Goal: Task Accomplishment & Management: Complete application form

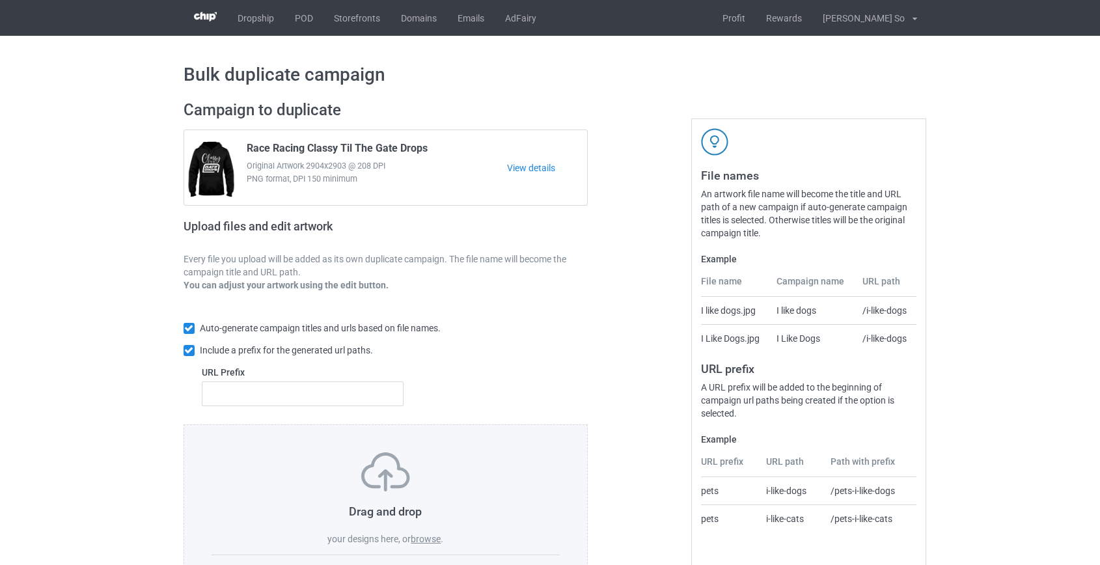
click at [433, 535] on label "browse" at bounding box center [426, 539] width 30 height 10
click at [0, 0] on input "browse" at bounding box center [0, 0] width 0 height 0
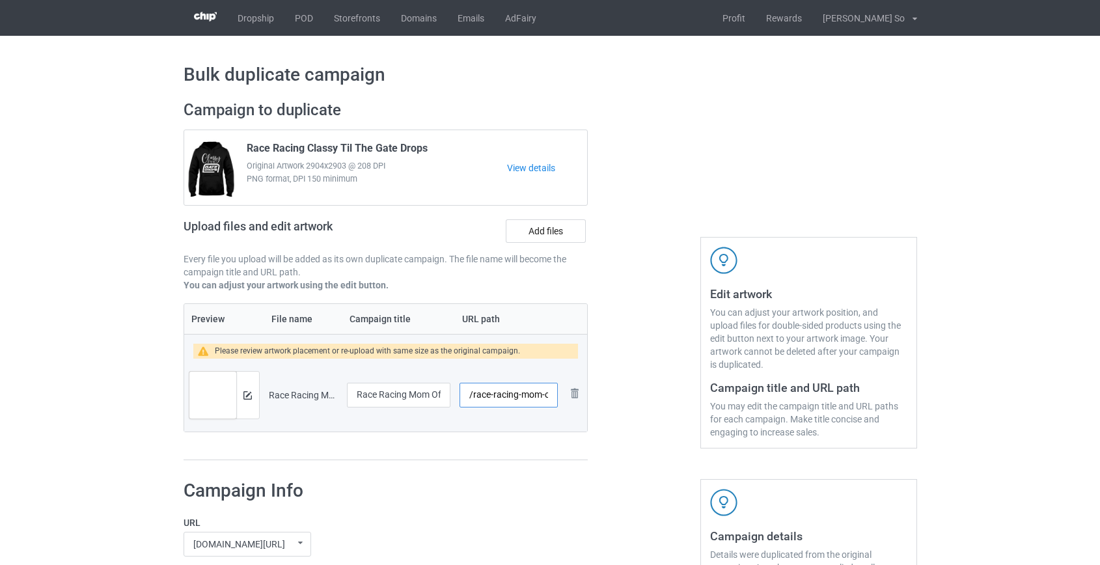
click at [510, 397] on input "/race-racing-mom-of-the-fast-one" at bounding box center [509, 395] width 98 height 25
drag, startPoint x: 514, startPoint y: 395, endPoint x: 531, endPoint y: 396, distance: 17.0
click at [531, 396] on input "/race-mom-of-the-fast-one" at bounding box center [509, 395] width 98 height 25
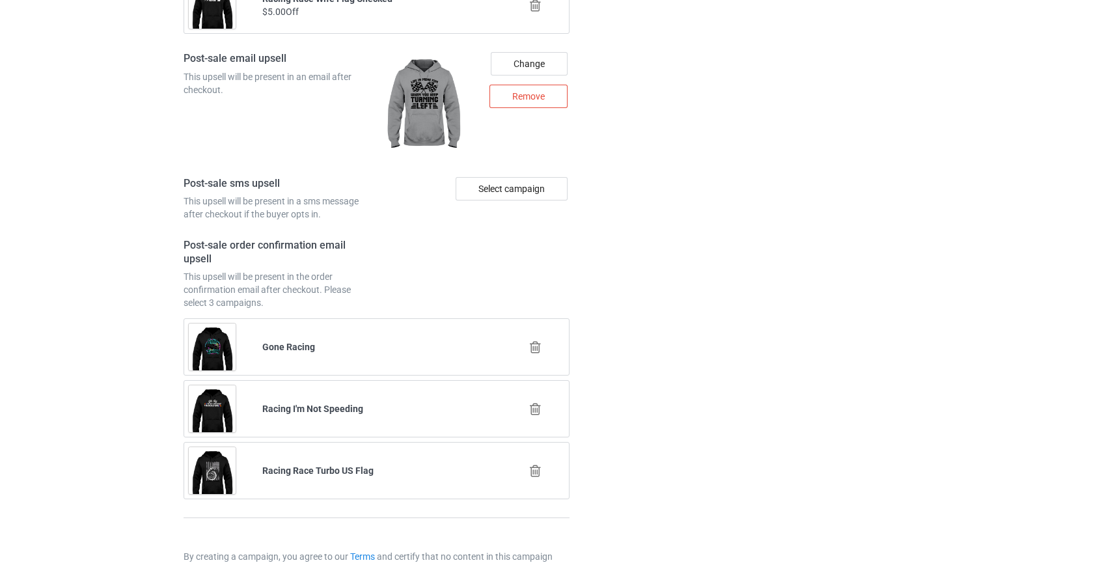
scroll to position [1845, 0]
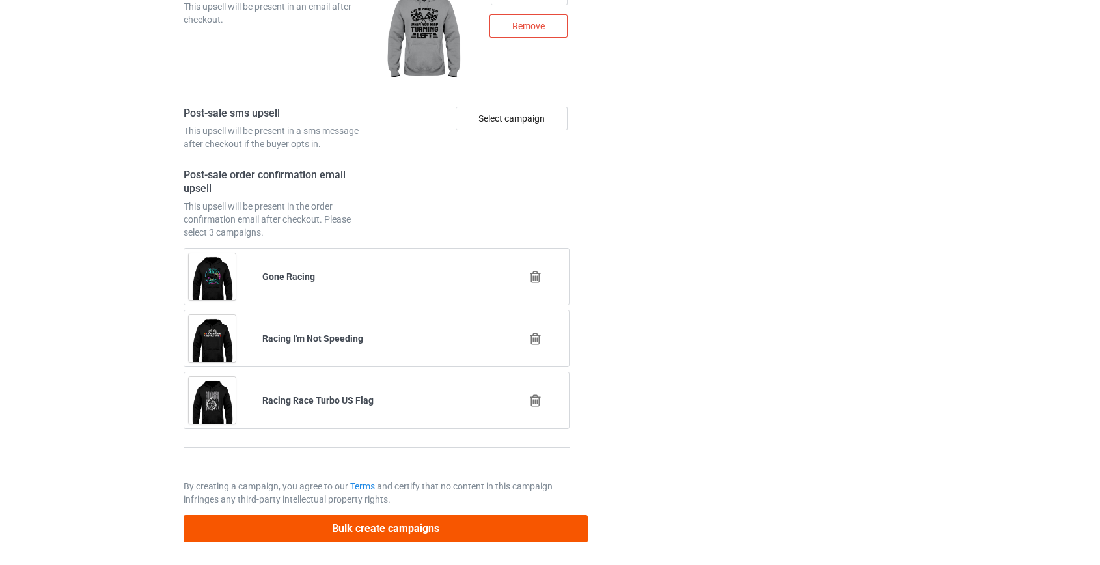
type input "/race-momone"
click at [345, 518] on button "Bulk create campaigns" at bounding box center [386, 528] width 405 height 27
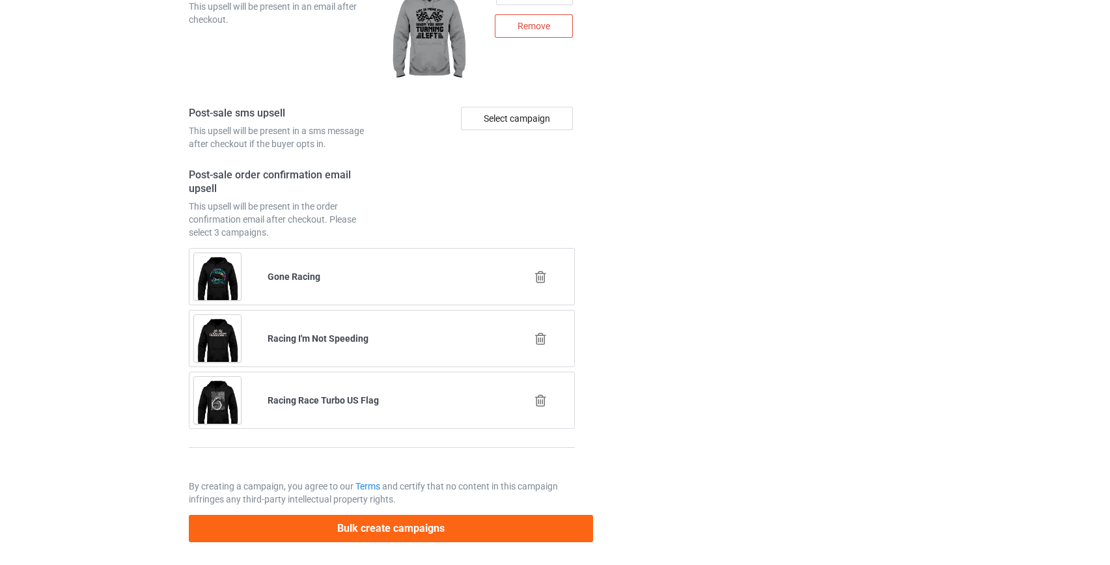
scroll to position [0, 0]
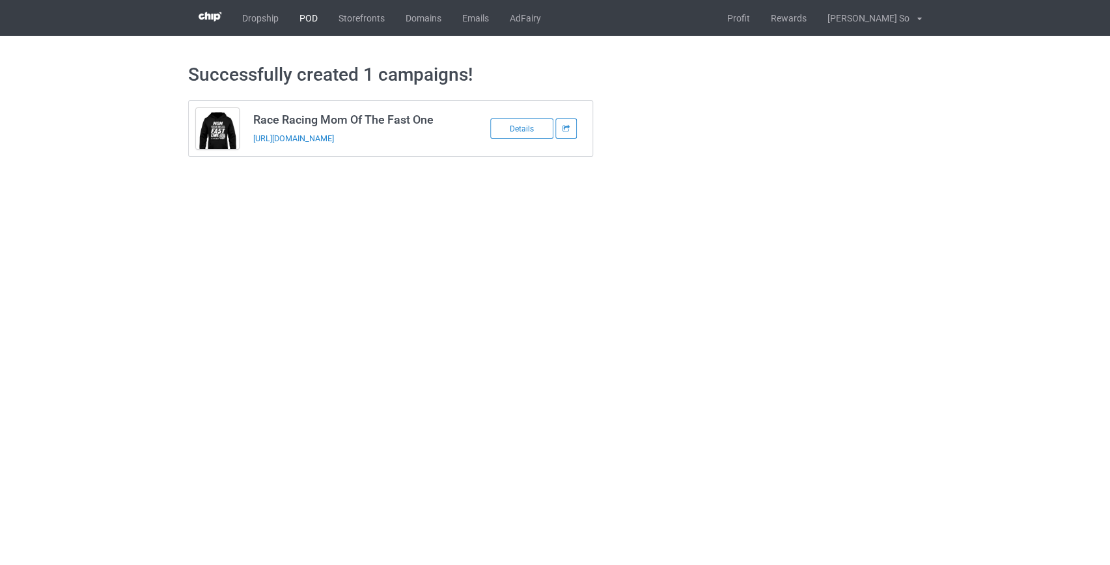
click at [305, 14] on link "POD" at bounding box center [308, 18] width 39 height 36
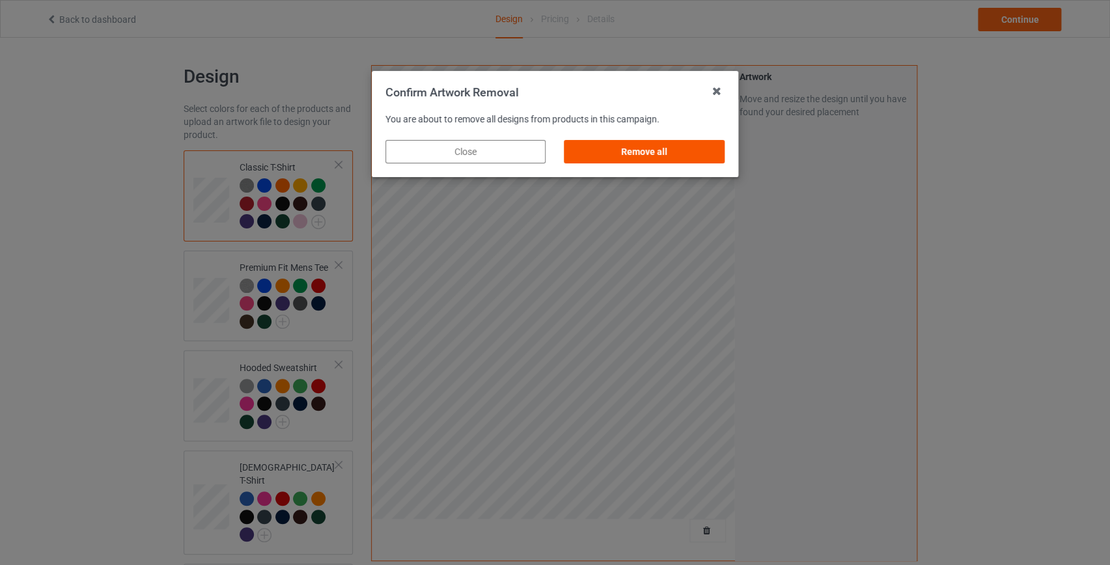
click at [691, 145] on div "Remove all" at bounding box center [645, 151] width 160 height 23
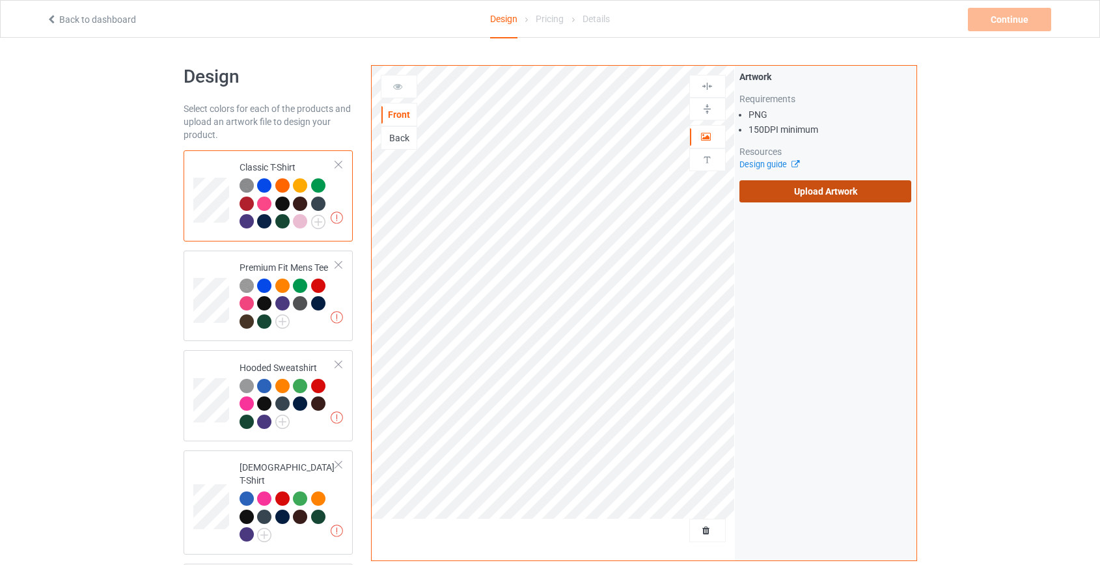
click at [801, 195] on label "Upload Artwork" at bounding box center [826, 191] width 173 height 22
click at [0, 0] on input "Upload Artwork" at bounding box center [0, 0] width 0 height 0
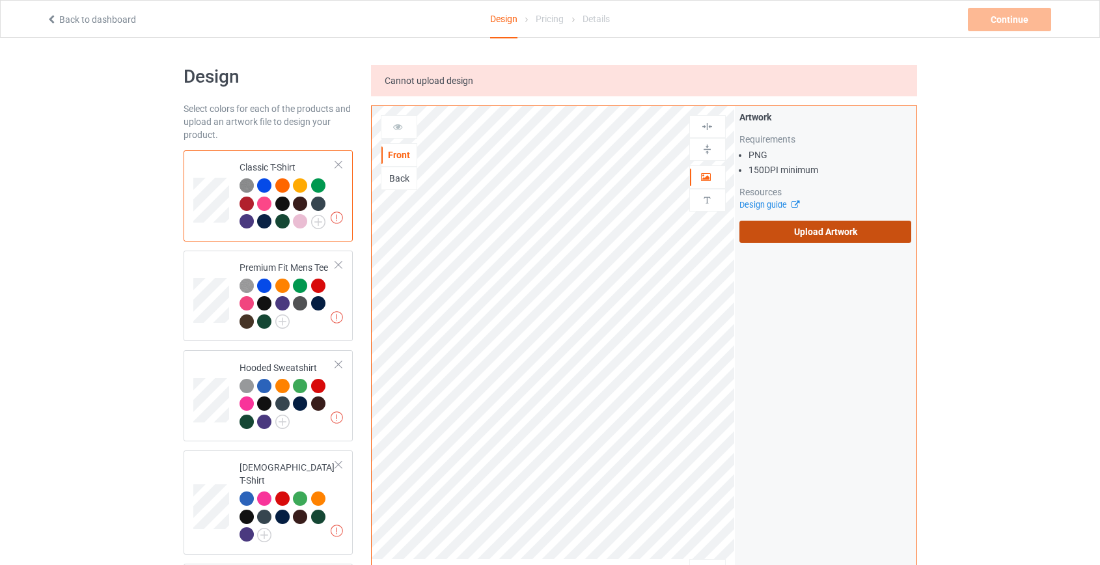
click at [819, 231] on label "Upload Artwork" at bounding box center [826, 232] width 173 height 22
click at [0, 0] on input "Upload Artwork" at bounding box center [0, 0] width 0 height 0
click at [399, 183] on div "Back" at bounding box center [399, 178] width 35 height 13
click at [833, 240] on label "Upload Artwork" at bounding box center [826, 232] width 173 height 22
click at [0, 0] on input "Upload Artwork" at bounding box center [0, 0] width 0 height 0
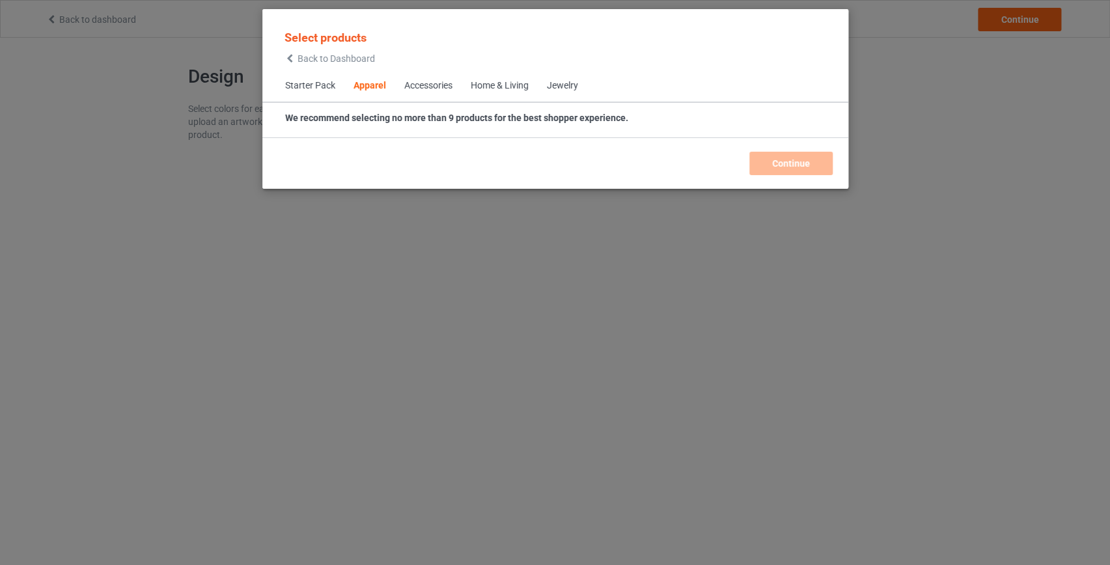
scroll to position [485, 0]
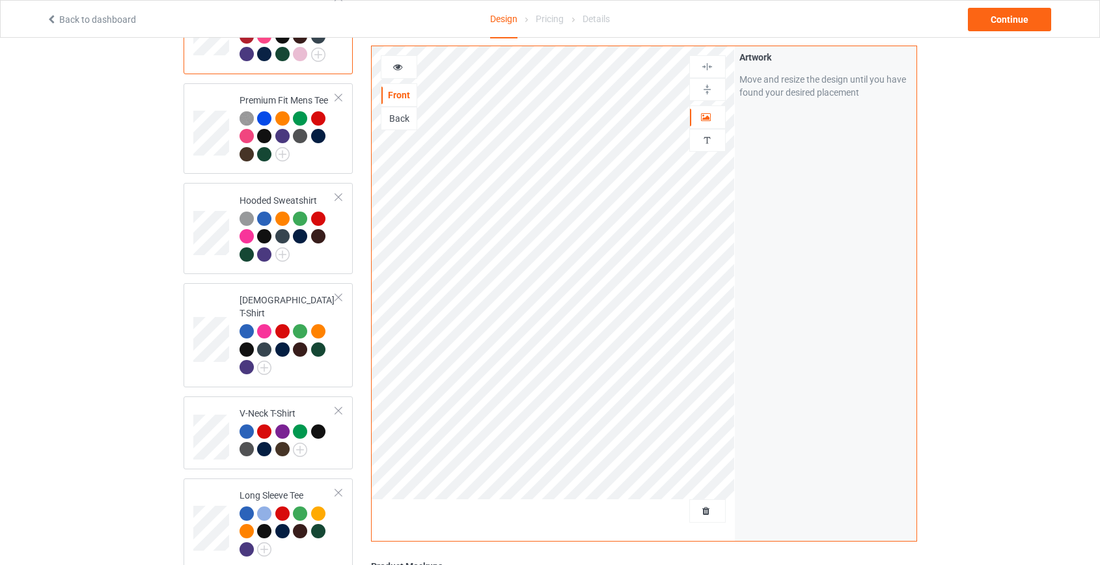
scroll to position [177, 0]
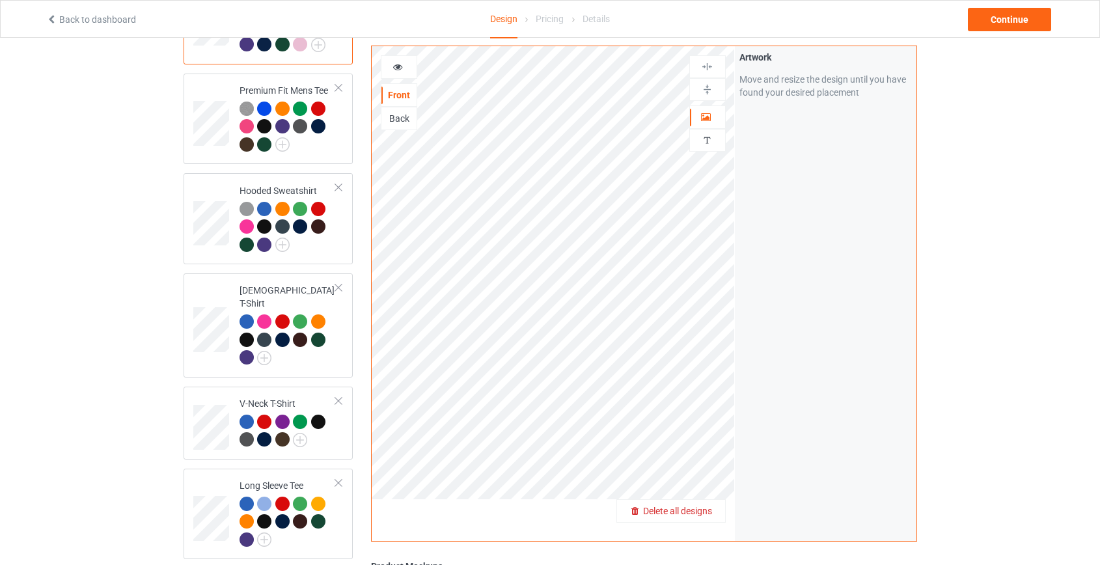
click at [703, 509] on span "Delete all designs" at bounding box center [677, 511] width 69 height 10
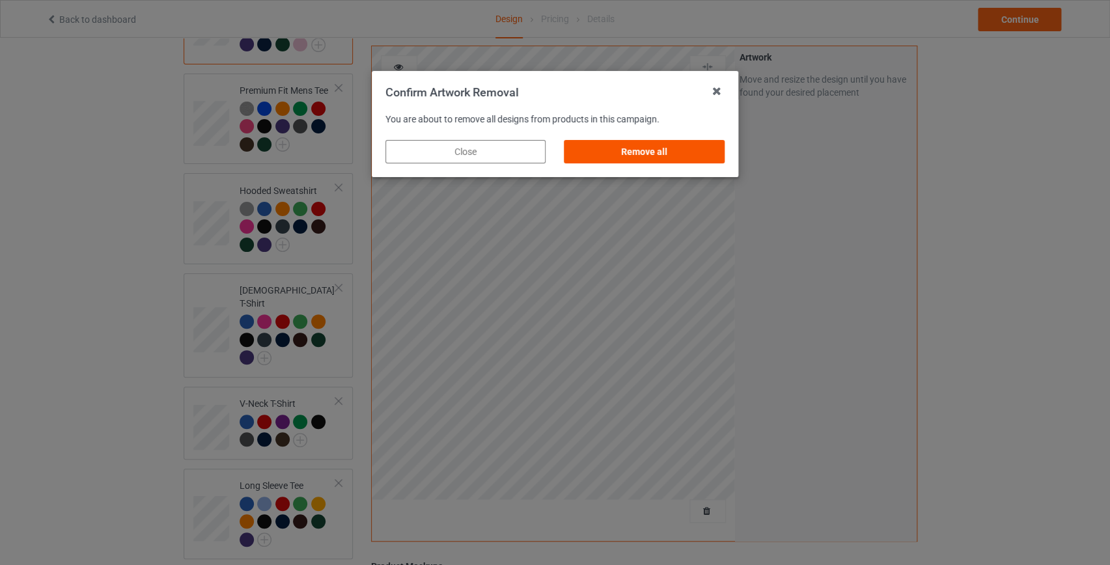
click at [675, 149] on div "Remove all" at bounding box center [645, 151] width 160 height 23
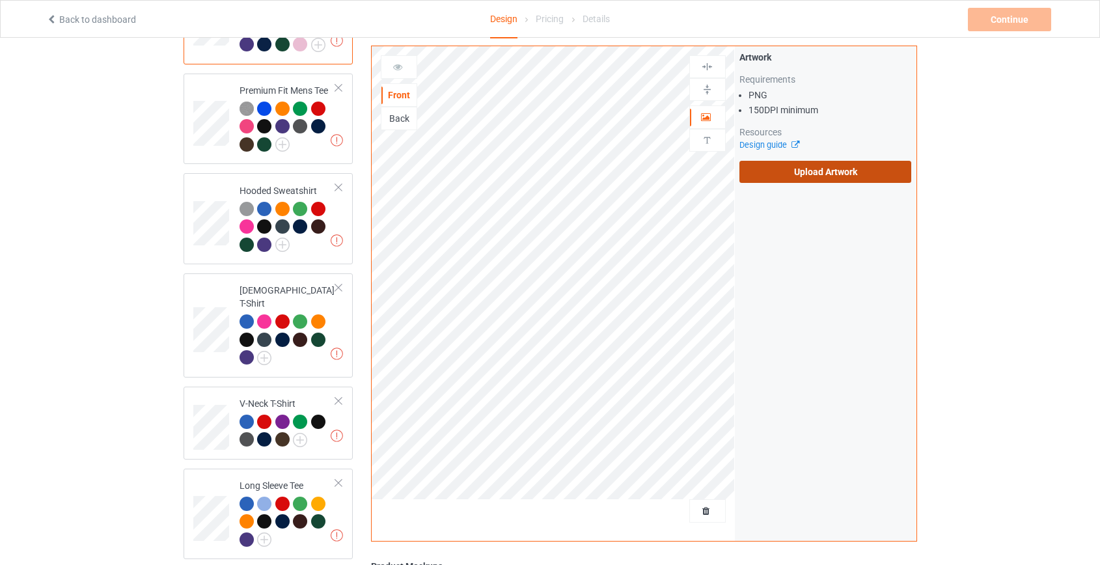
click at [767, 170] on label "Upload Artwork" at bounding box center [826, 172] width 173 height 22
click at [0, 0] on input "Upload Artwork" at bounding box center [0, 0] width 0 height 0
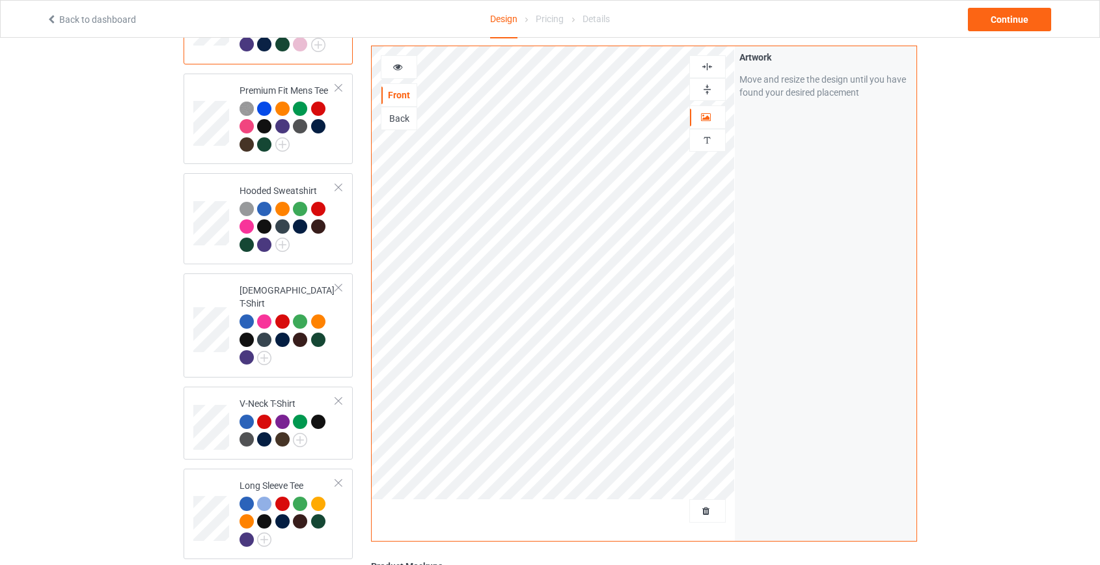
click at [400, 115] on div "Back" at bounding box center [399, 118] width 35 height 13
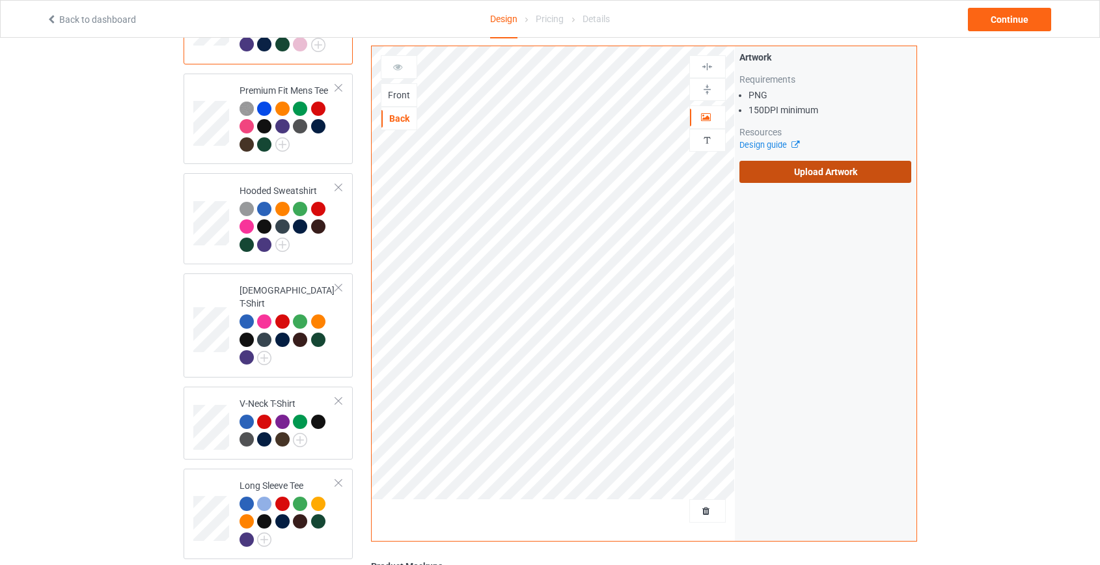
click at [822, 170] on label "Upload Artwork" at bounding box center [826, 172] width 173 height 22
click at [0, 0] on input "Upload Artwork" at bounding box center [0, 0] width 0 height 0
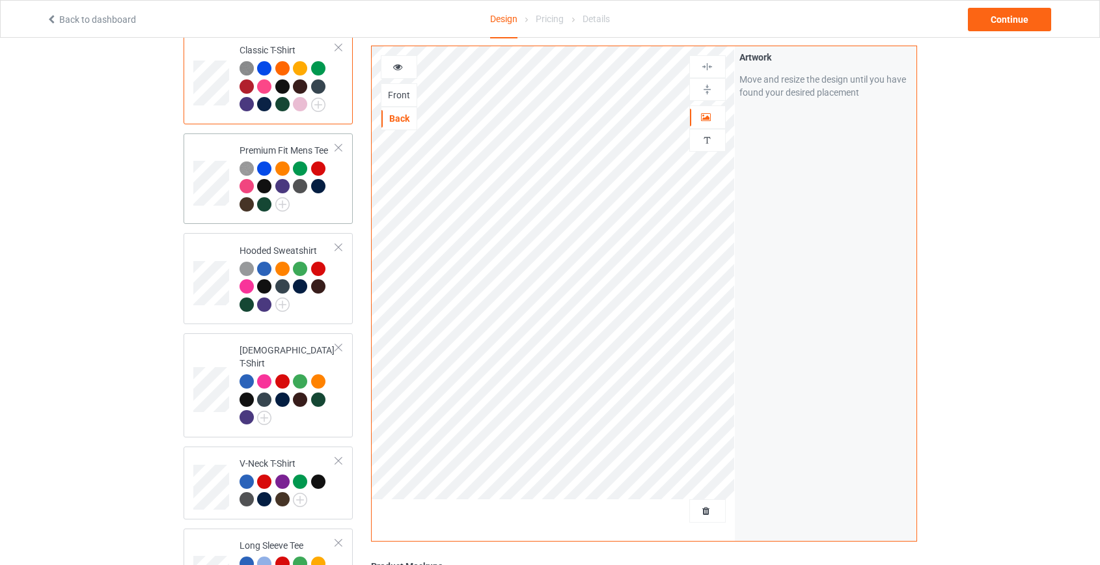
scroll to position [59, 0]
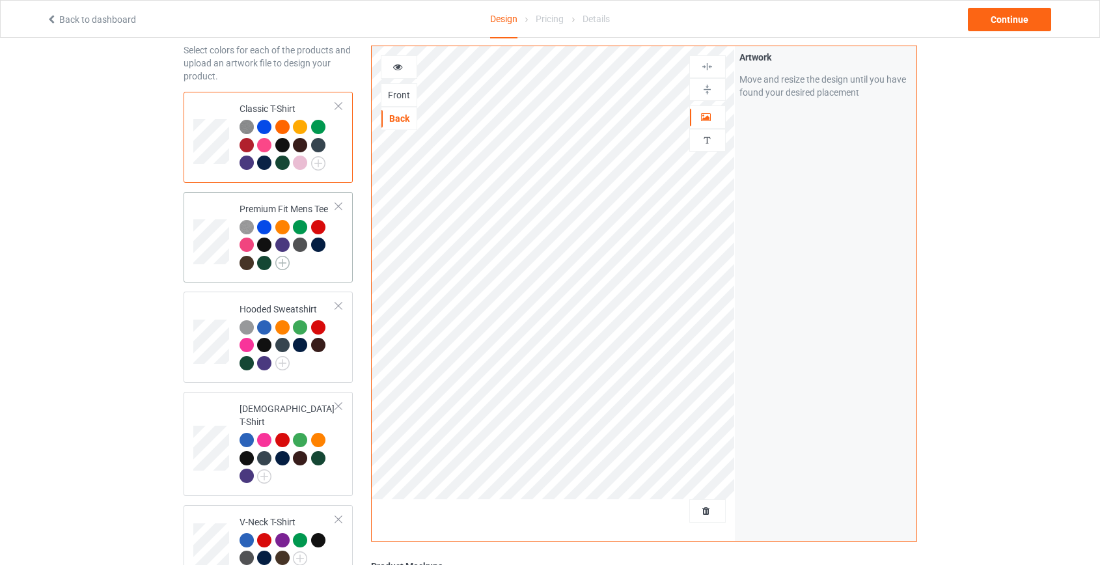
click at [283, 260] on img at bounding box center [282, 263] width 14 height 14
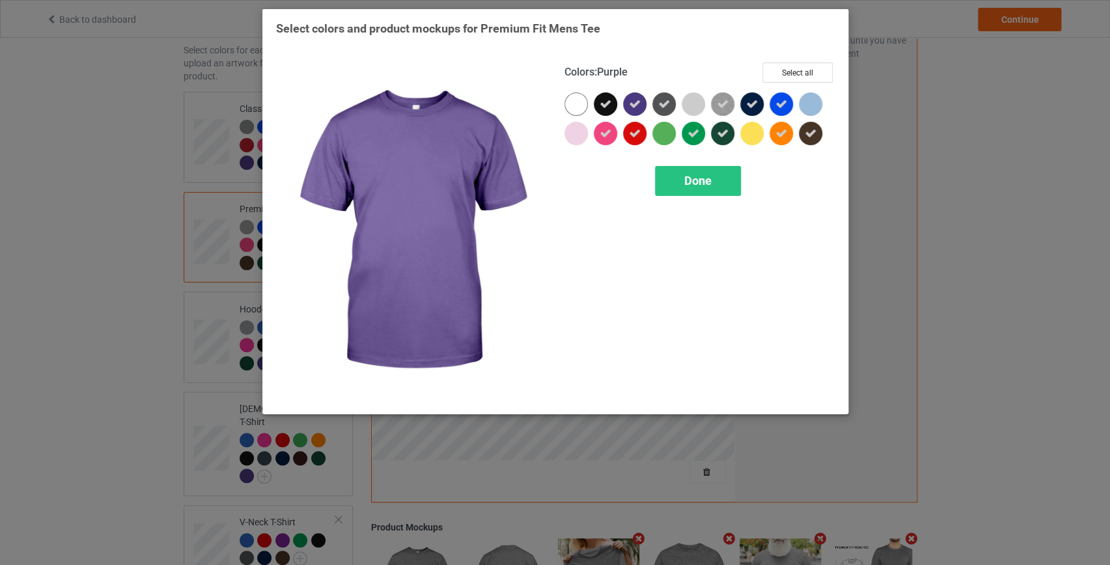
click at [642, 109] on div at bounding box center [634, 103] width 23 height 23
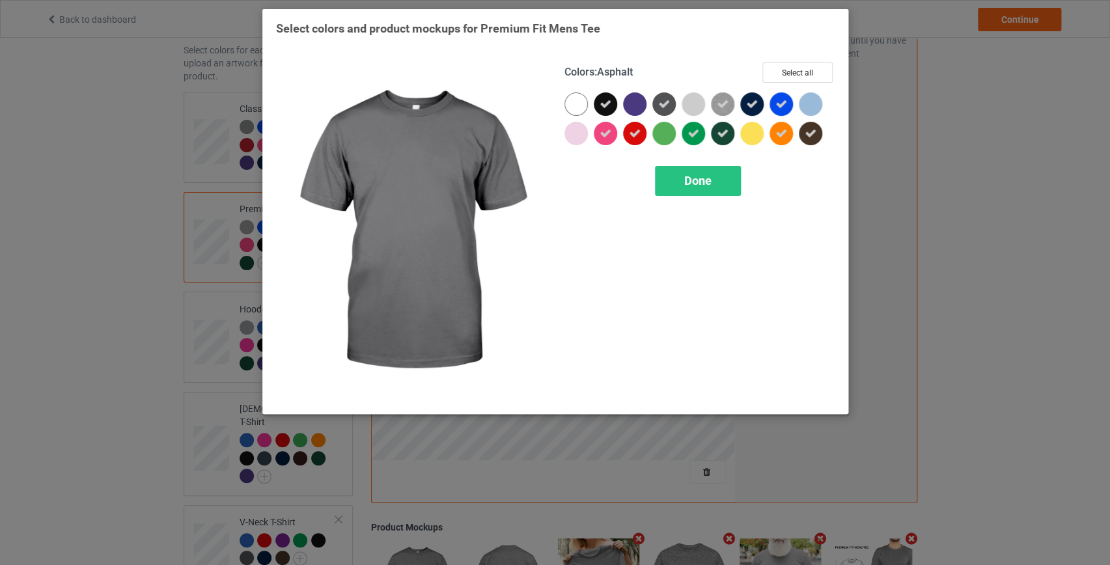
click at [664, 105] on icon at bounding box center [664, 104] width 12 height 12
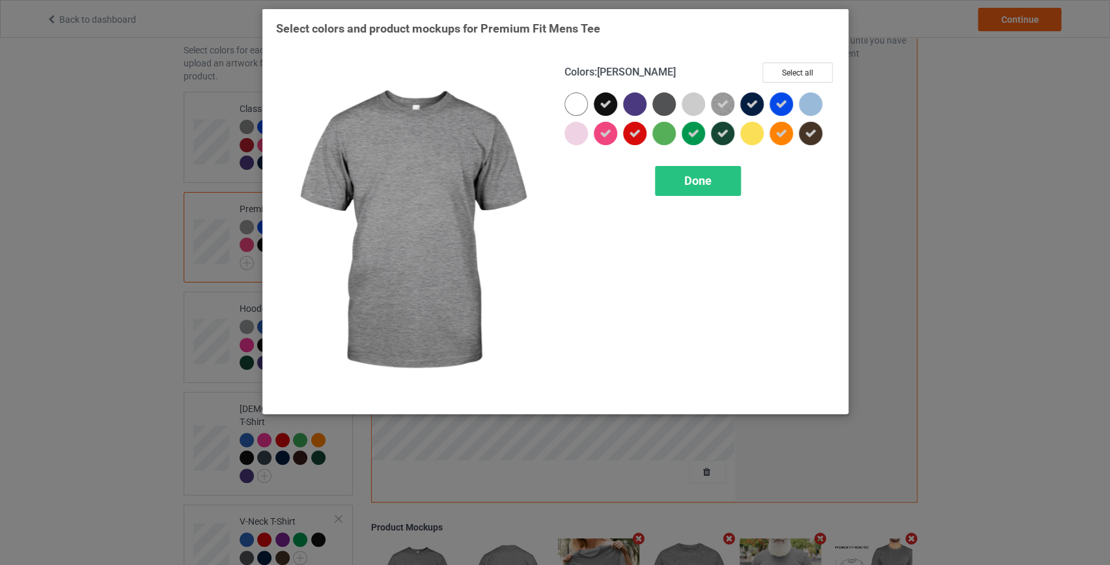
click at [725, 105] on icon at bounding box center [723, 104] width 12 height 12
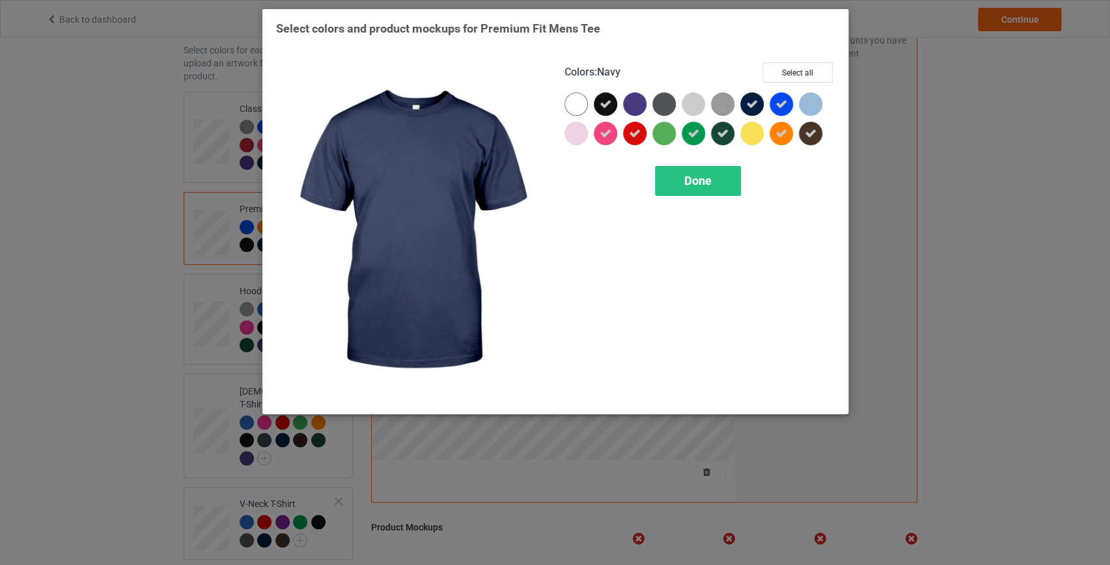
drag, startPoint x: 752, startPoint y: 101, endPoint x: 789, endPoint y: 104, distance: 36.6
click at [753, 101] on icon at bounding box center [752, 104] width 12 height 12
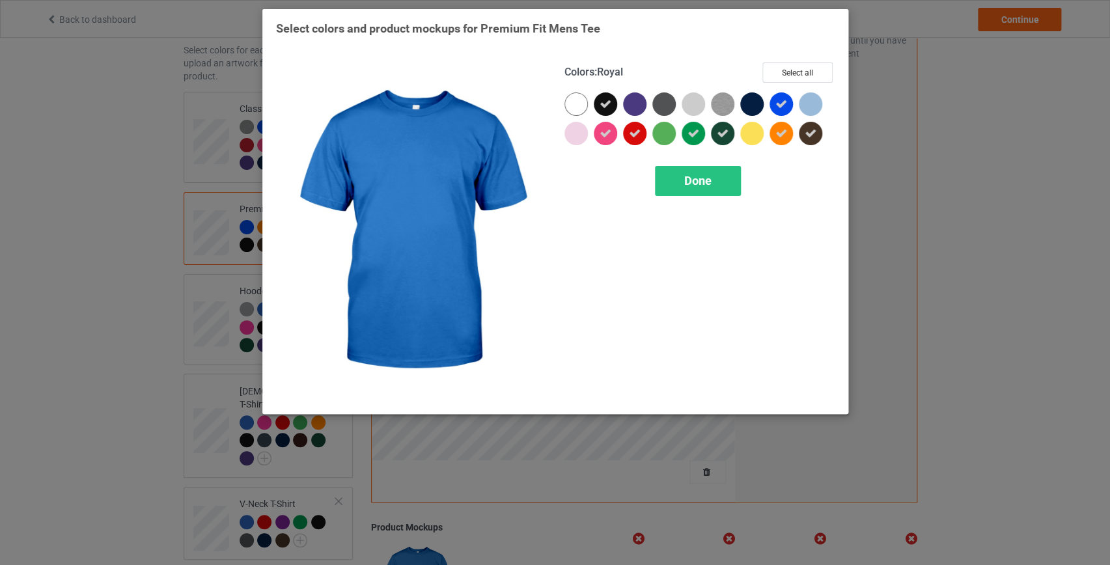
click at [789, 104] on div at bounding box center [781, 103] width 23 height 23
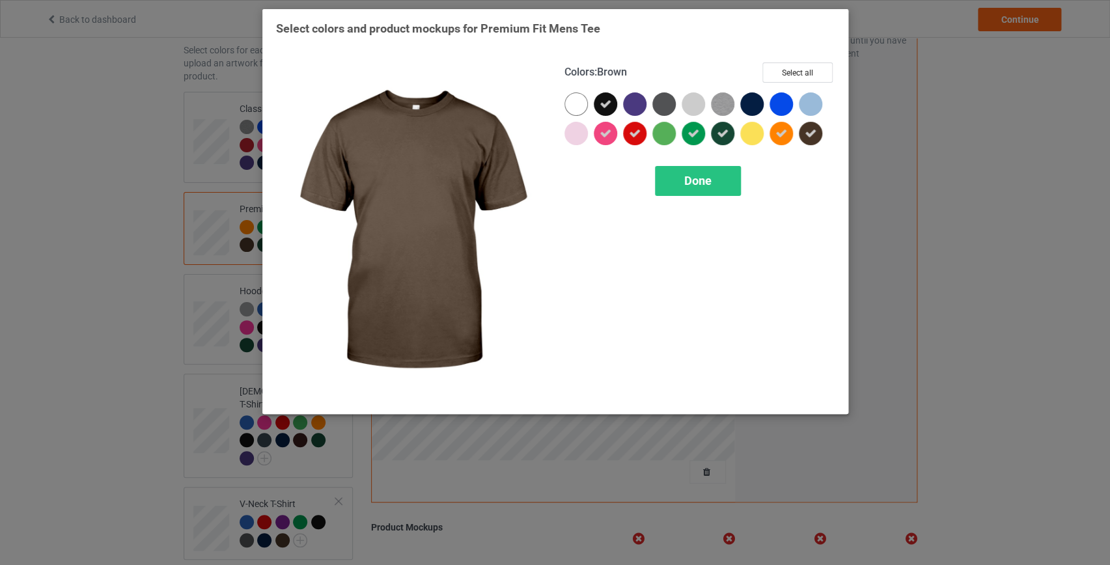
drag, startPoint x: 809, startPoint y: 130, endPoint x: 792, endPoint y: 132, distance: 17.0
click at [808, 131] on icon at bounding box center [811, 134] width 12 height 12
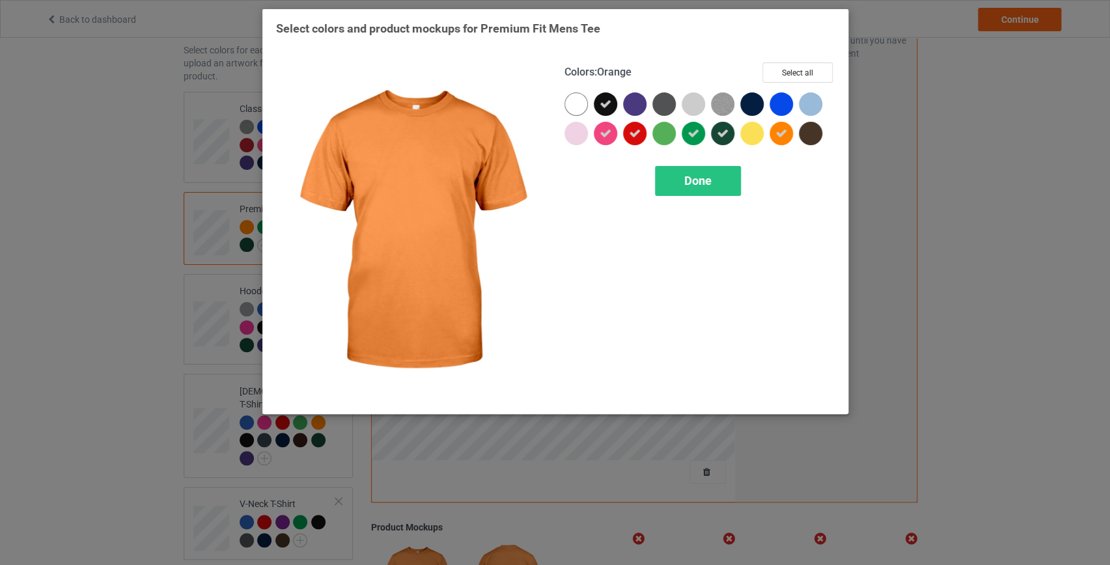
click at [777, 134] on icon at bounding box center [782, 134] width 12 height 12
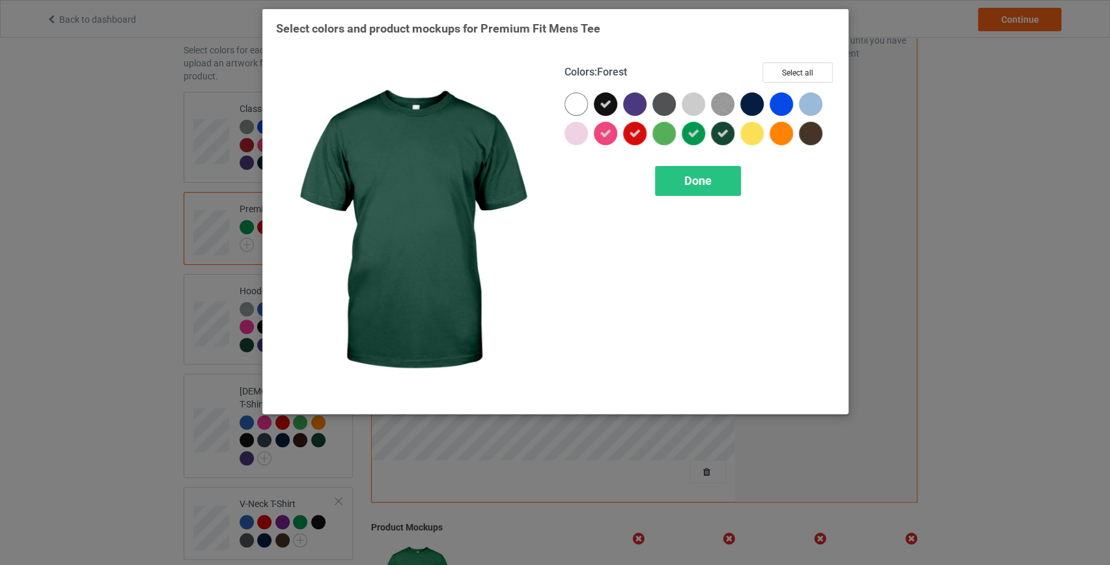
drag, startPoint x: 723, startPoint y: 136, endPoint x: 703, endPoint y: 132, distance: 19.9
click at [720, 135] on icon at bounding box center [723, 134] width 12 height 12
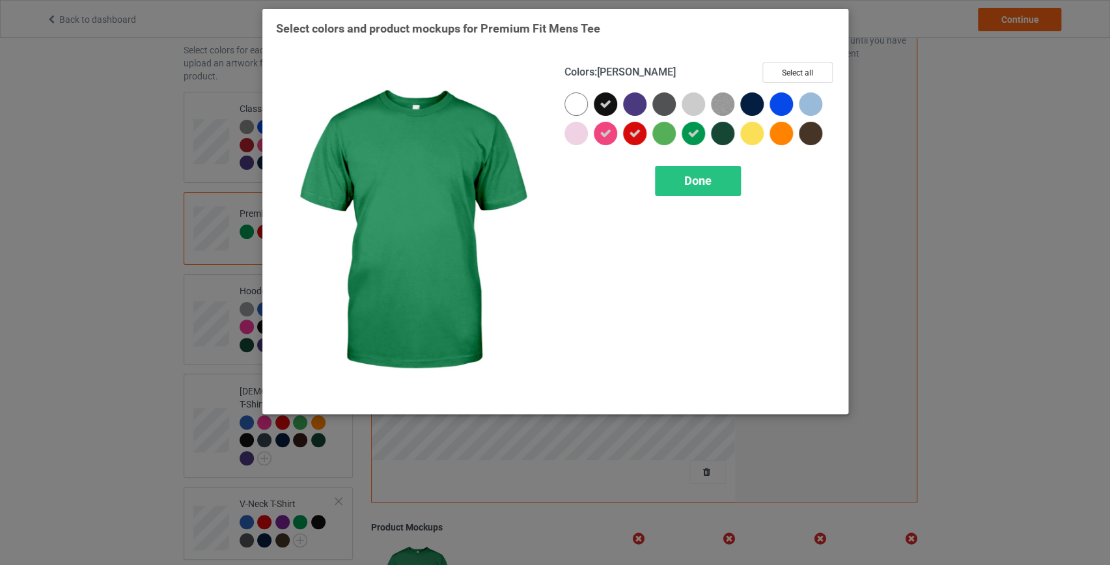
click at [693, 133] on icon at bounding box center [694, 134] width 12 height 12
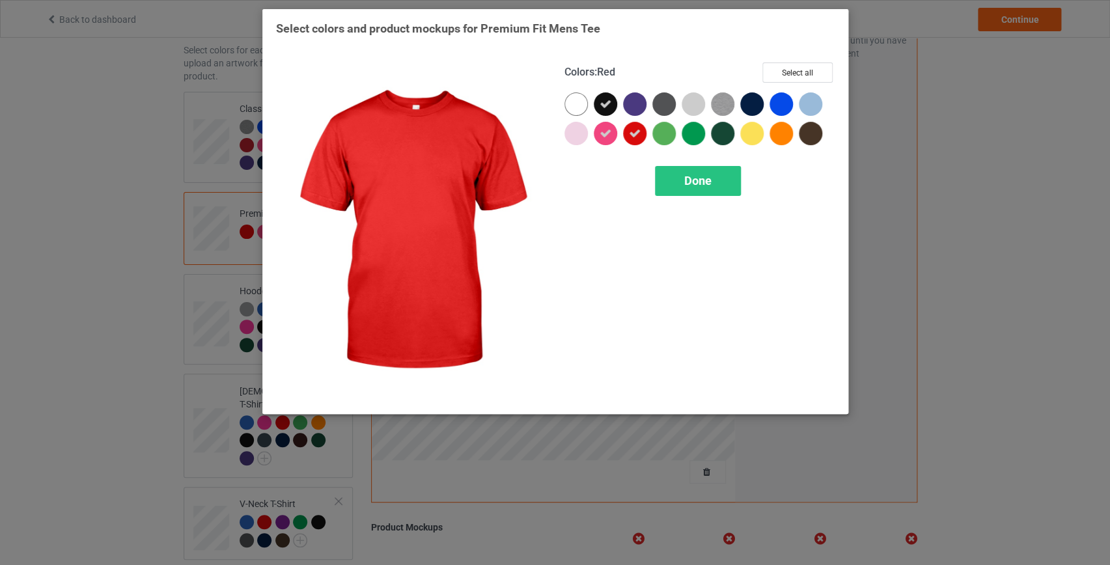
drag, startPoint x: 640, startPoint y: 133, endPoint x: 611, endPoint y: 132, distance: 29.4
click at [639, 133] on icon at bounding box center [635, 134] width 12 height 12
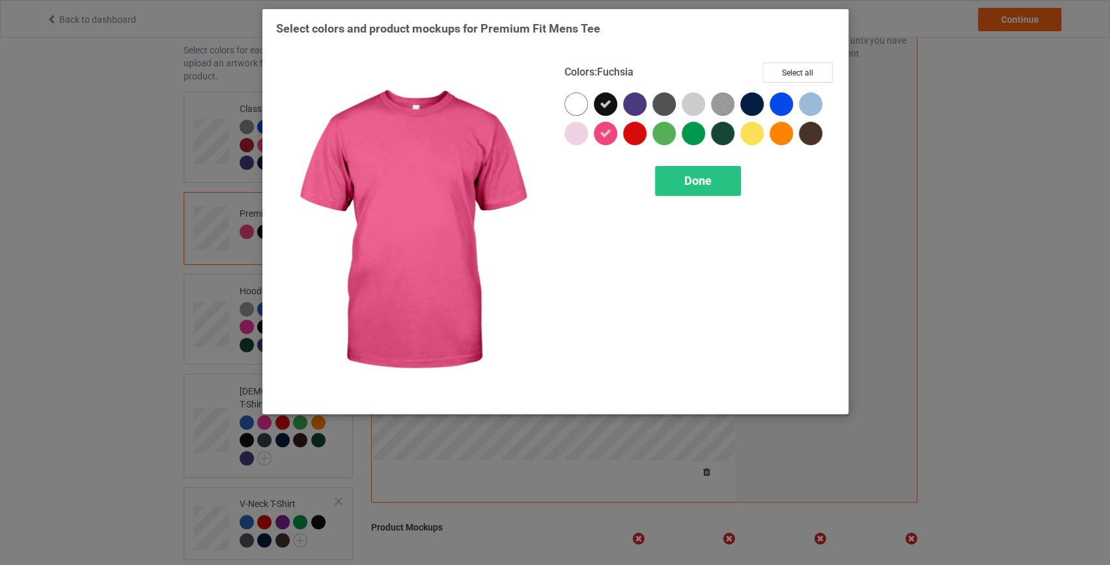
click at [609, 132] on icon at bounding box center [606, 134] width 12 height 12
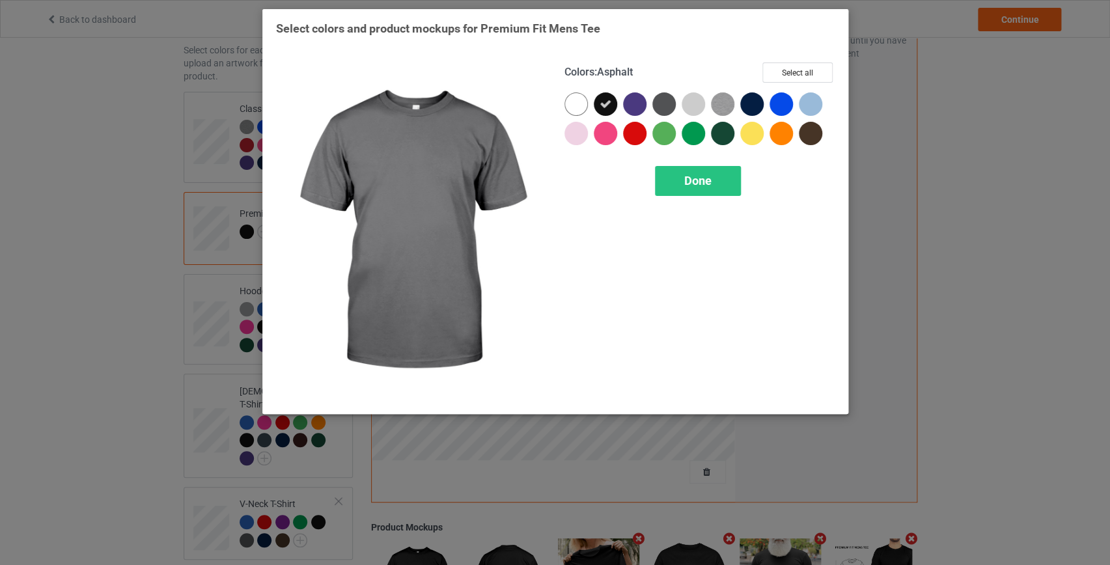
click at [658, 106] on div at bounding box center [663, 103] width 23 height 23
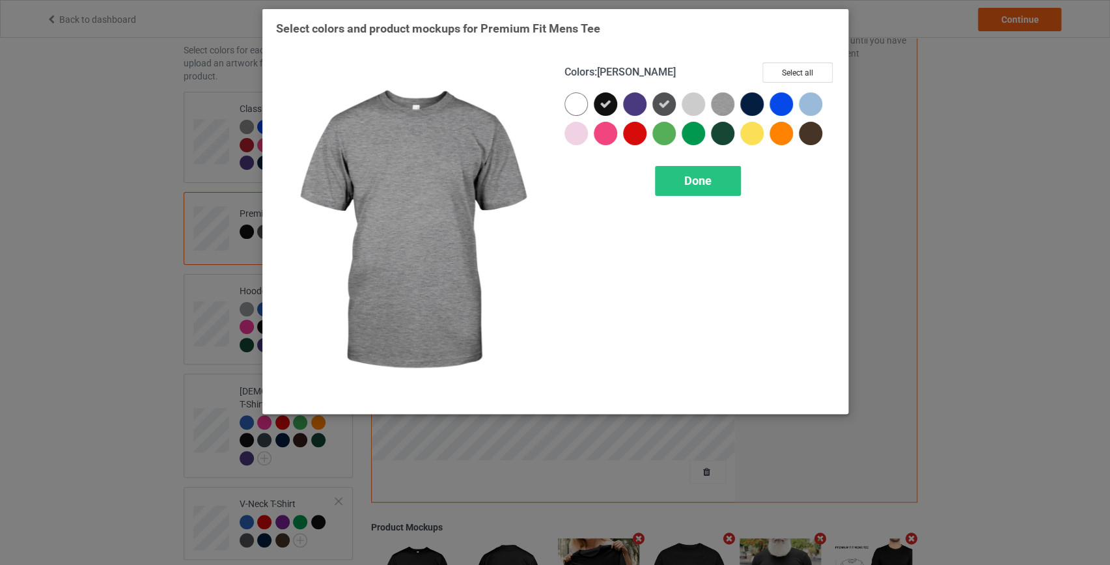
click at [749, 100] on div at bounding box center [751, 103] width 23 height 23
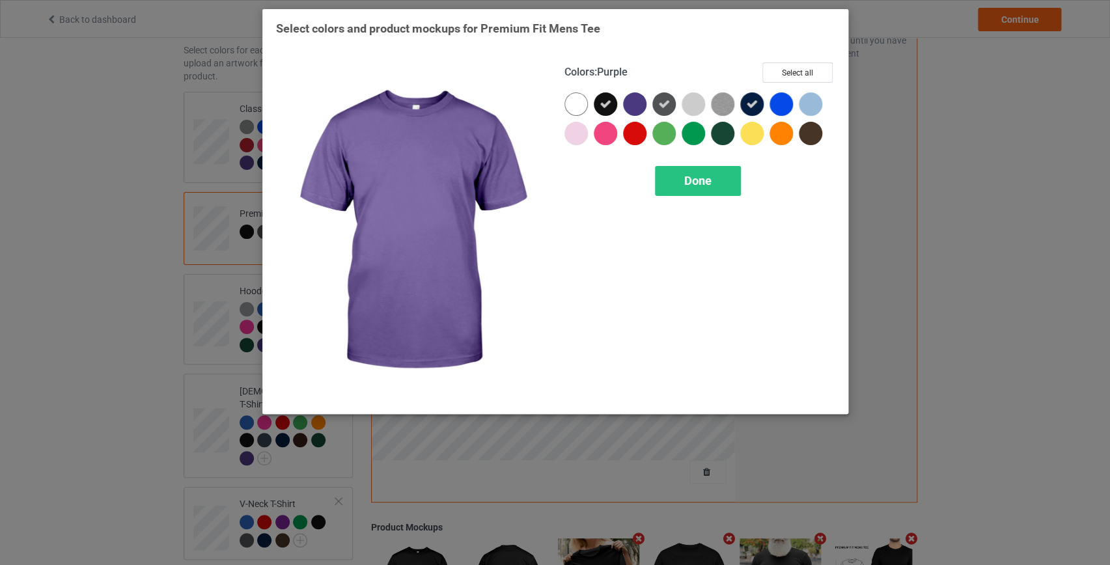
click at [639, 102] on div at bounding box center [634, 103] width 23 height 23
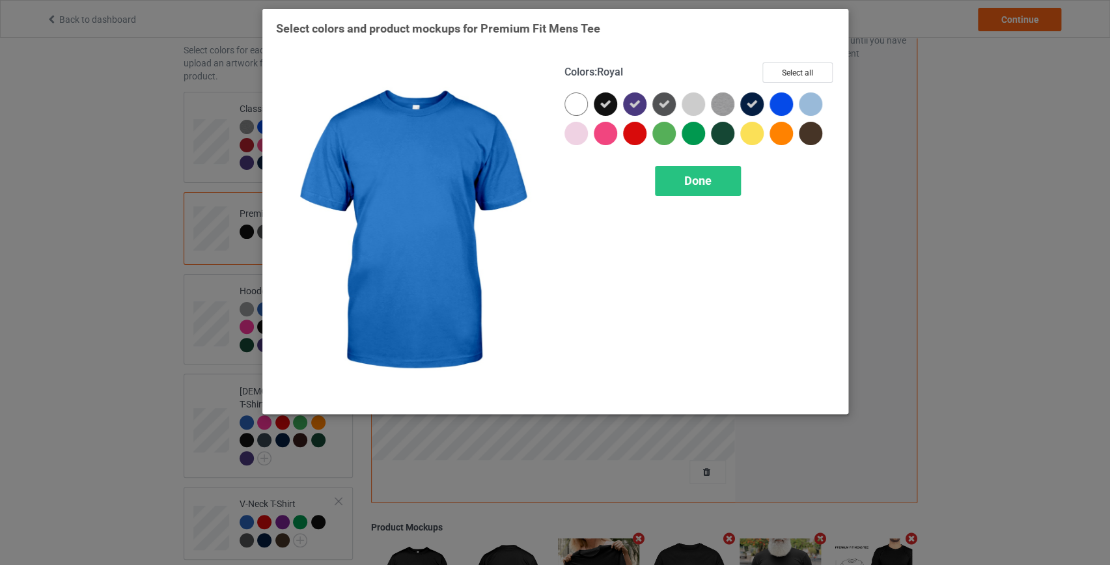
click at [780, 102] on div at bounding box center [781, 103] width 23 height 23
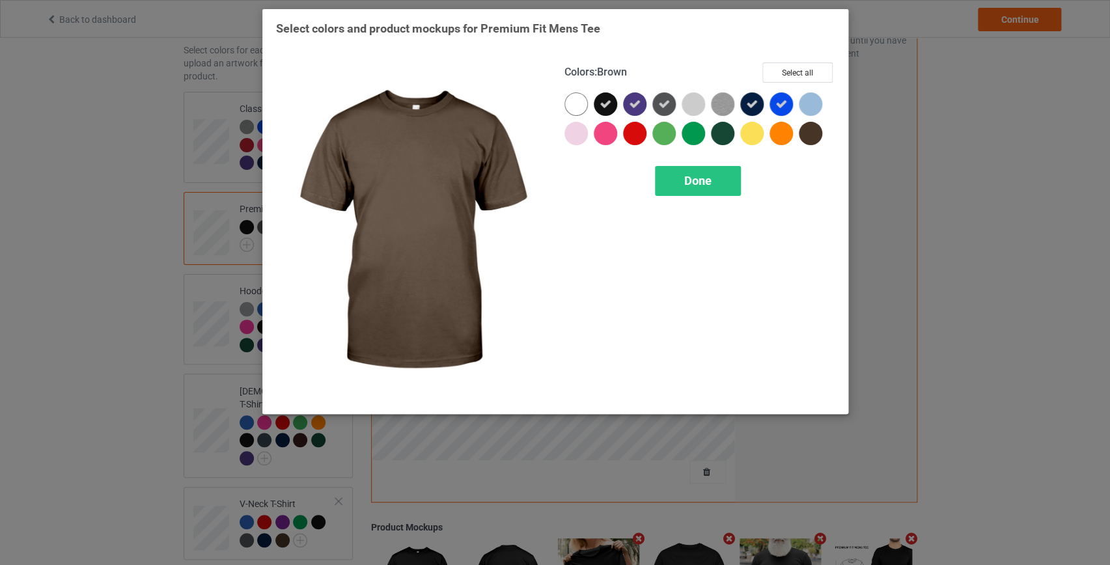
click at [800, 134] on div at bounding box center [810, 133] width 23 height 23
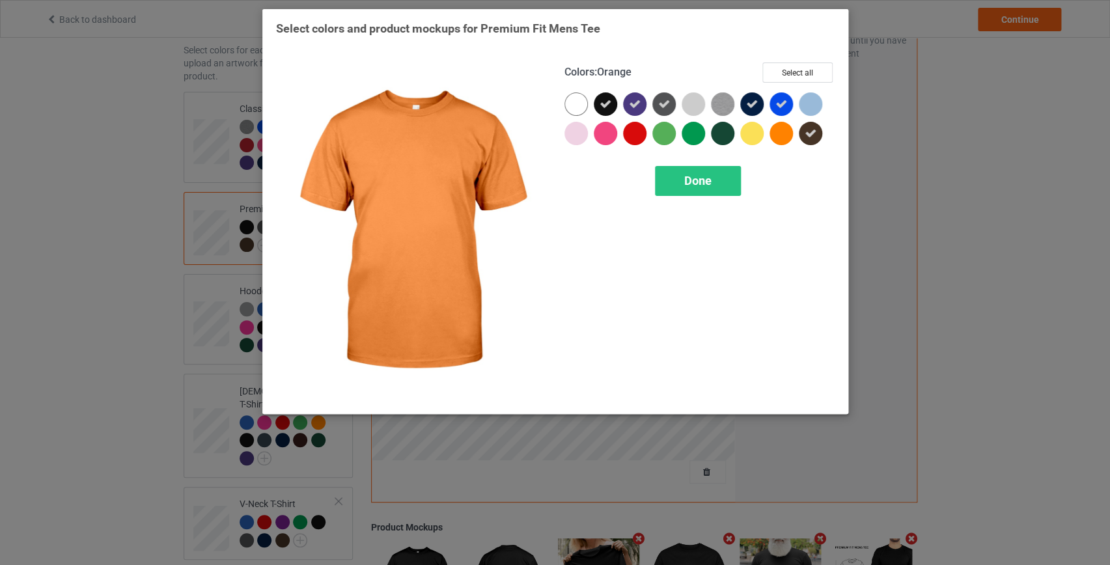
click at [776, 131] on div at bounding box center [781, 133] width 23 height 23
click at [776, 138] on icon at bounding box center [782, 134] width 12 height 12
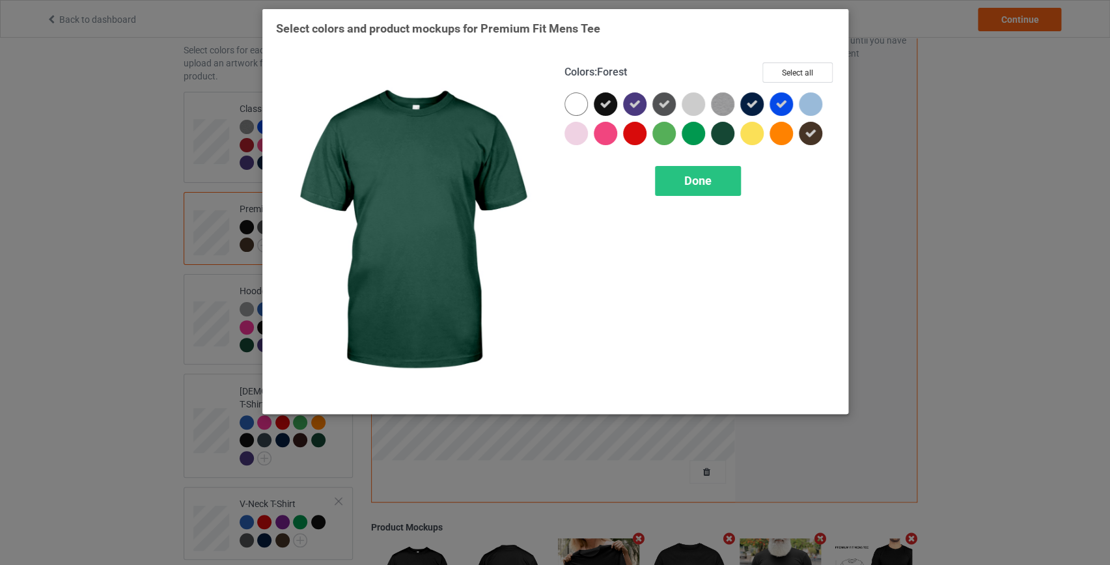
click at [716, 132] on div at bounding box center [722, 133] width 23 height 23
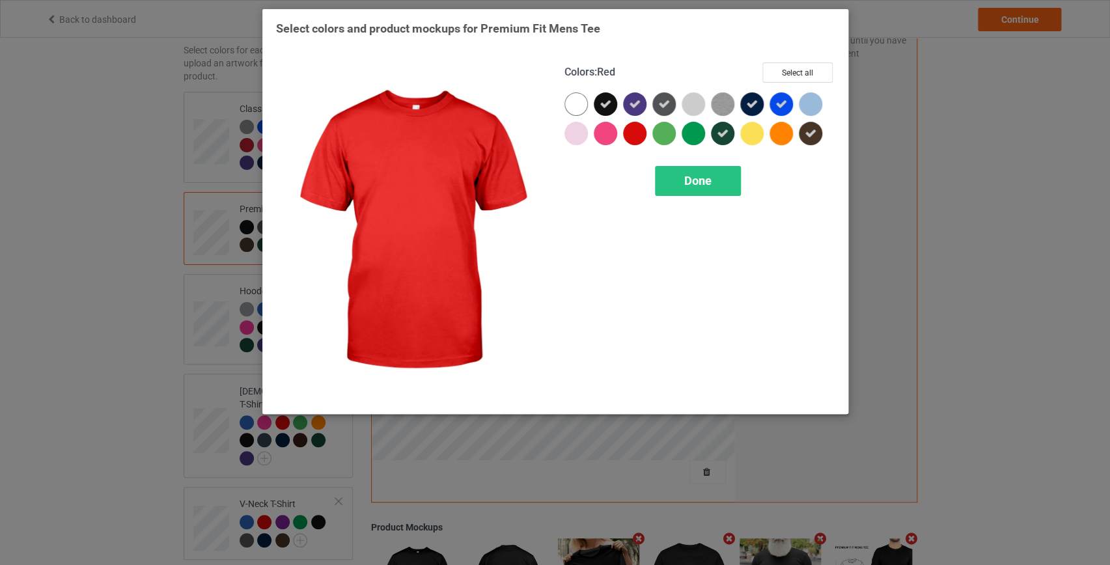
click at [635, 137] on div at bounding box center [634, 133] width 23 height 23
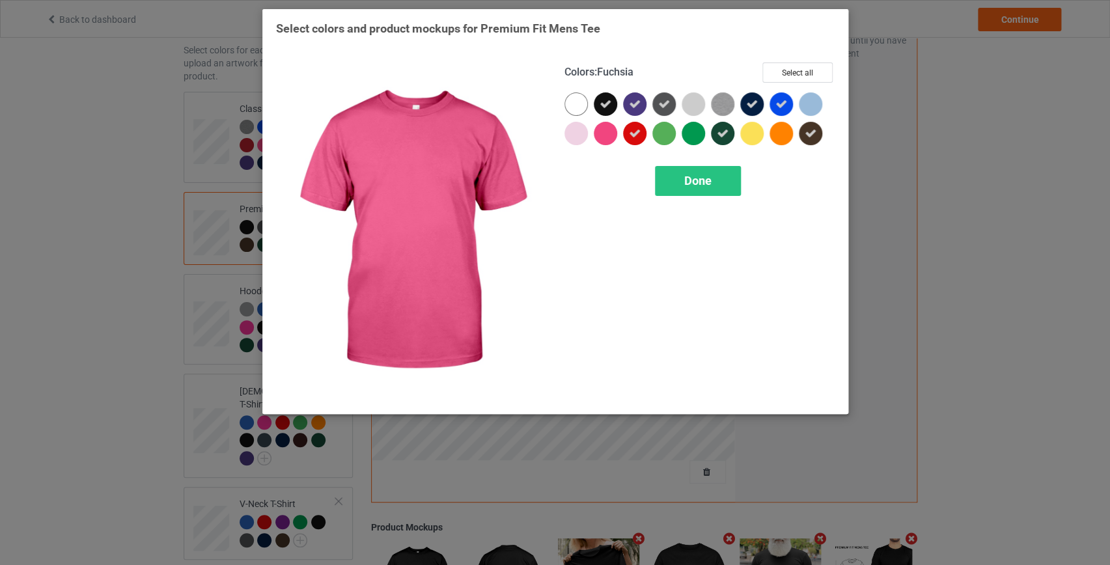
click at [611, 133] on div at bounding box center [605, 133] width 23 height 23
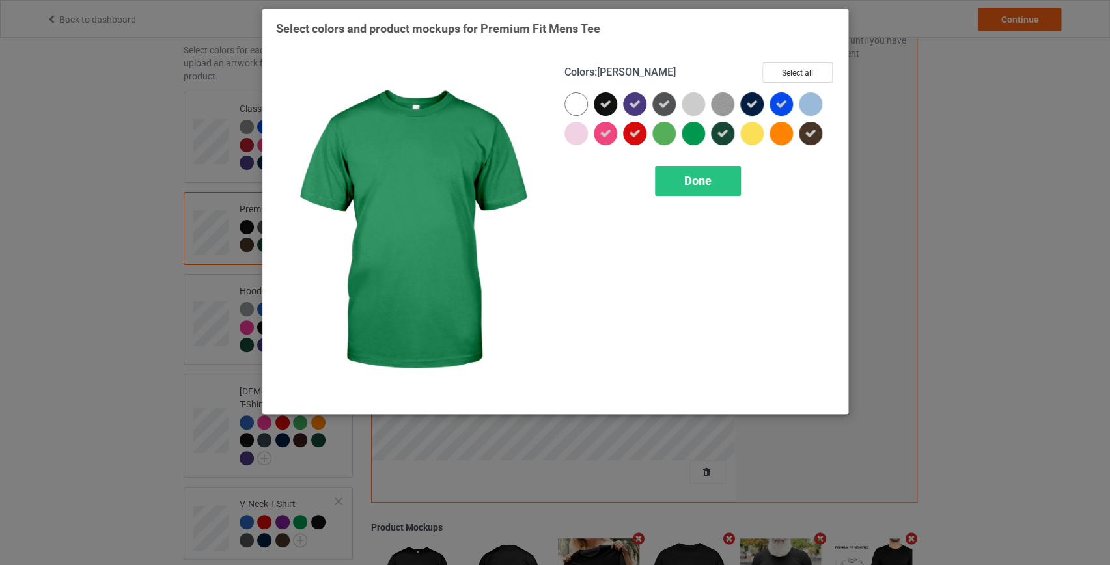
click at [694, 137] on div at bounding box center [693, 133] width 23 height 23
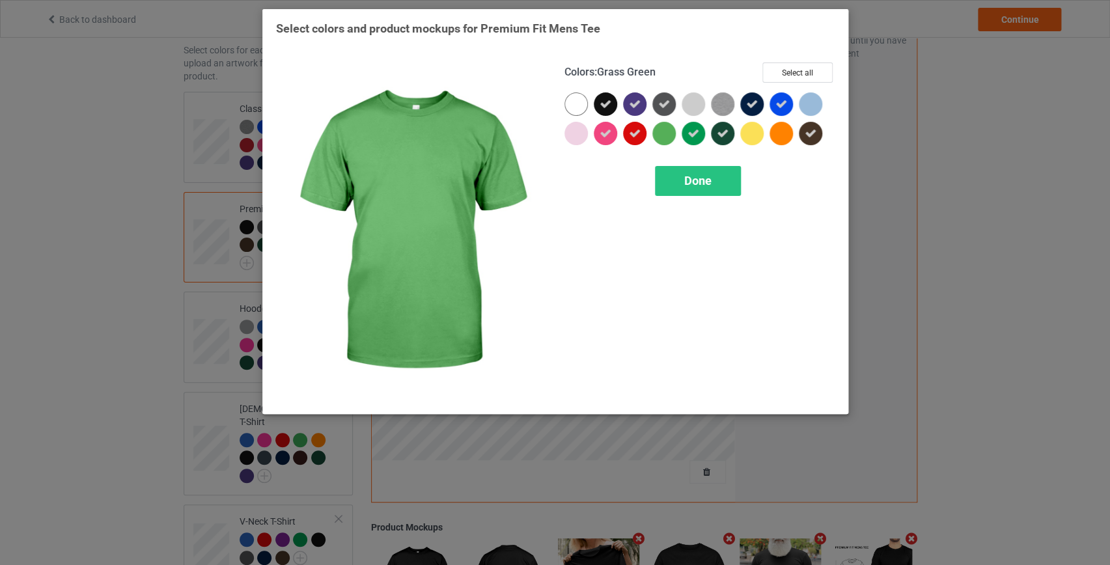
click at [671, 133] on div at bounding box center [663, 133] width 23 height 23
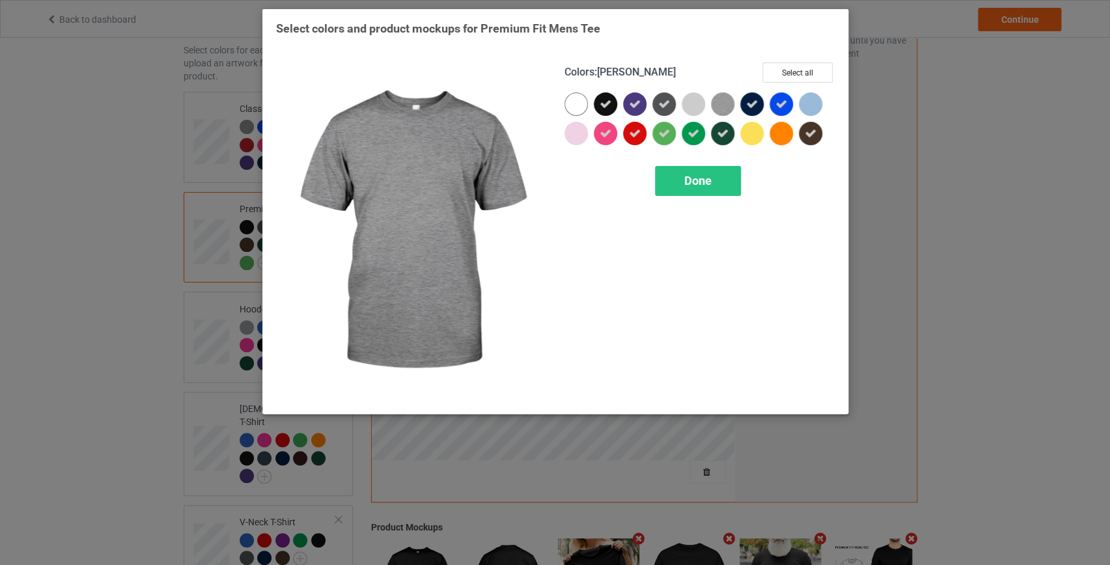
click at [723, 107] on img at bounding box center [722, 103] width 23 height 23
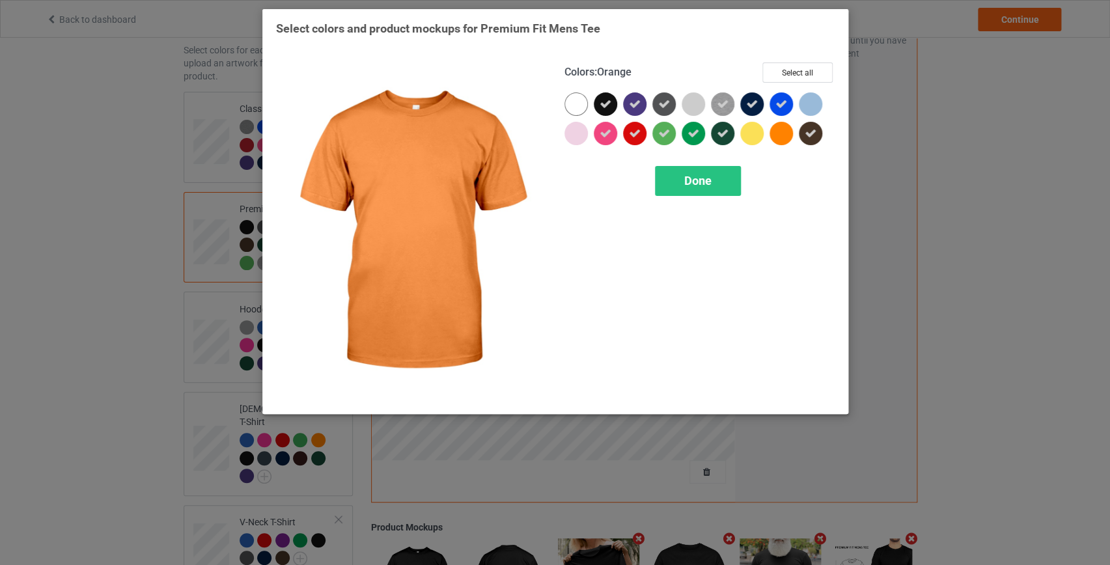
click at [772, 136] on div at bounding box center [781, 133] width 23 height 23
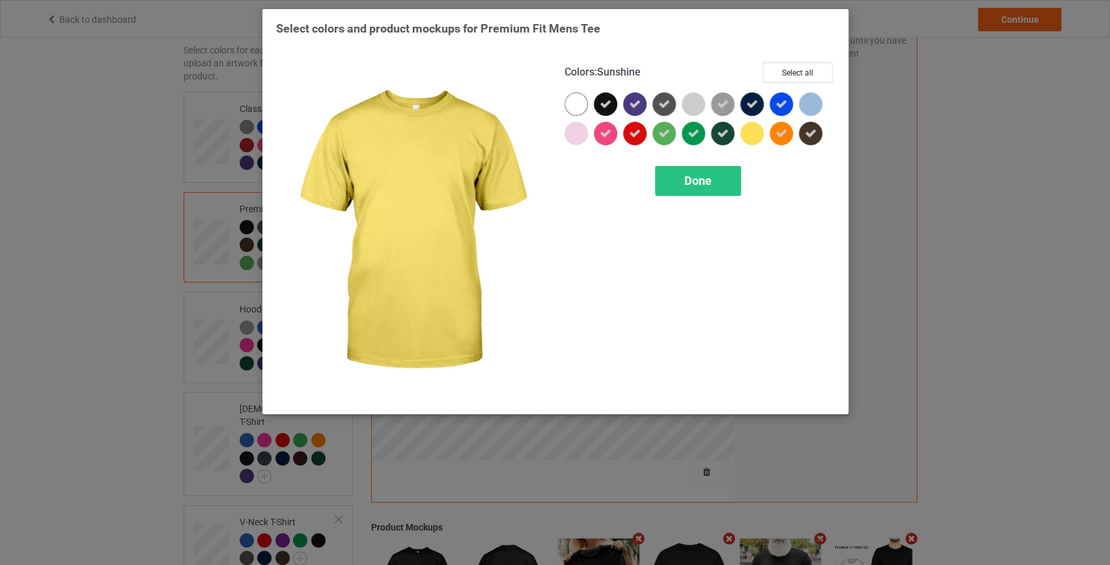
click at [752, 132] on div at bounding box center [751, 133] width 23 height 23
click at [693, 176] on span "Done" at bounding box center [697, 181] width 27 height 14
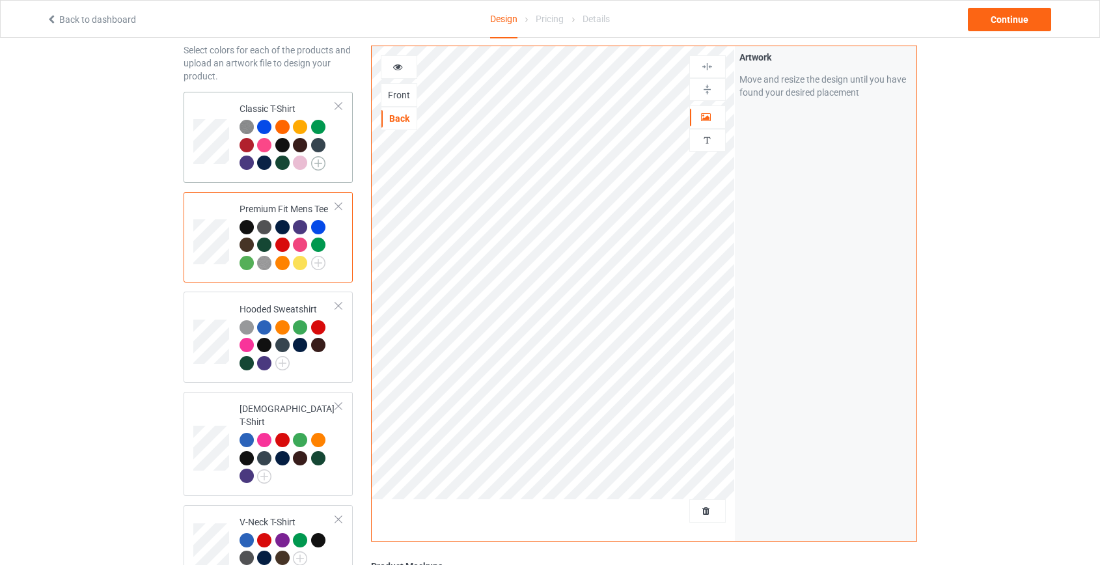
click at [316, 162] on img at bounding box center [318, 163] width 14 height 14
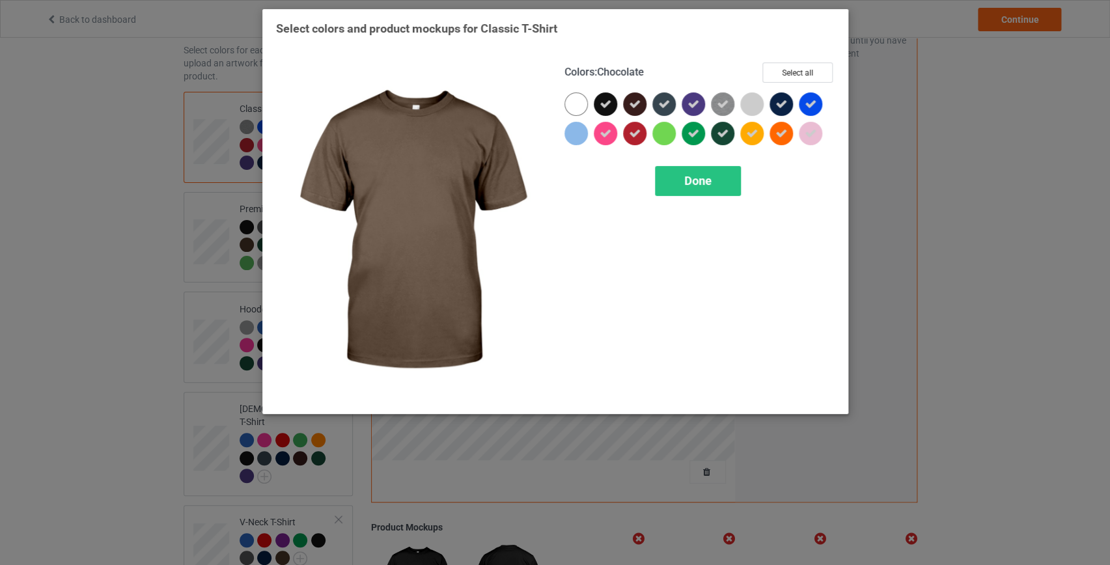
click at [641, 104] on div at bounding box center [634, 103] width 23 height 23
click at [663, 104] on icon at bounding box center [664, 104] width 12 height 12
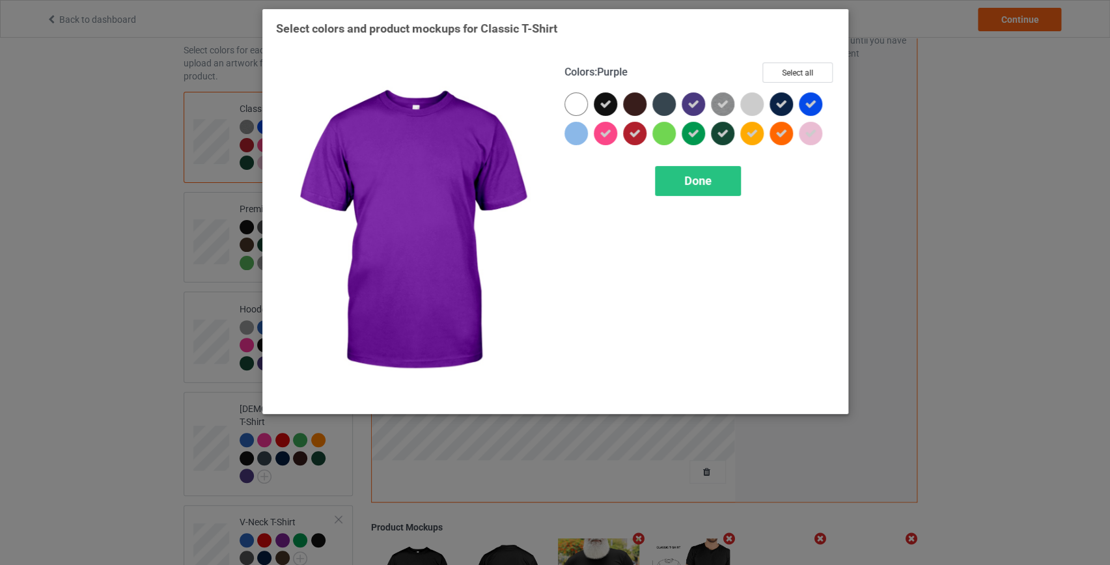
click at [690, 104] on icon at bounding box center [694, 104] width 12 height 12
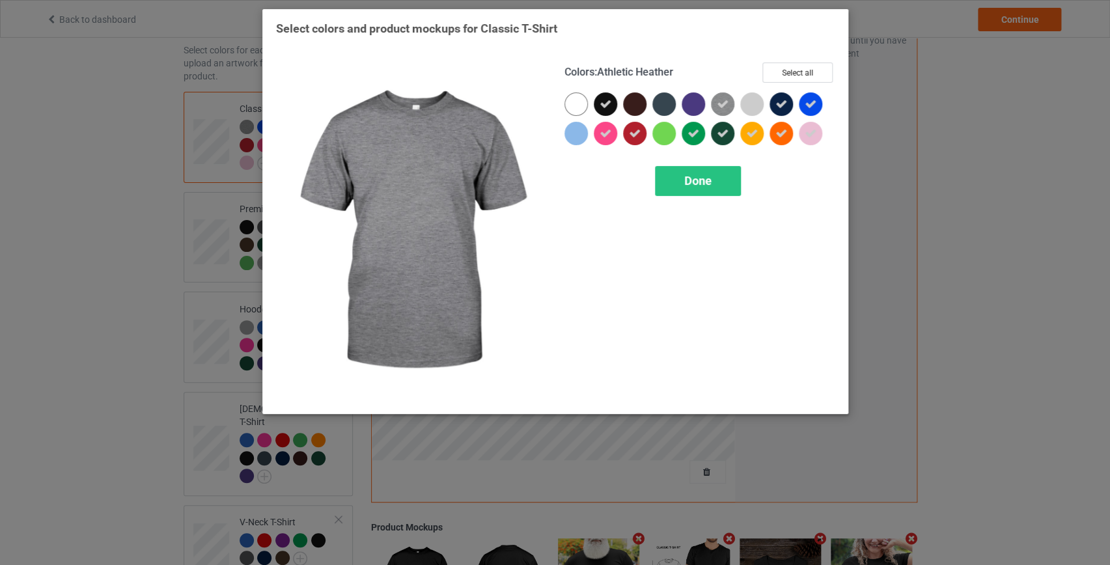
click at [734, 98] on img at bounding box center [722, 103] width 23 height 23
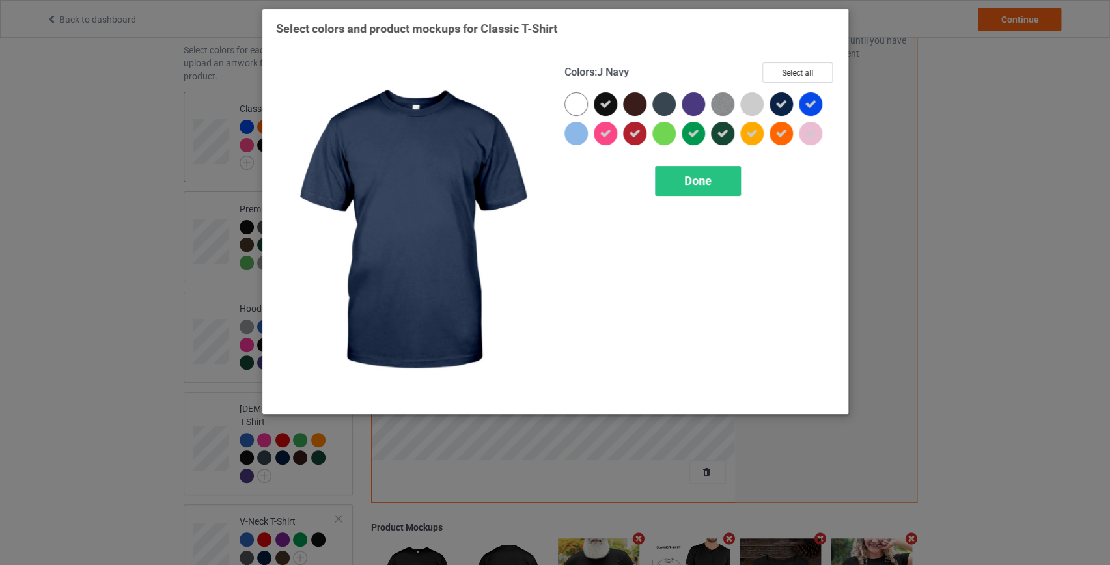
click at [774, 105] on div at bounding box center [781, 103] width 23 height 23
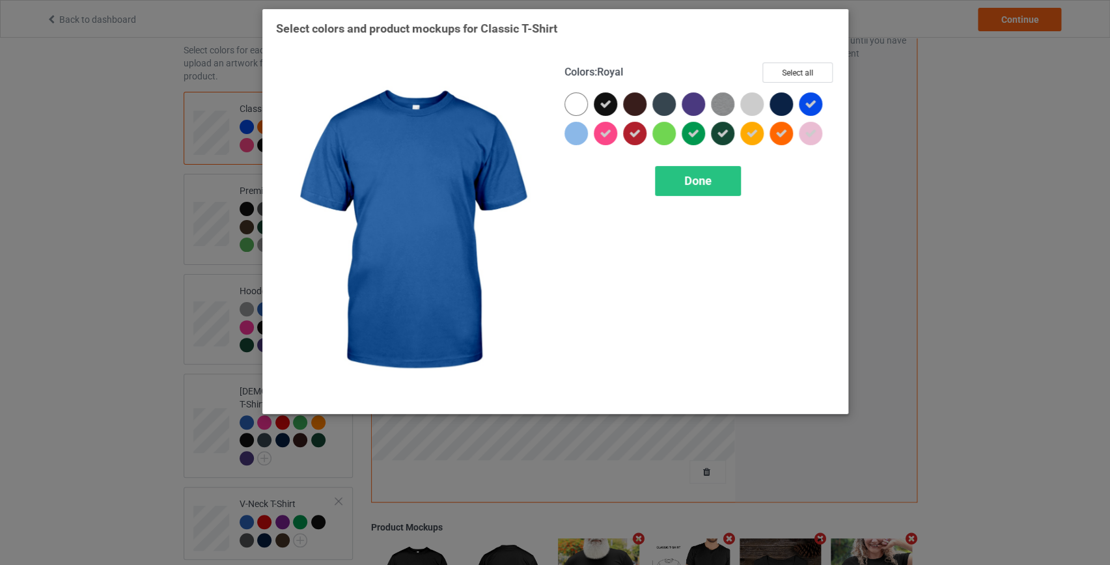
click at [807, 103] on icon at bounding box center [811, 104] width 12 height 12
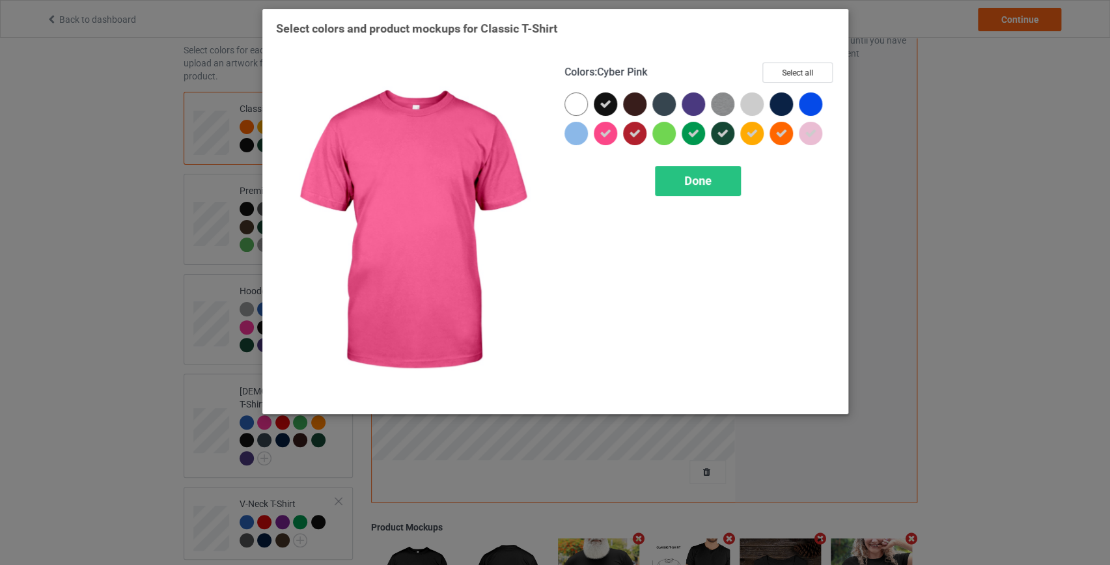
click at [605, 133] on icon at bounding box center [606, 134] width 12 height 12
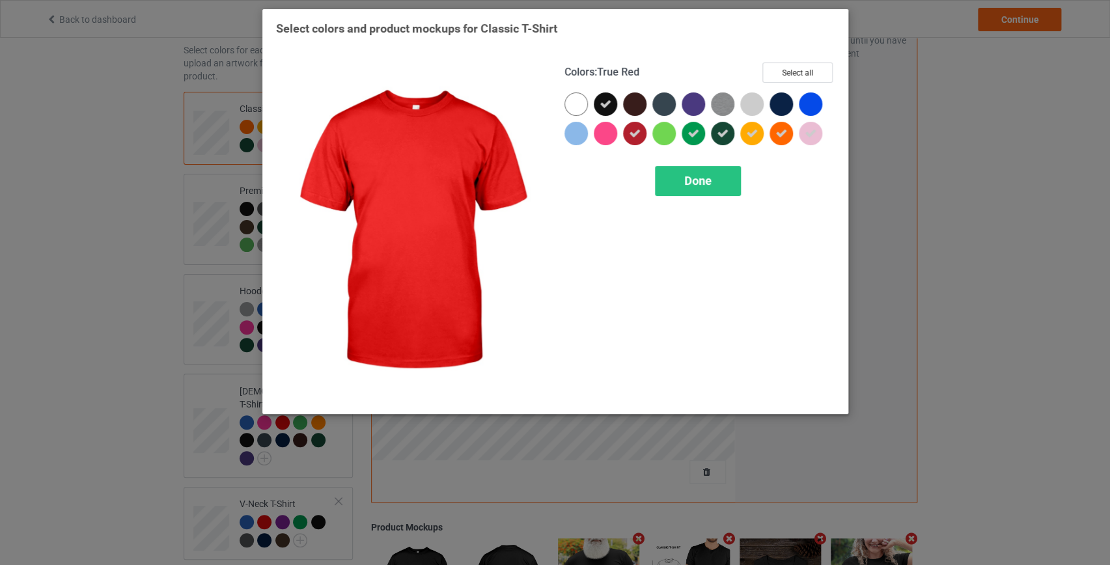
click at [630, 133] on icon at bounding box center [635, 134] width 12 height 12
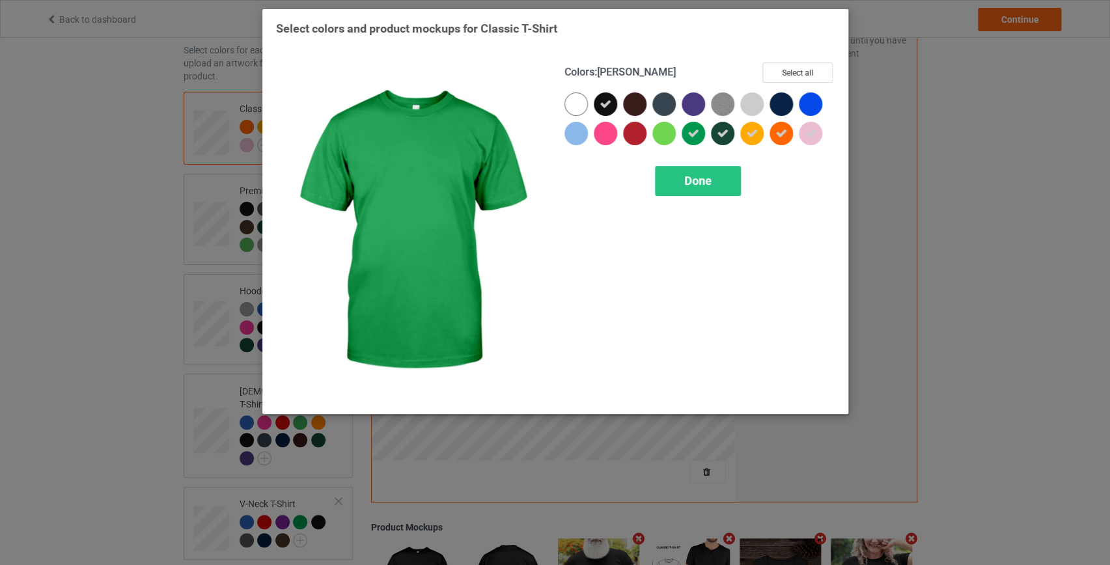
click at [698, 132] on icon at bounding box center [694, 134] width 12 height 12
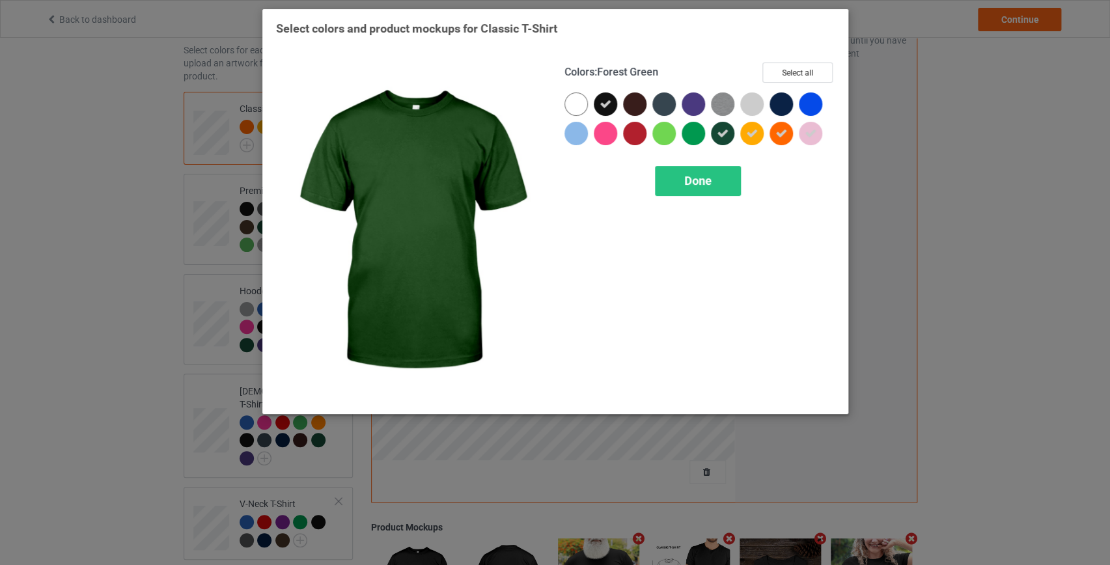
click at [718, 134] on icon at bounding box center [723, 134] width 12 height 12
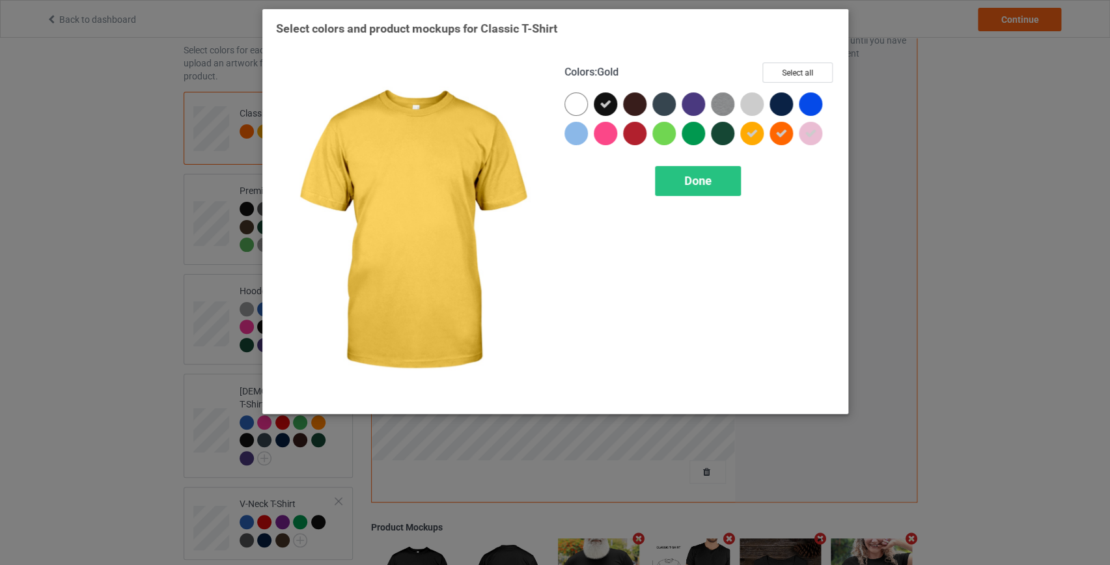
click at [762, 127] on div at bounding box center [751, 133] width 23 height 23
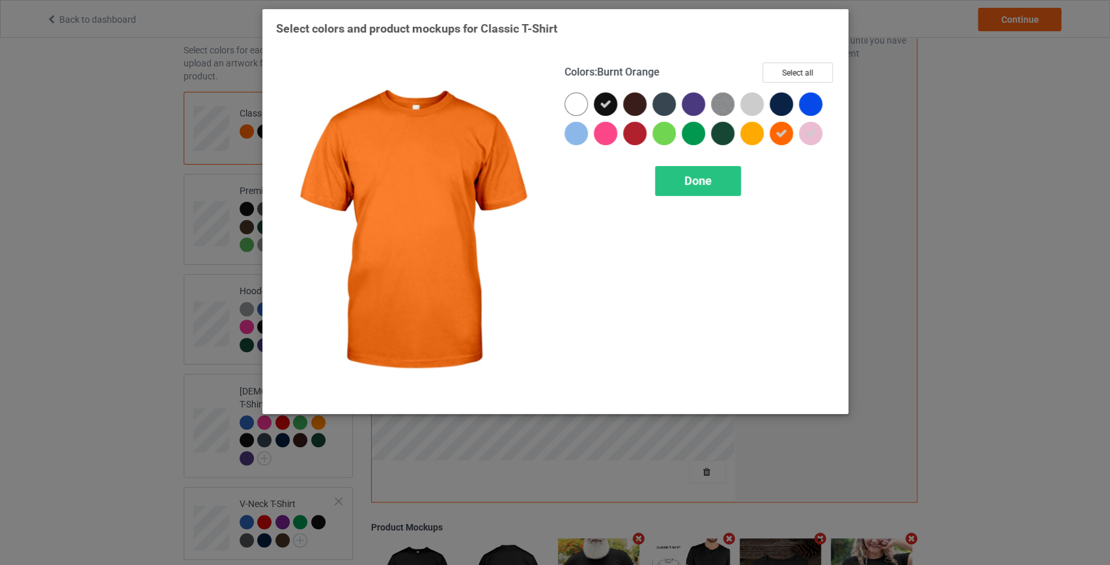
click at [776, 129] on icon at bounding box center [782, 134] width 12 height 12
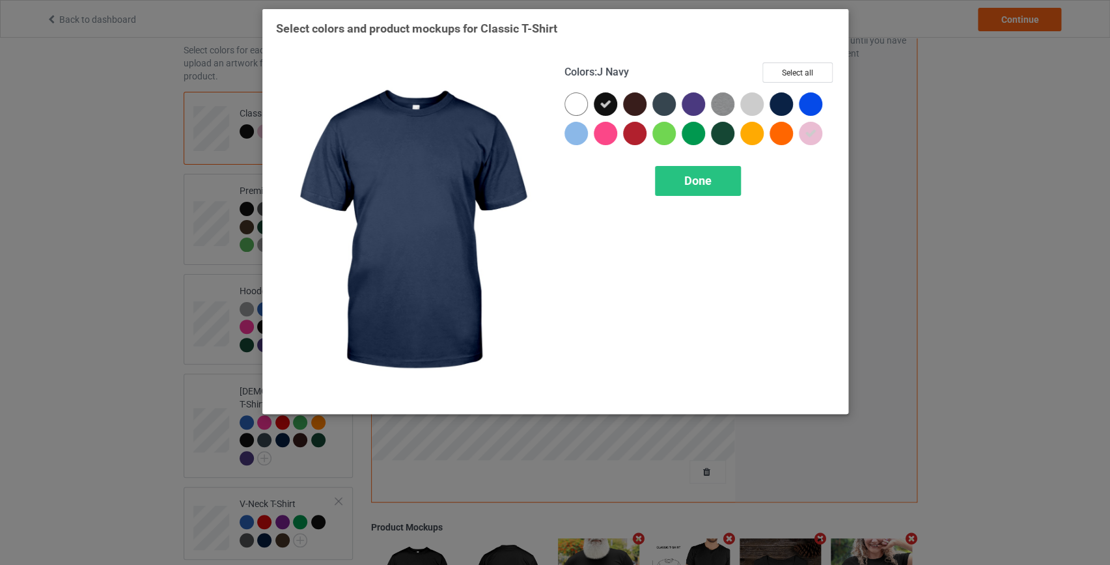
click at [785, 105] on div at bounding box center [781, 103] width 23 height 23
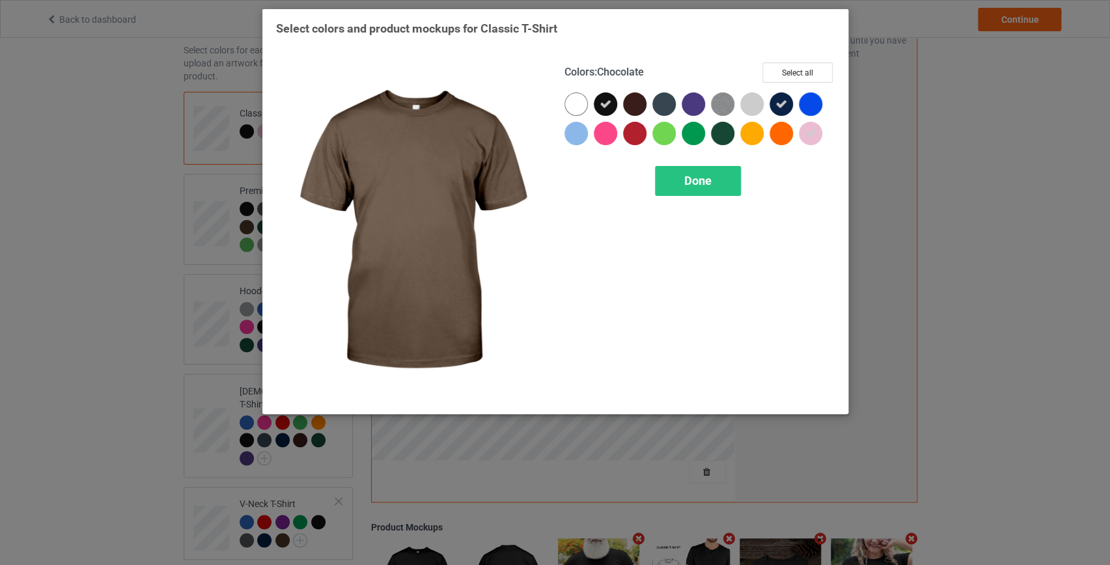
click at [629, 99] on div at bounding box center [634, 103] width 23 height 23
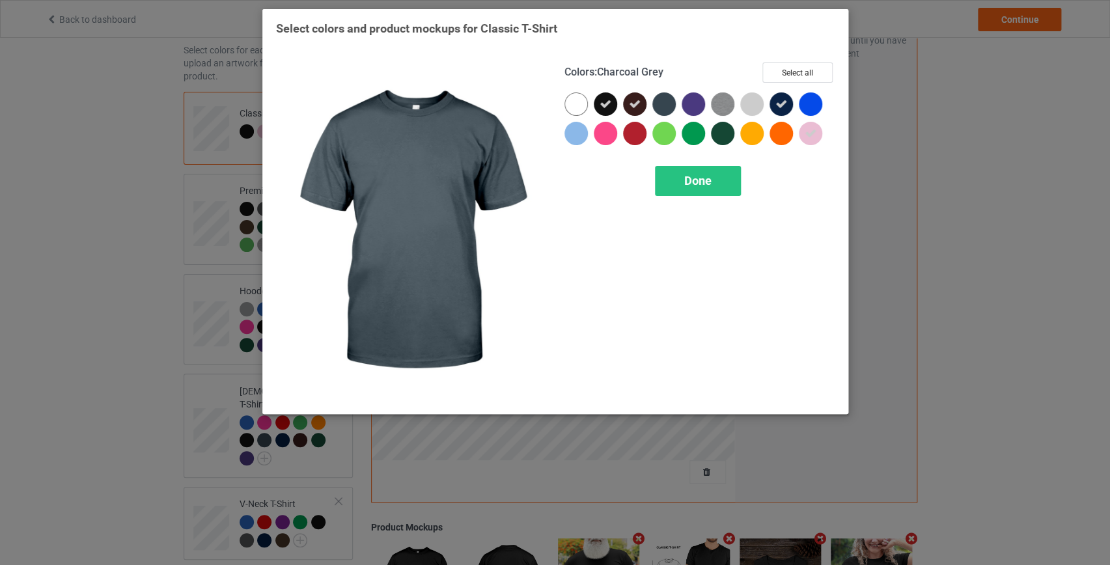
click at [657, 103] on div at bounding box center [663, 103] width 23 height 23
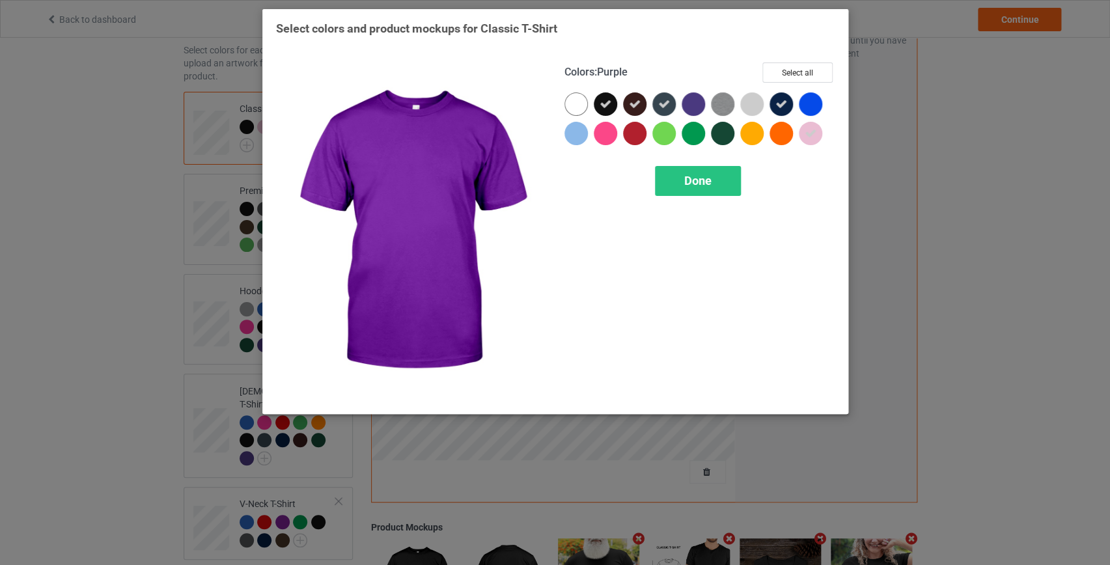
click at [699, 104] on div at bounding box center [693, 103] width 23 height 23
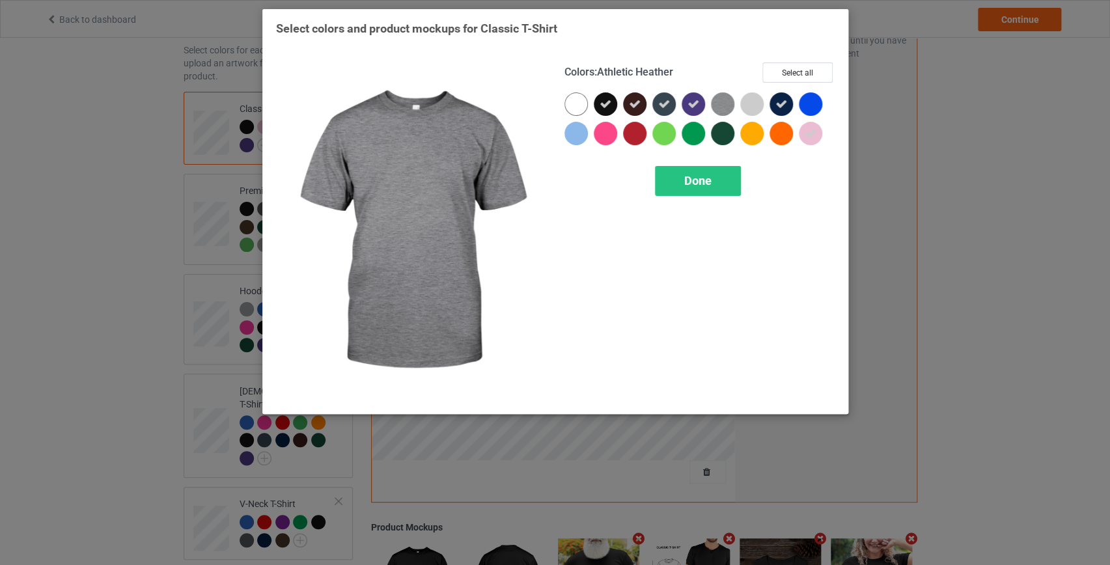
click at [723, 106] on img at bounding box center [722, 103] width 23 height 23
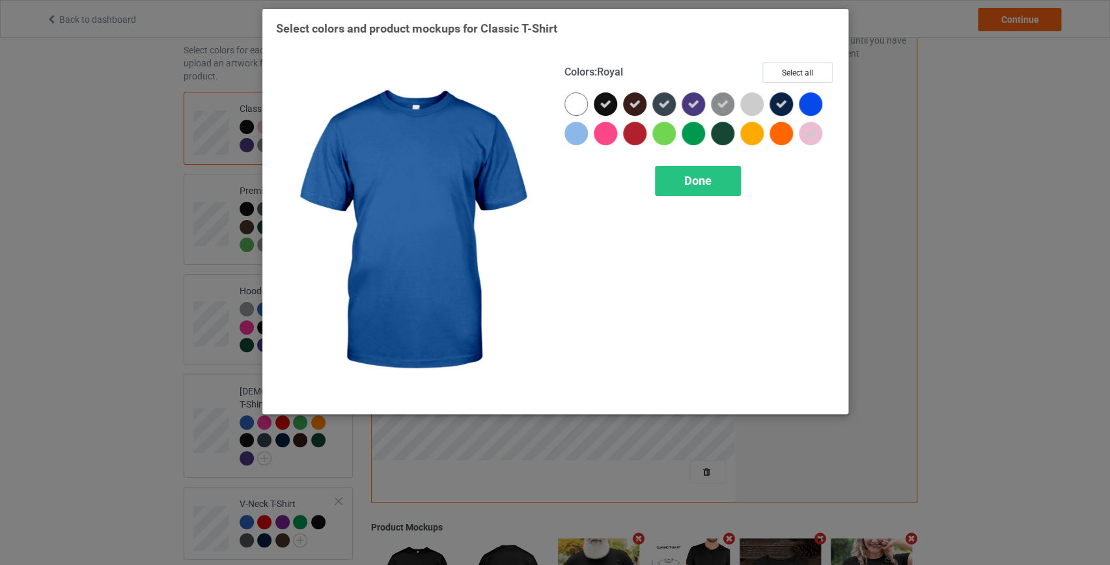
drag, startPoint x: 809, startPoint y: 106, endPoint x: 775, endPoint y: 111, distance: 34.8
click at [809, 106] on div at bounding box center [810, 103] width 23 height 23
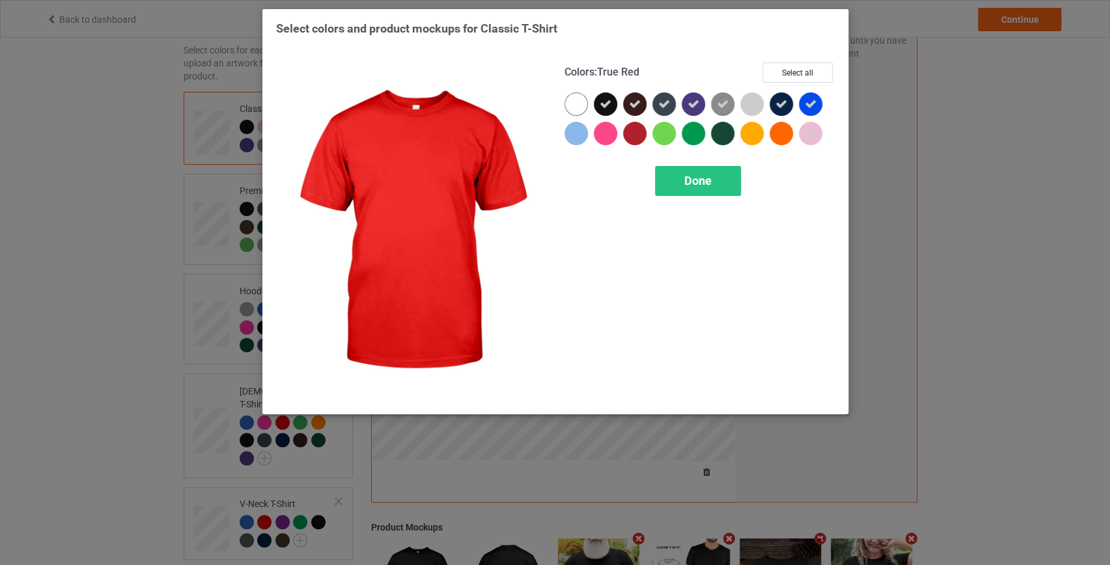
click at [633, 137] on div at bounding box center [634, 133] width 23 height 23
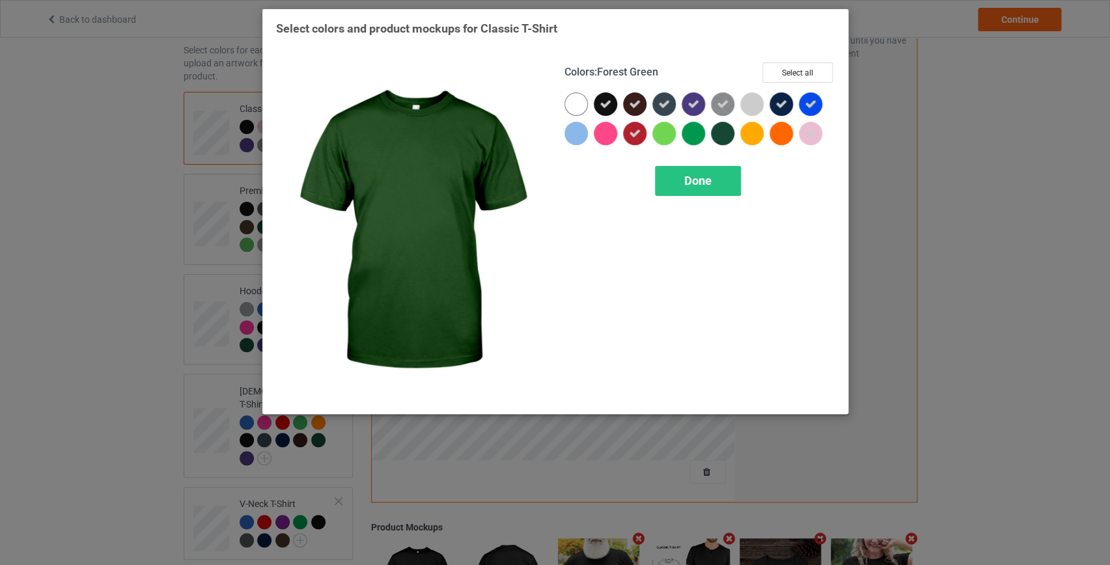
click at [720, 137] on div at bounding box center [722, 133] width 23 height 23
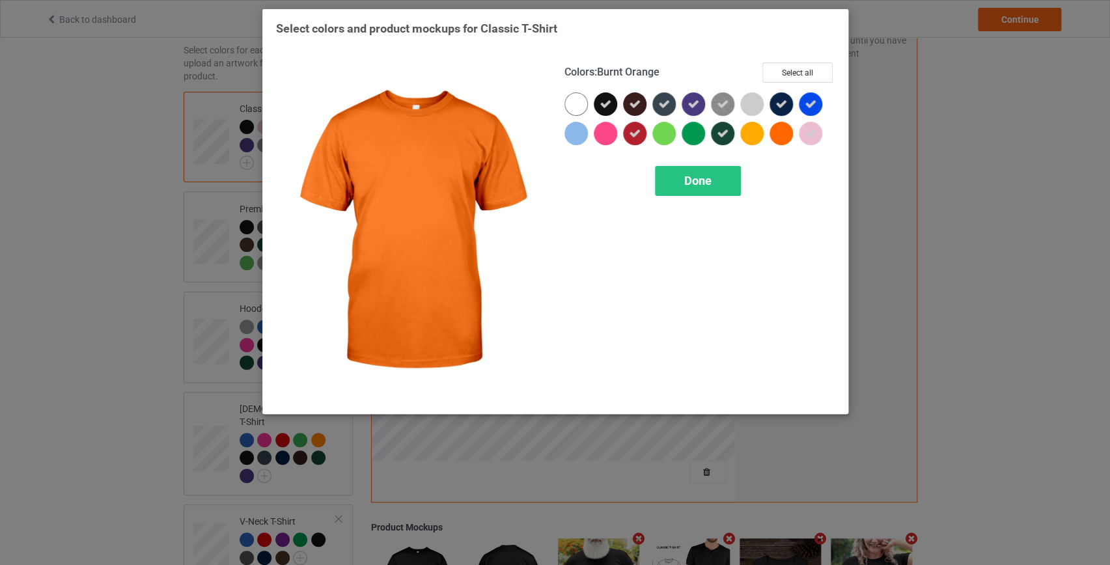
drag, startPoint x: 781, startPoint y: 130, endPoint x: 756, endPoint y: 133, distance: 25.0
click at [780, 130] on div at bounding box center [781, 133] width 23 height 23
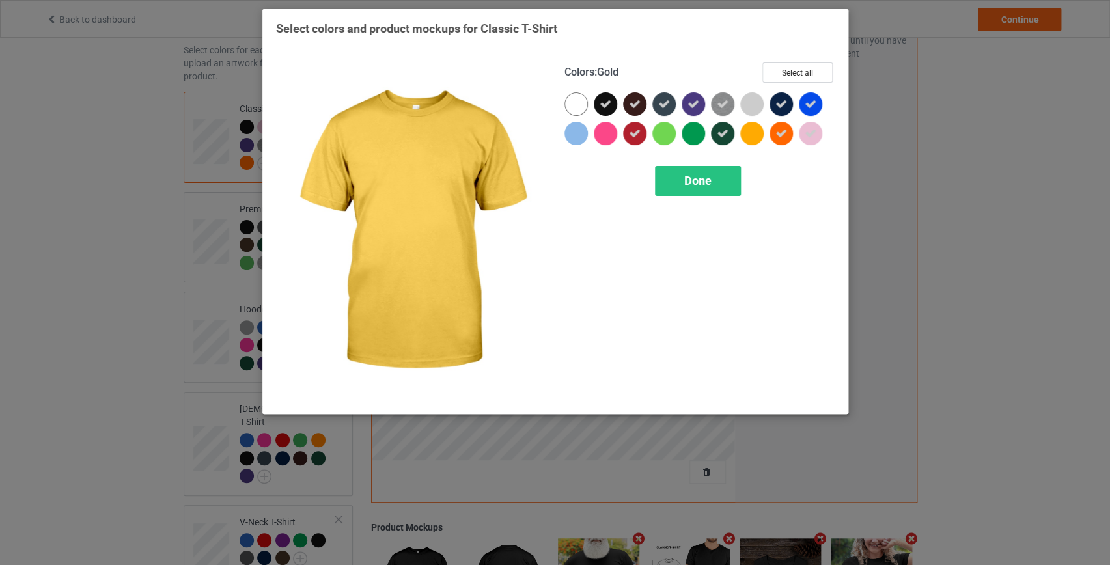
click at [749, 131] on div at bounding box center [751, 133] width 23 height 23
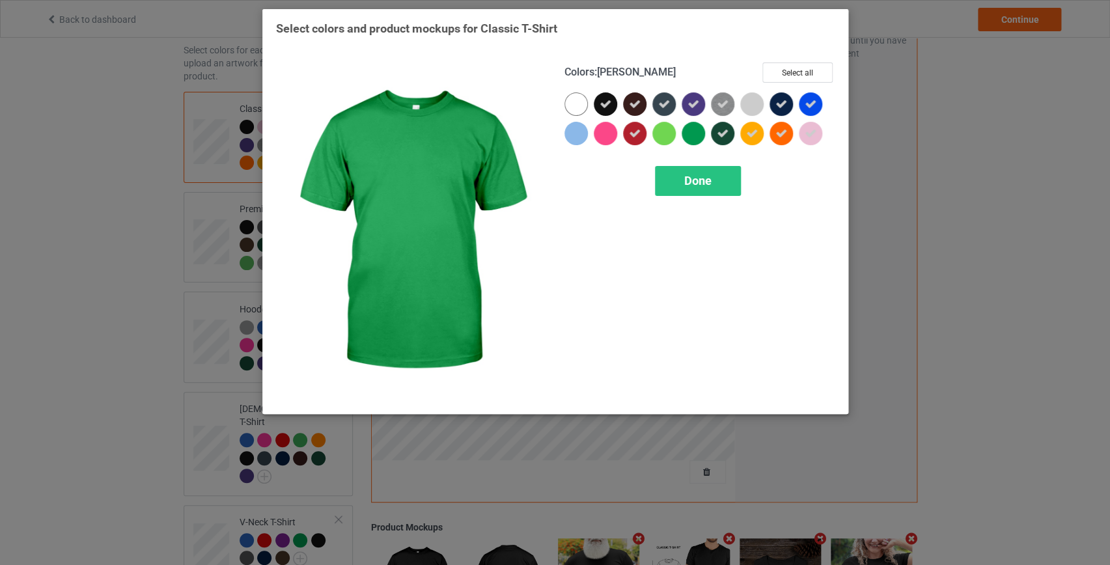
click at [688, 130] on div at bounding box center [693, 133] width 23 height 23
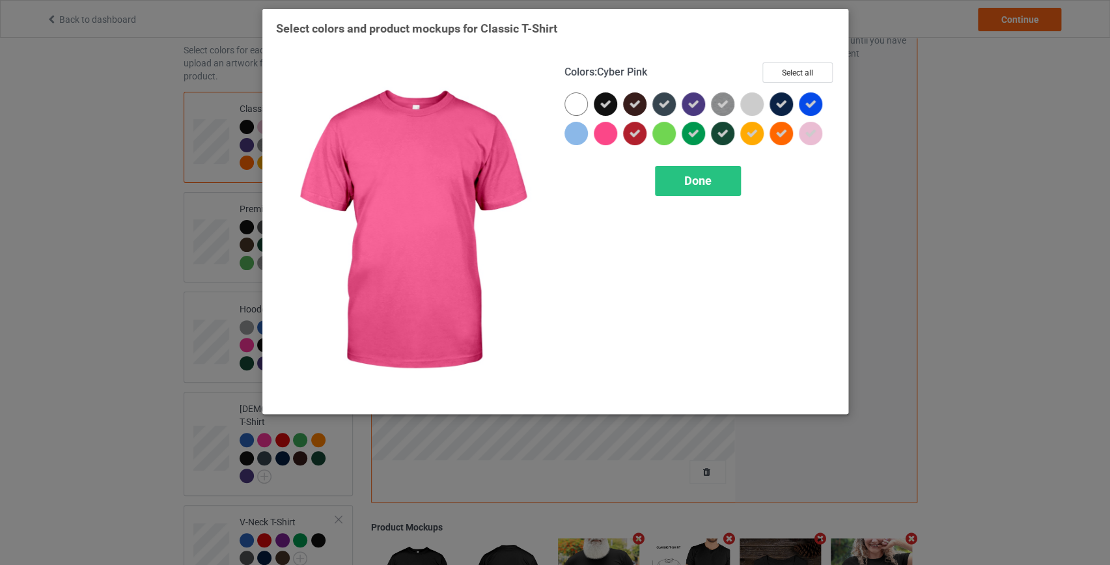
click at [602, 133] on div at bounding box center [605, 133] width 23 height 23
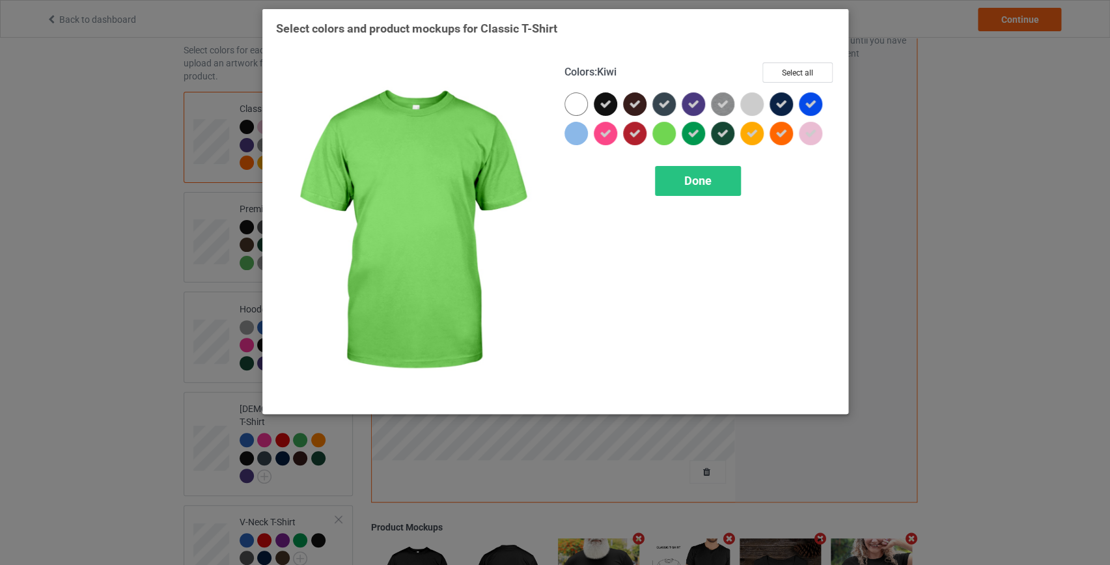
click at [661, 134] on div at bounding box center [663, 133] width 23 height 23
click at [692, 178] on span "Done" at bounding box center [697, 181] width 27 height 14
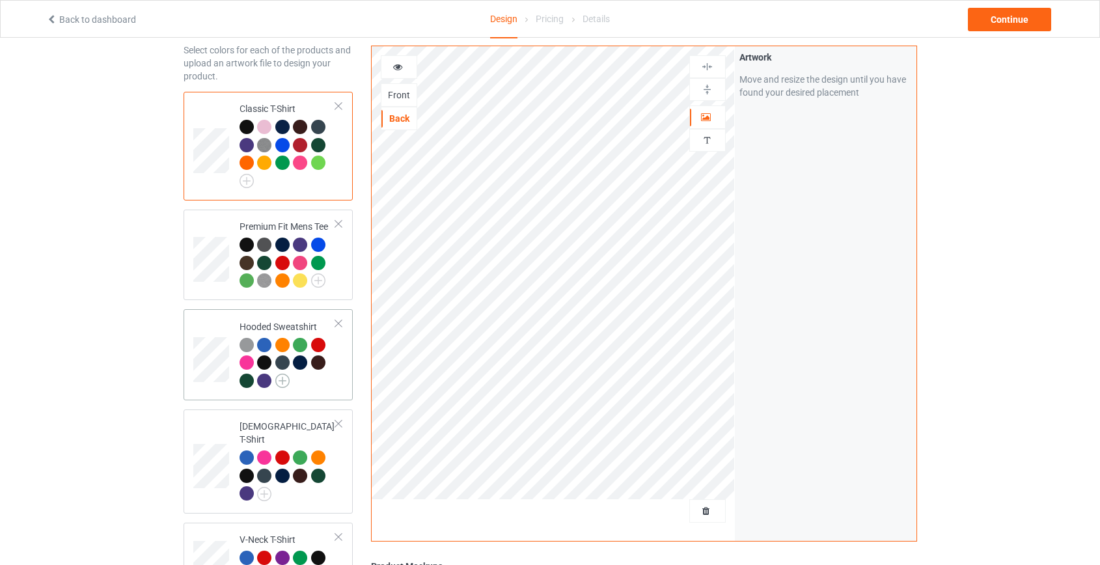
click at [285, 379] on img at bounding box center [282, 381] width 14 height 14
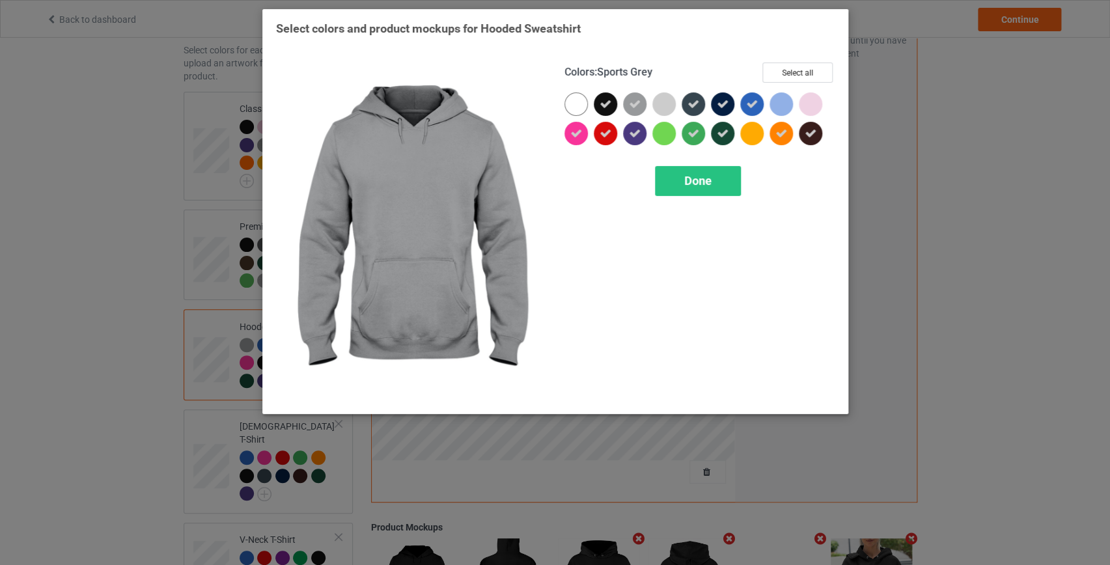
click at [635, 105] on icon at bounding box center [635, 104] width 12 height 12
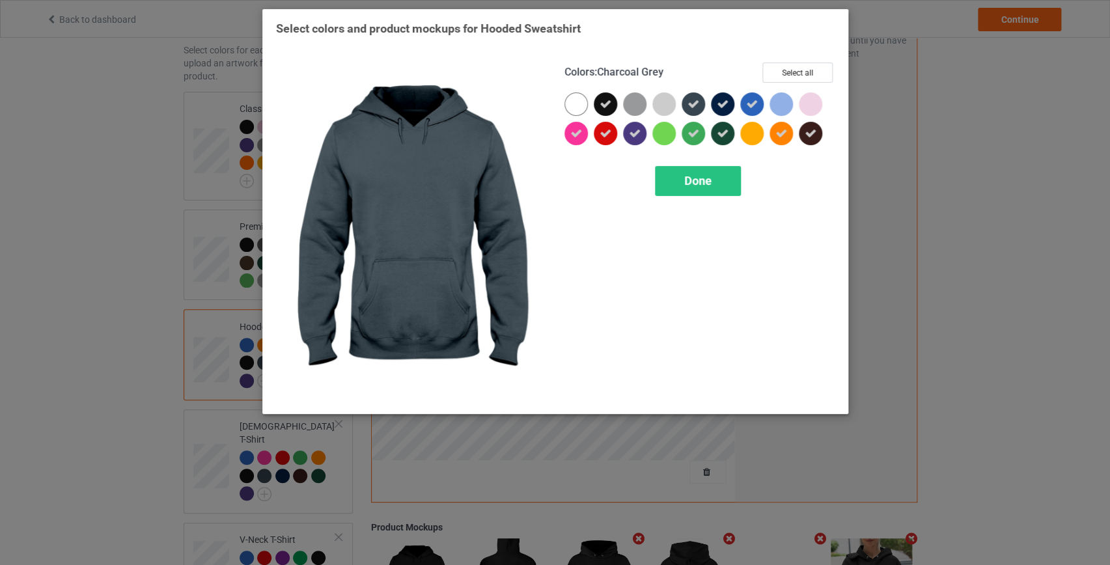
click at [707, 109] on div at bounding box center [696, 106] width 29 height 29
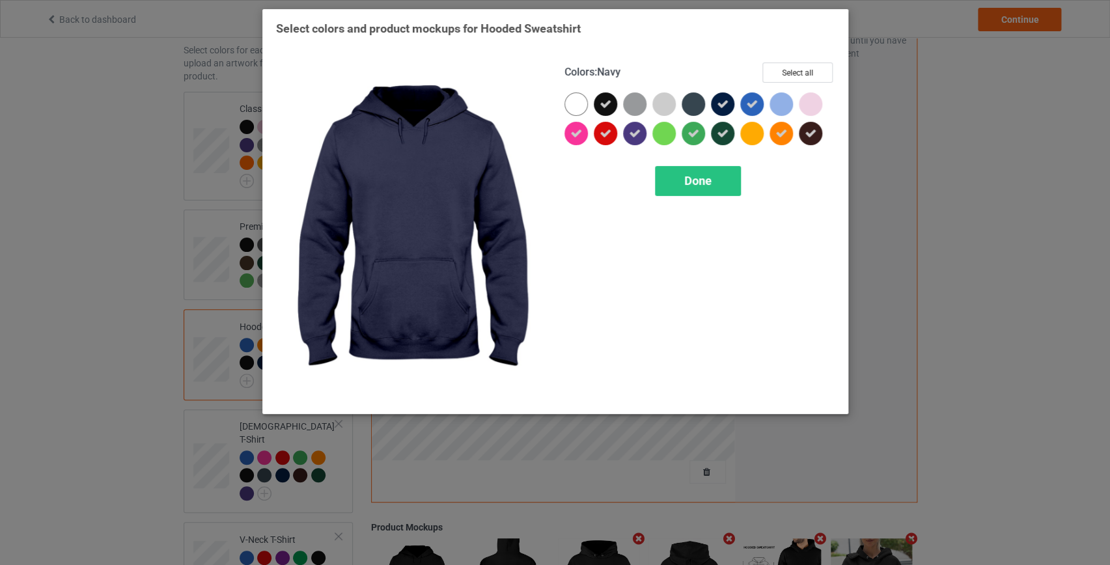
click at [718, 107] on icon at bounding box center [723, 104] width 12 height 12
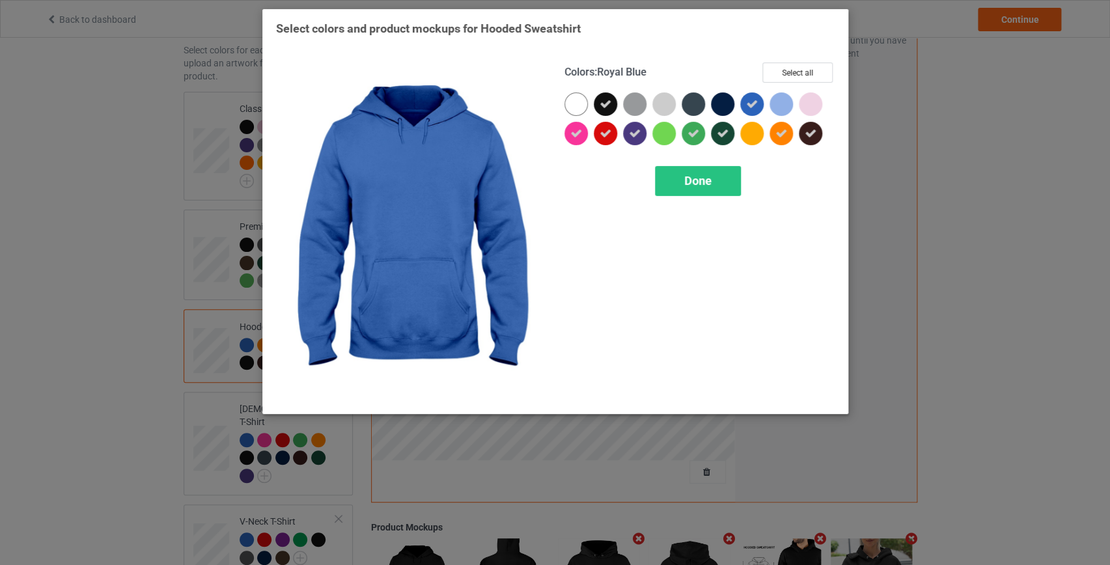
click at [767, 104] on div at bounding box center [754, 106] width 29 height 29
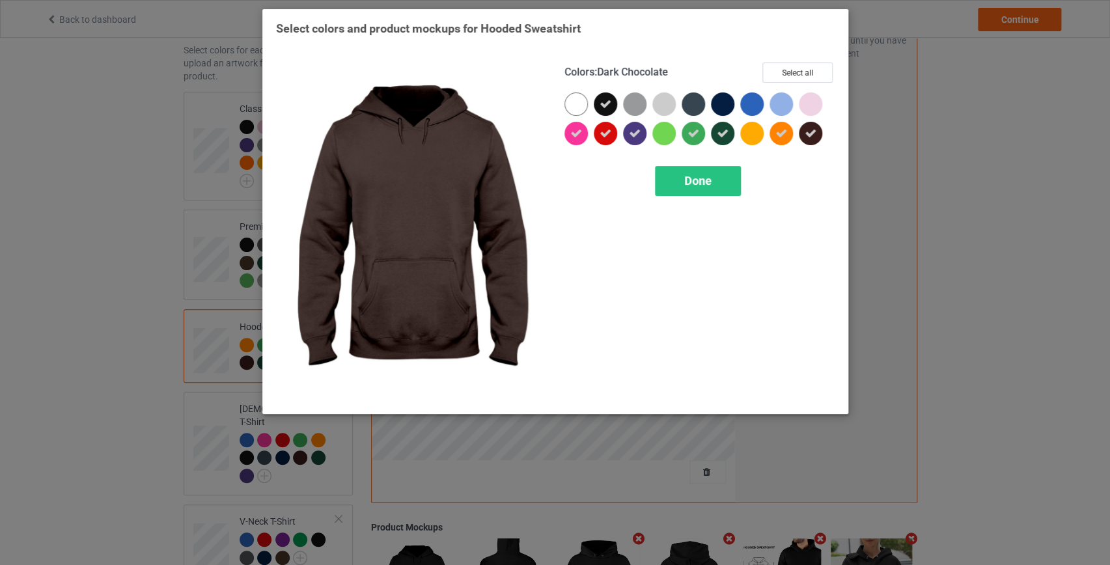
click at [805, 130] on icon at bounding box center [811, 134] width 12 height 12
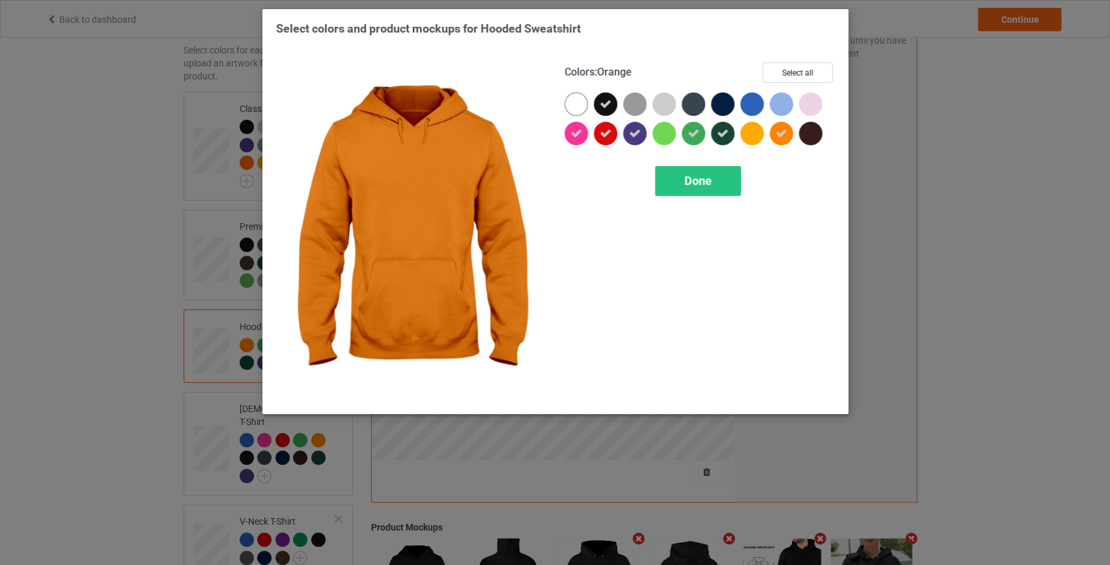
click at [776, 135] on icon at bounding box center [782, 134] width 12 height 12
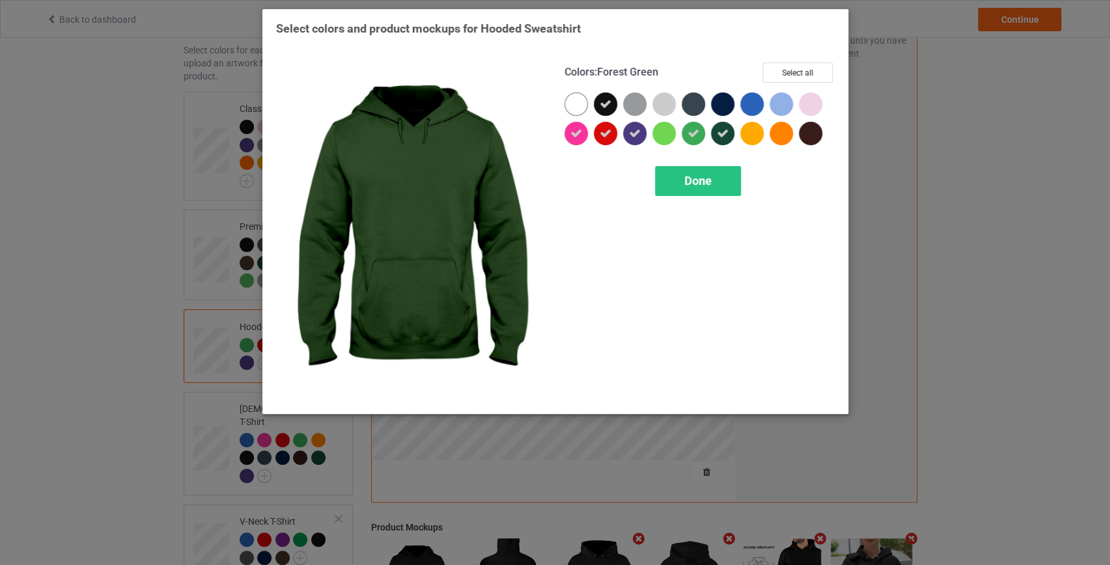
click at [720, 132] on icon at bounding box center [723, 134] width 12 height 12
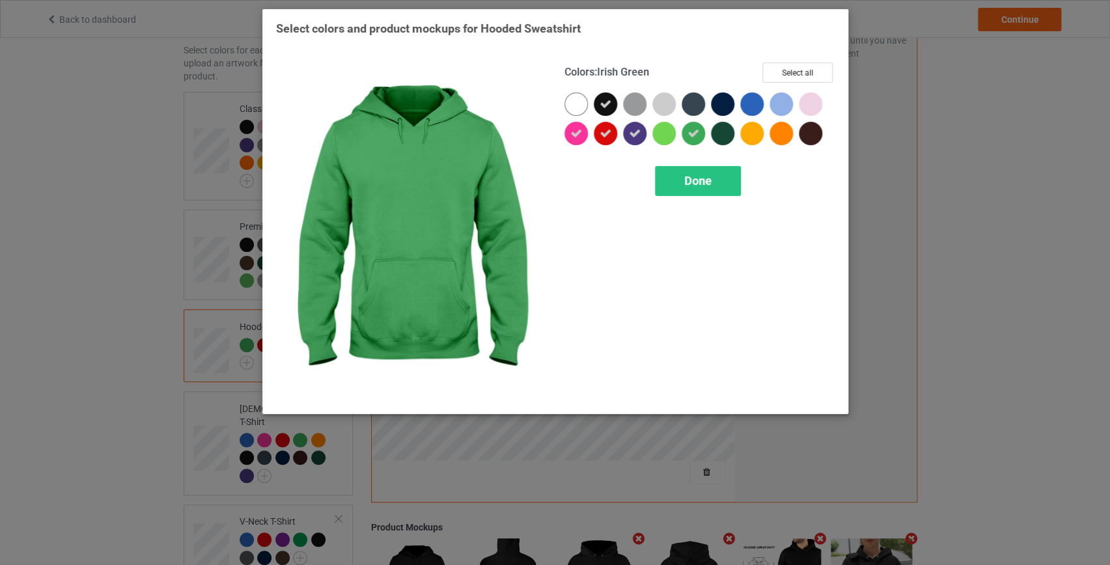
click at [684, 135] on div at bounding box center [693, 133] width 23 height 23
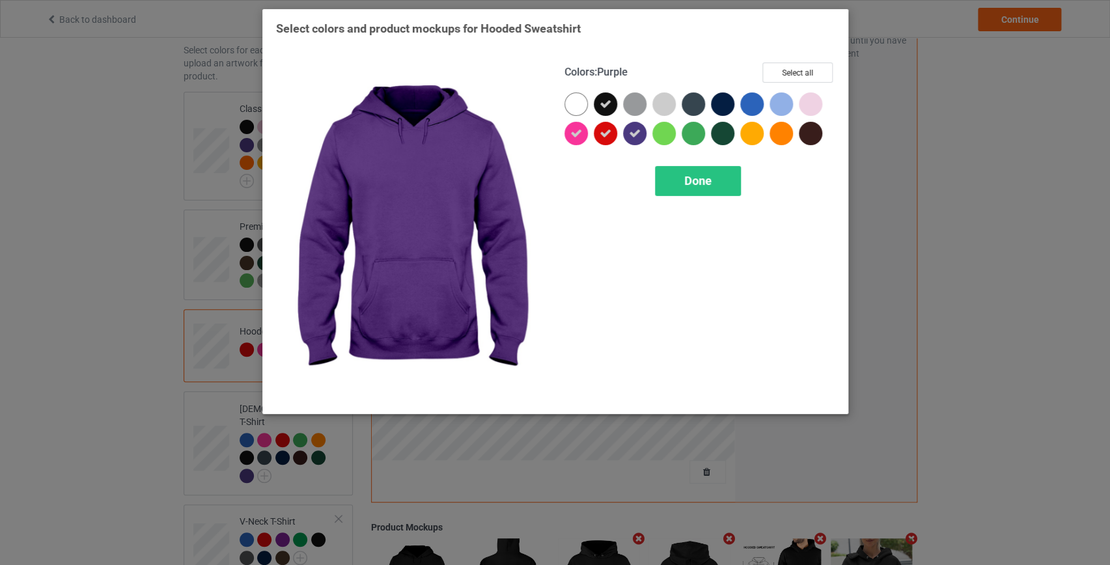
click at [630, 133] on icon at bounding box center [635, 134] width 12 height 12
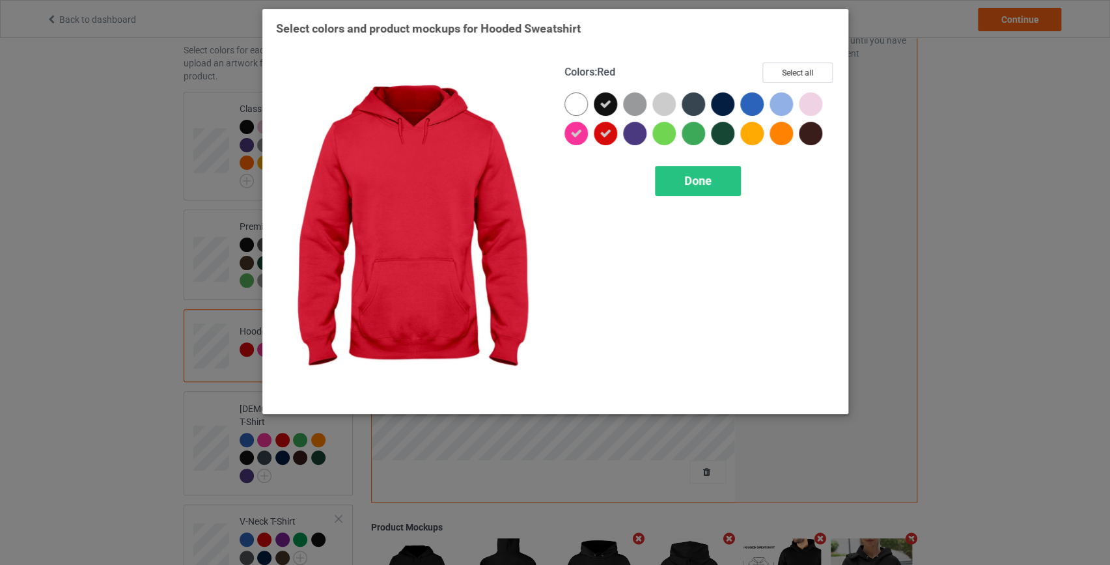
click at [611, 130] on div at bounding box center [605, 133] width 23 height 23
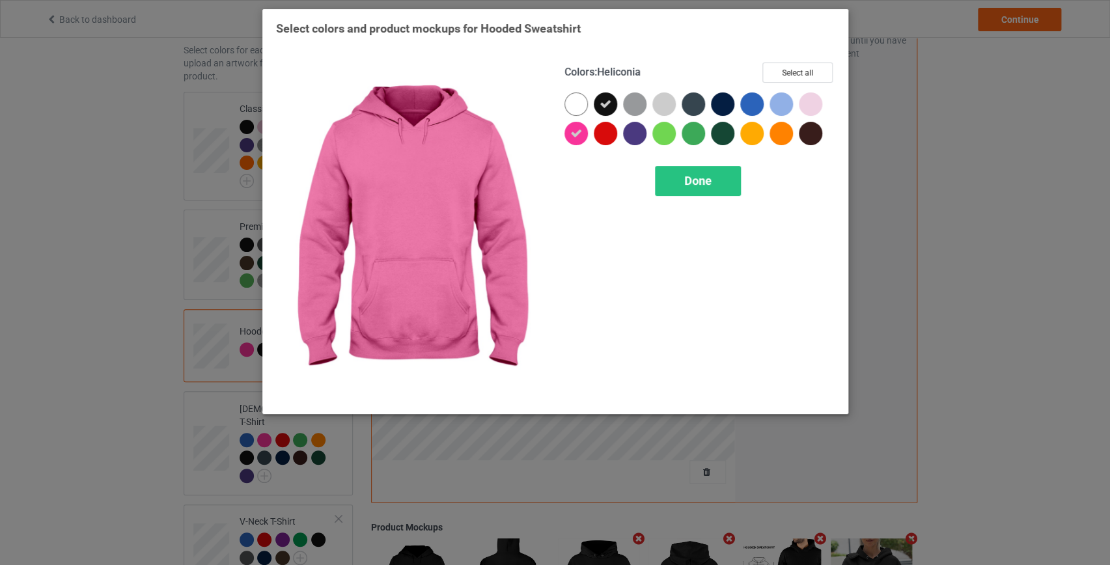
click at [572, 138] on icon at bounding box center [576, 134] width 12 height 12
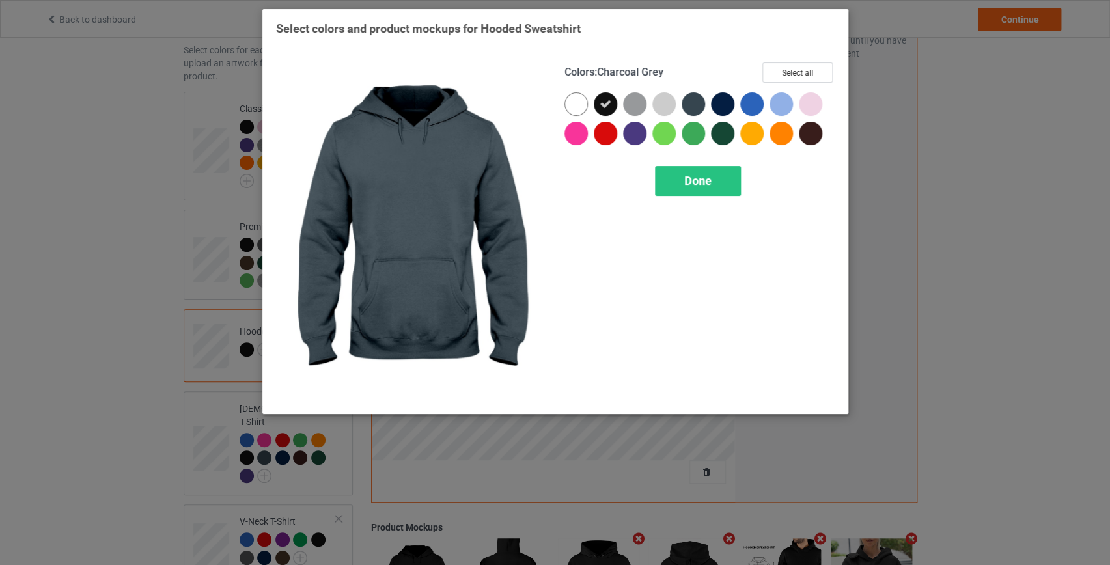
click at [690, 102] on div at bounding box center [693, 103] width 23 height 23
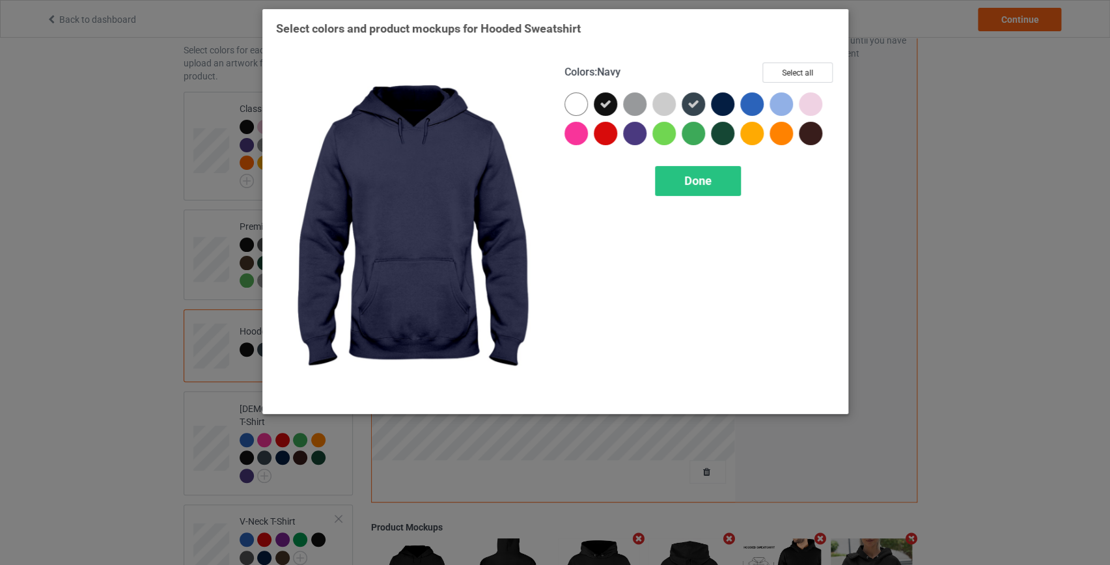
click at [718, 104] on div at bounding box center [722, 103] width 23 height 23
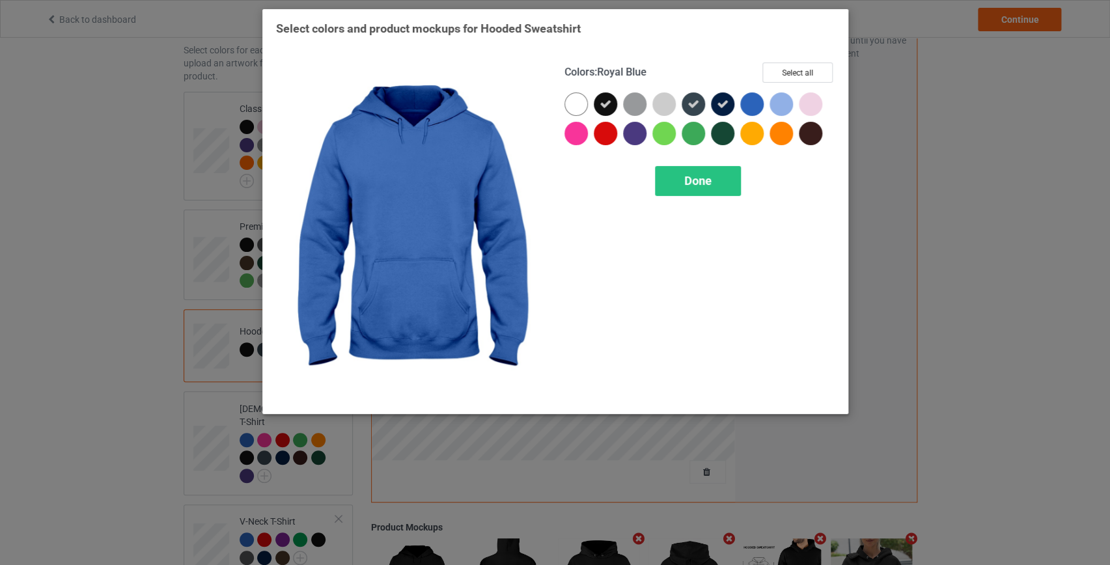
click at [758, 109] on div at bounding box center [751, 103] width 23 height 23
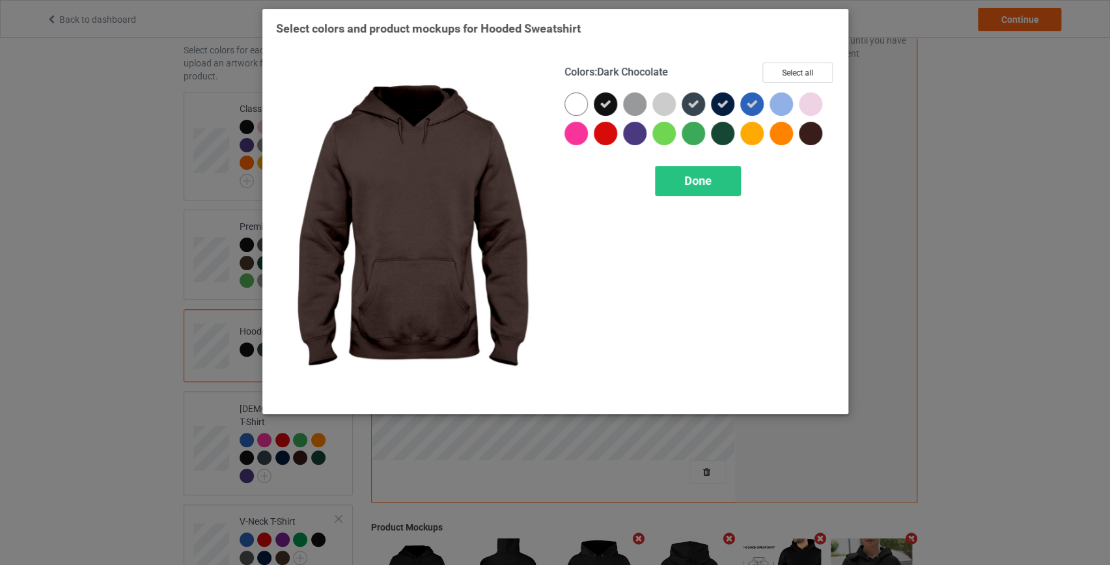
click at [815, 133] on div at bounding box center [810, 133] width 23 height 23
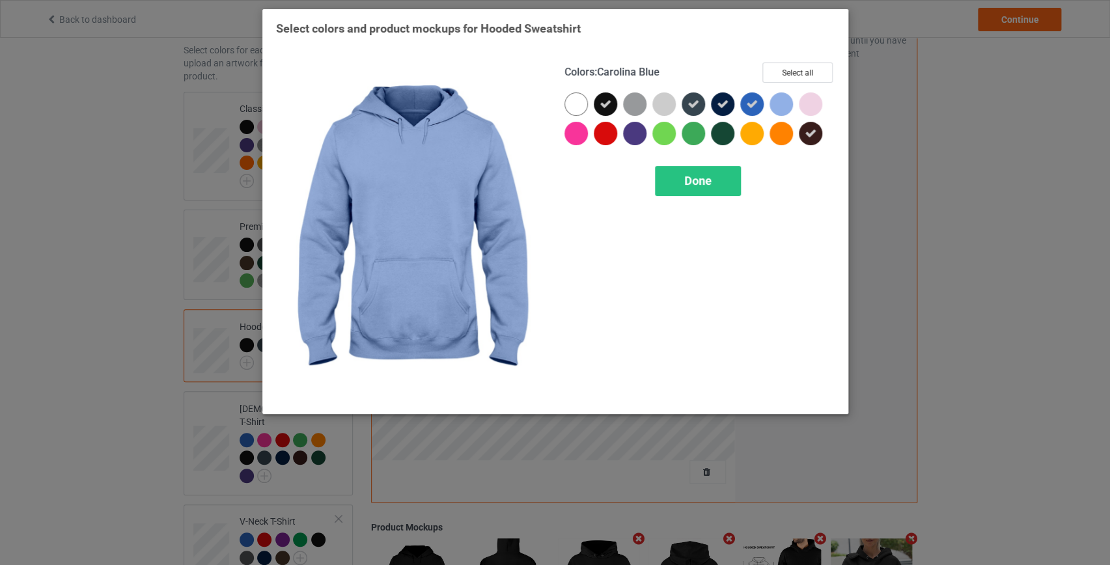
click at [781, 107] on div at bounding box center [781, 103] width 23 height 23
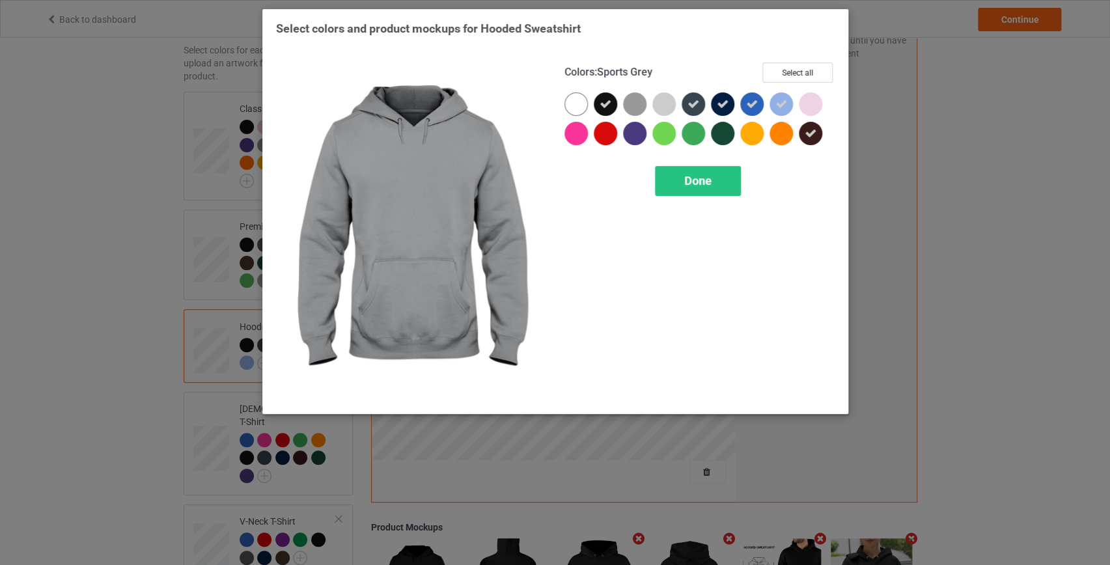
click at [631, 98] on div at bounding box center [634, 103] width 23 height 23
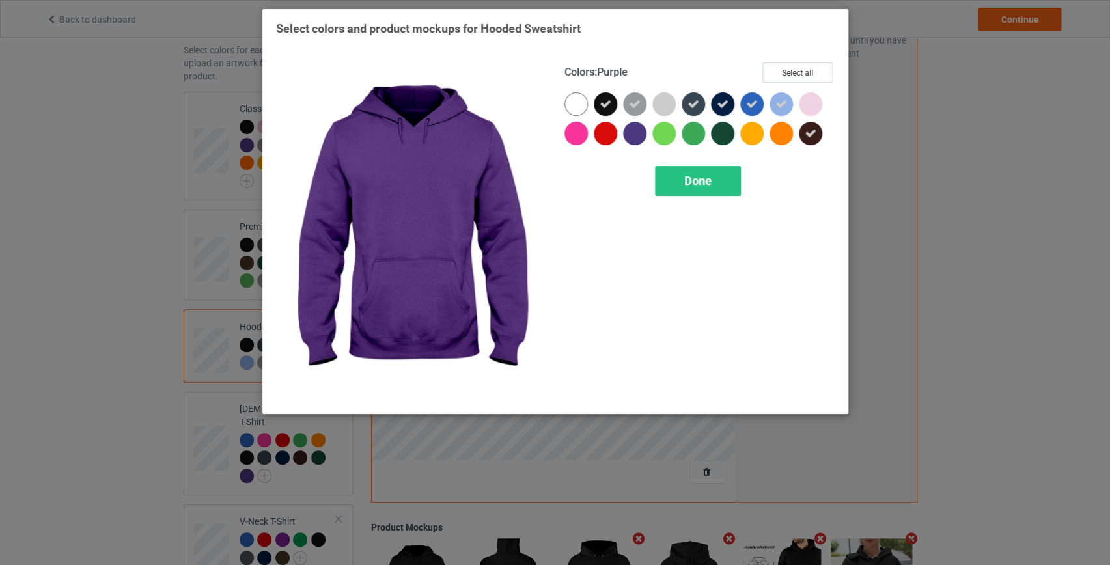
click at [635, 137] on div at bounding box center [634, 133] width 23 height 23
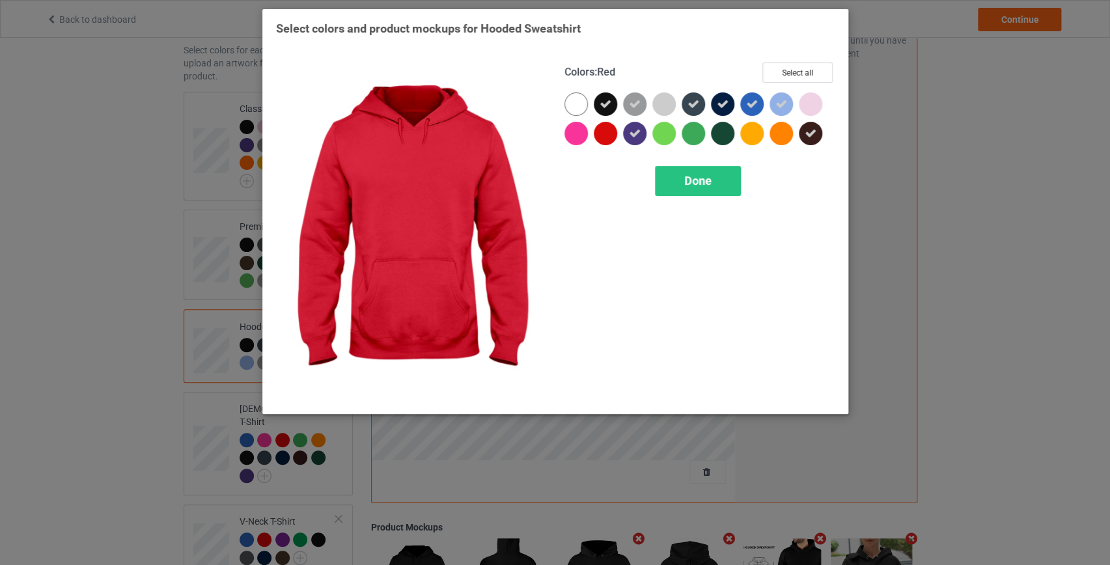
click at [608, 134] on div at bounding box center [605, 133] width 23 height 23
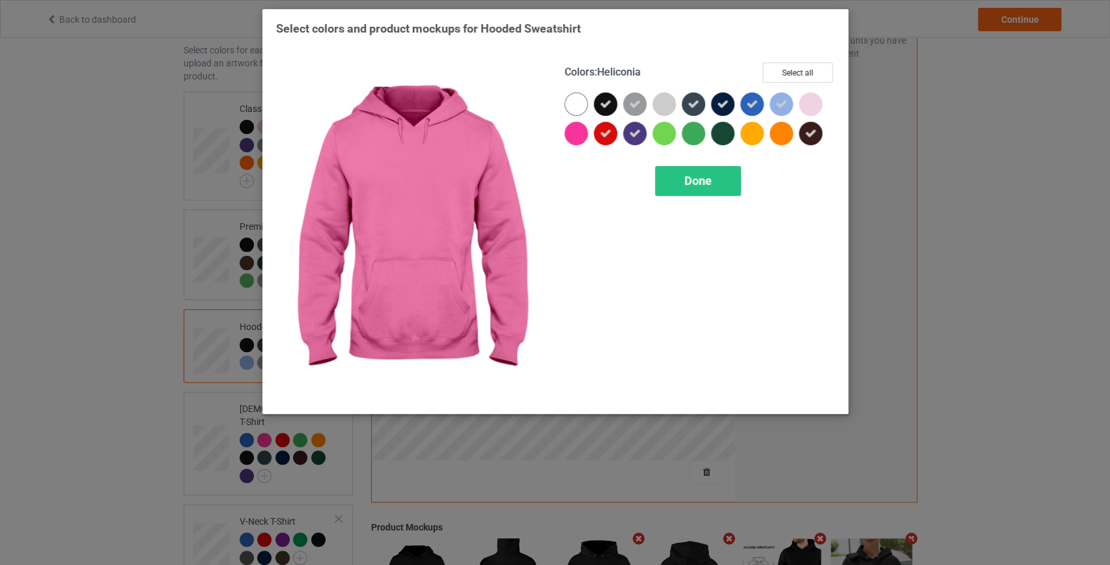
click at [580, 132] on div at bounding box center [576, 133] width 23 height 23
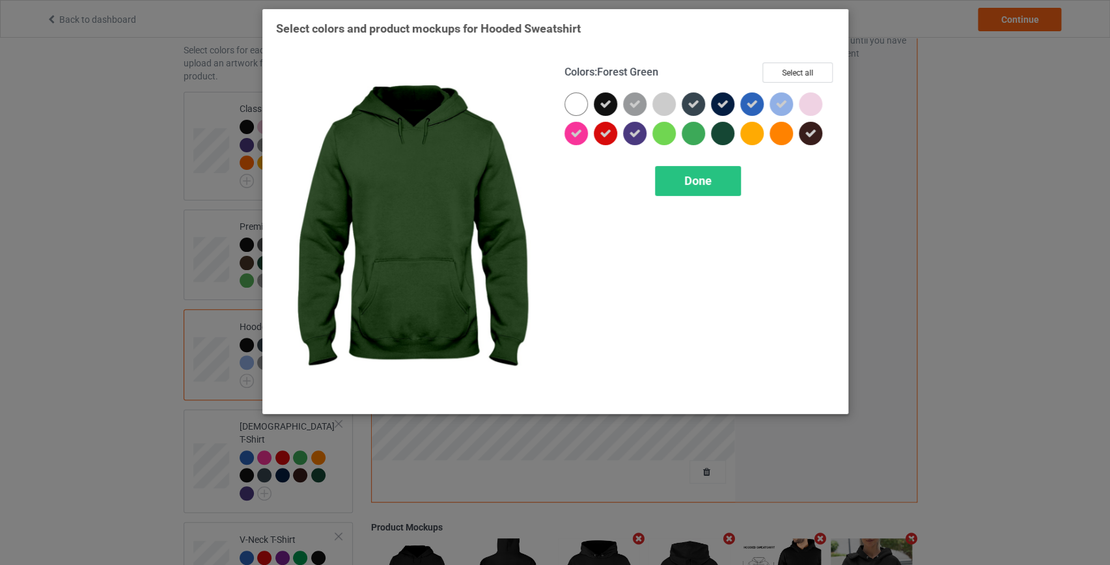
click at [729, 130] on div at bounding box center [722, 133] width 23 height 23
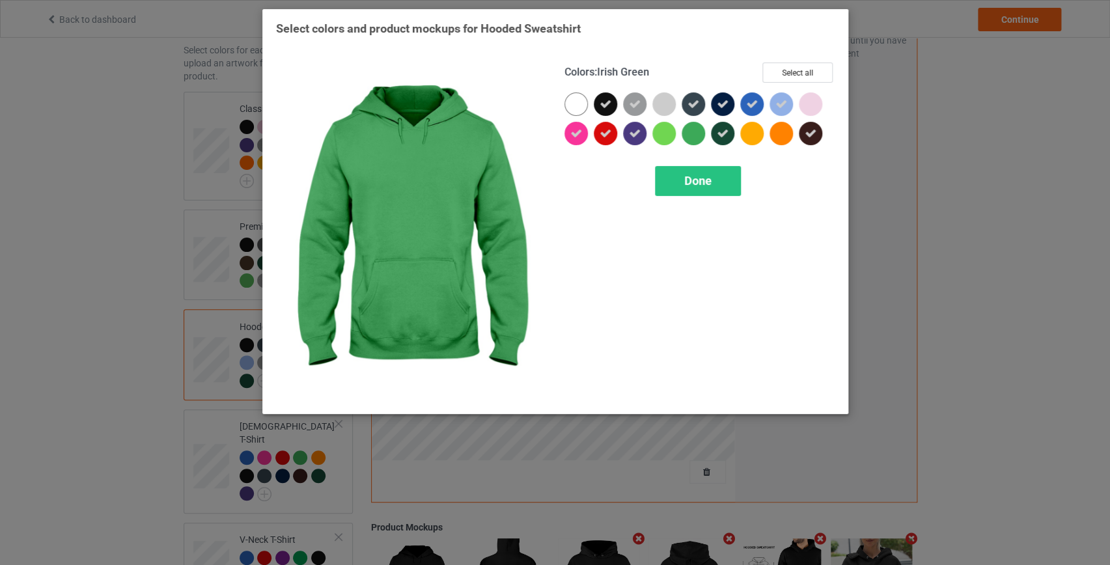
click at [692, 134] on div at bounding box center [693, 133] width 23 height 23
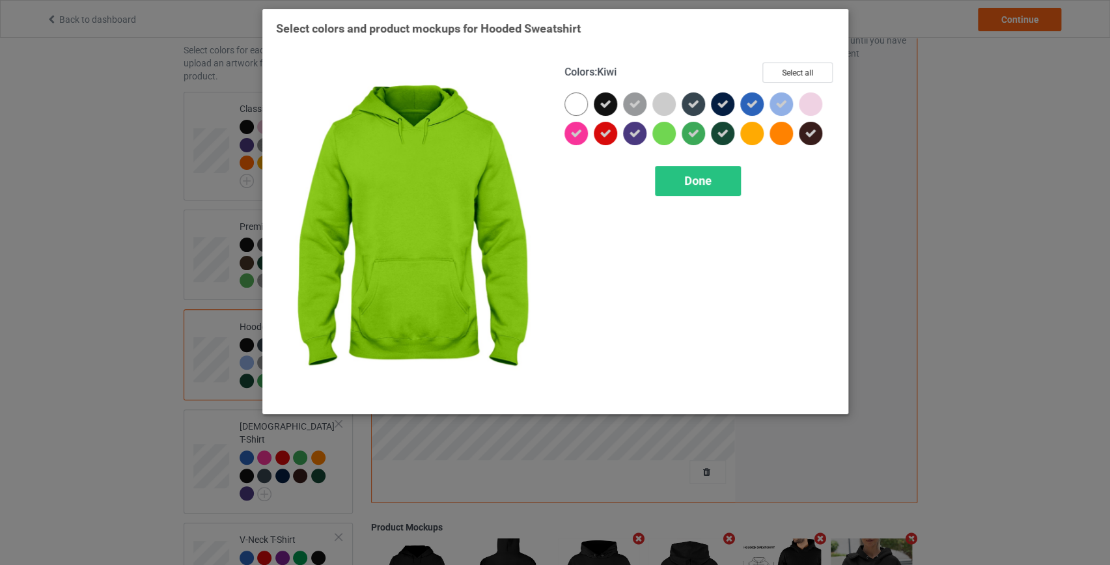
click at [668, 130] on div at bounding box center [663, 133] width 23 height 23
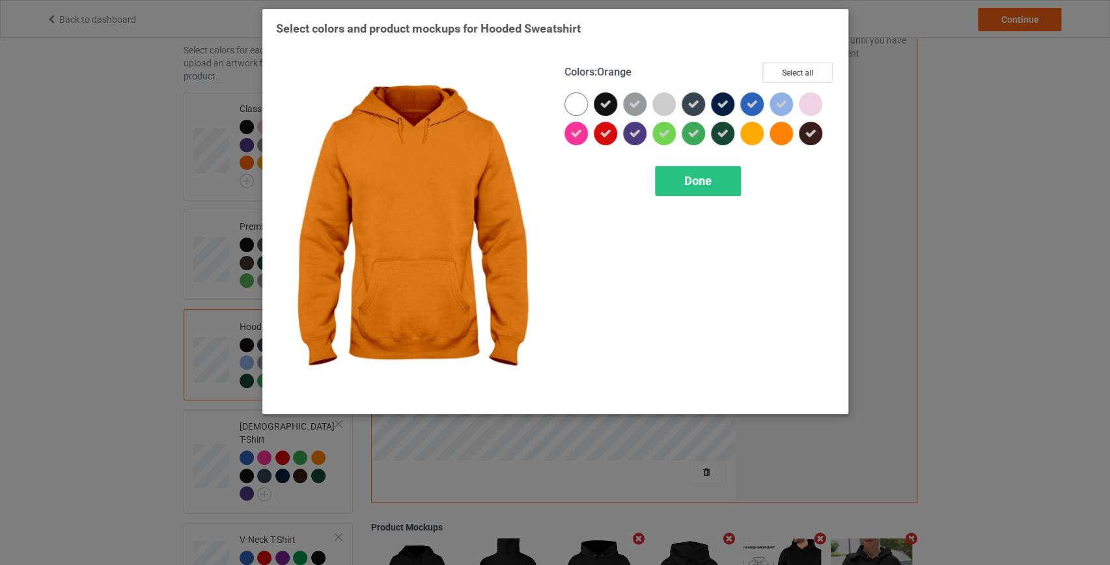
click at [776, 141] on div at bounding box center [781, 133] width 23 height 23
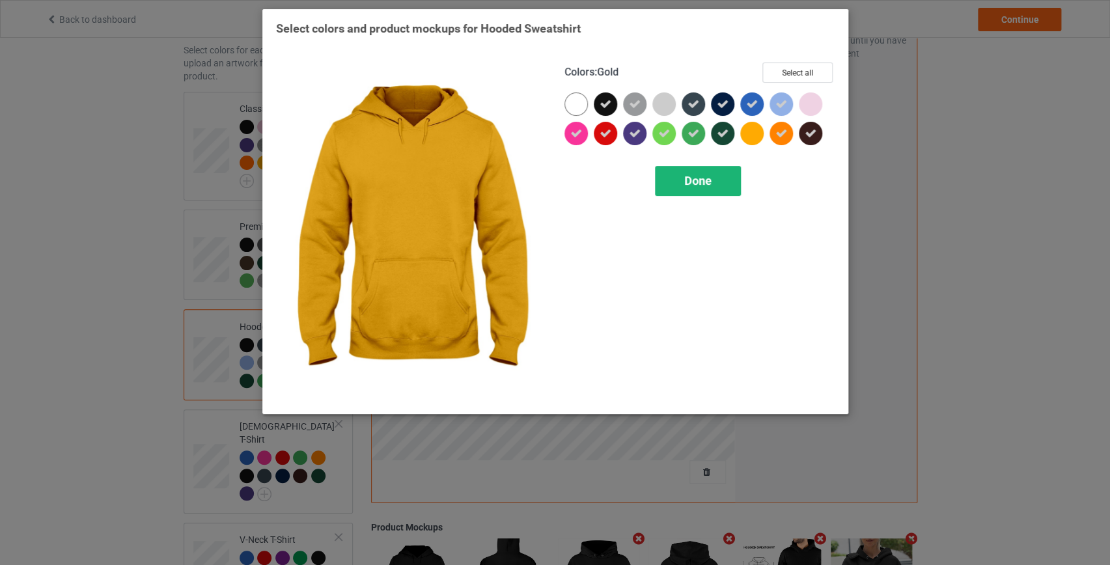
click at [699, 182] on span "Done" at bounding box center [697, 181] width 27 height 14
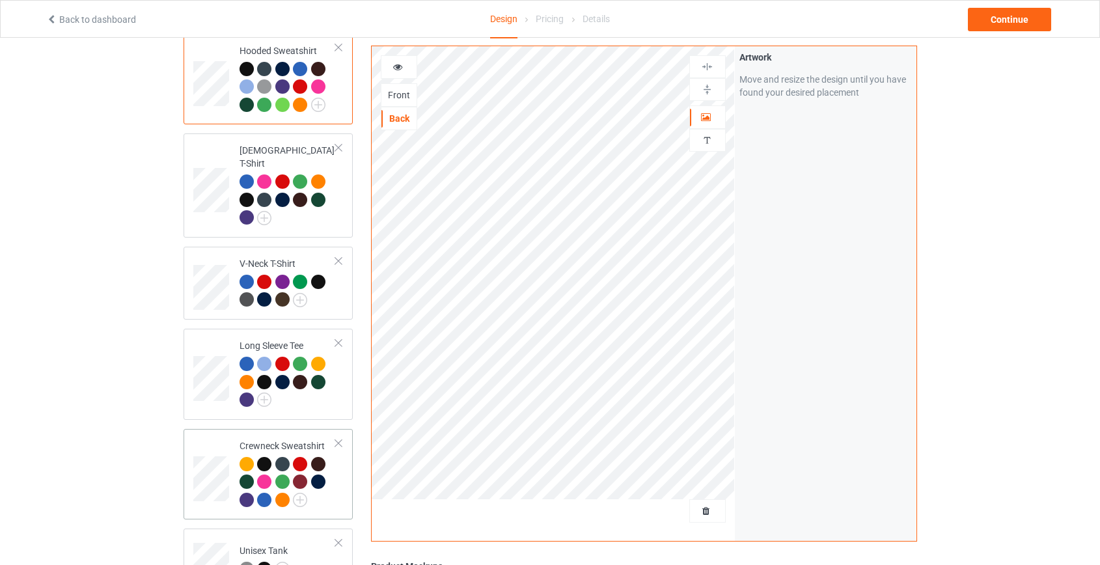
scroll to position [473, 0]
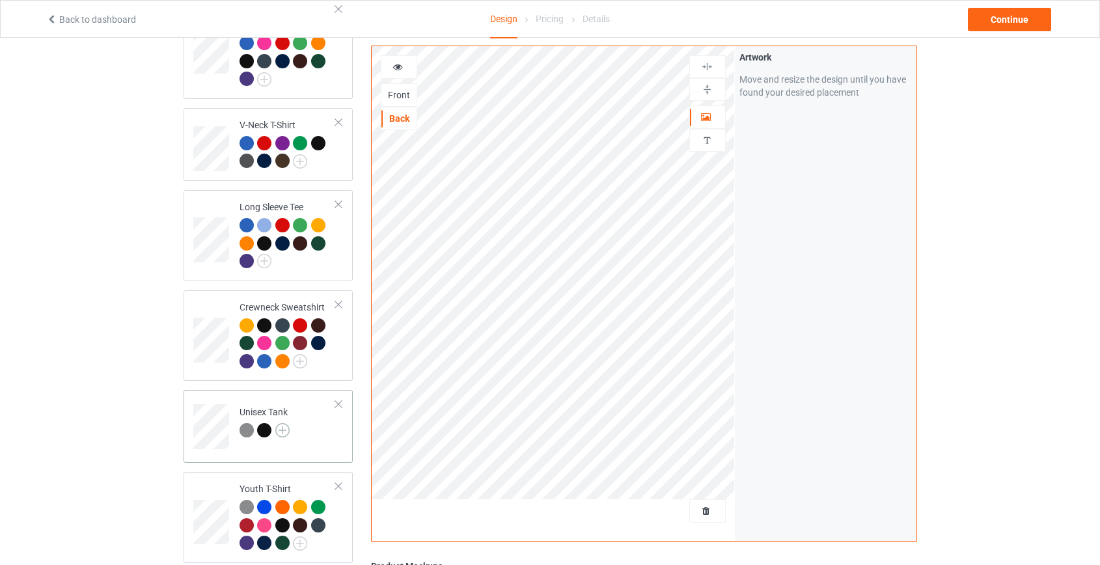
click at [285, 423] on img at bounding box center [282, 430] width 14 height 14
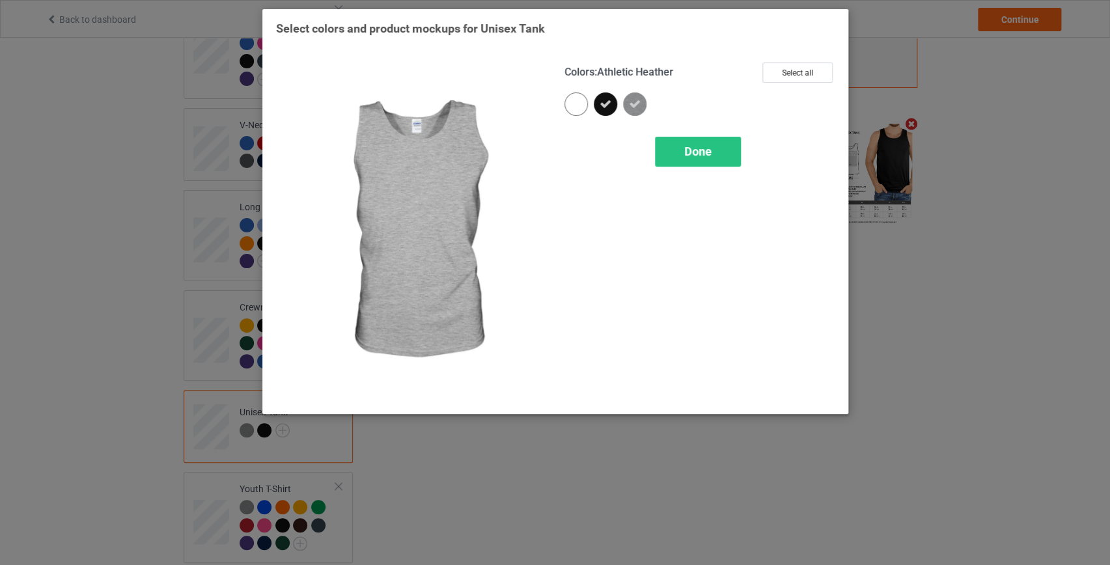
click at [637, 104] on icon at bounding box center [635, 104] width 12 height 12
click at [634, 111] on img at bounding box center [634, 103] width 23 height 23
click at [708, 149] on span "Done" at bounding box center [697, 152] width 27 height 14
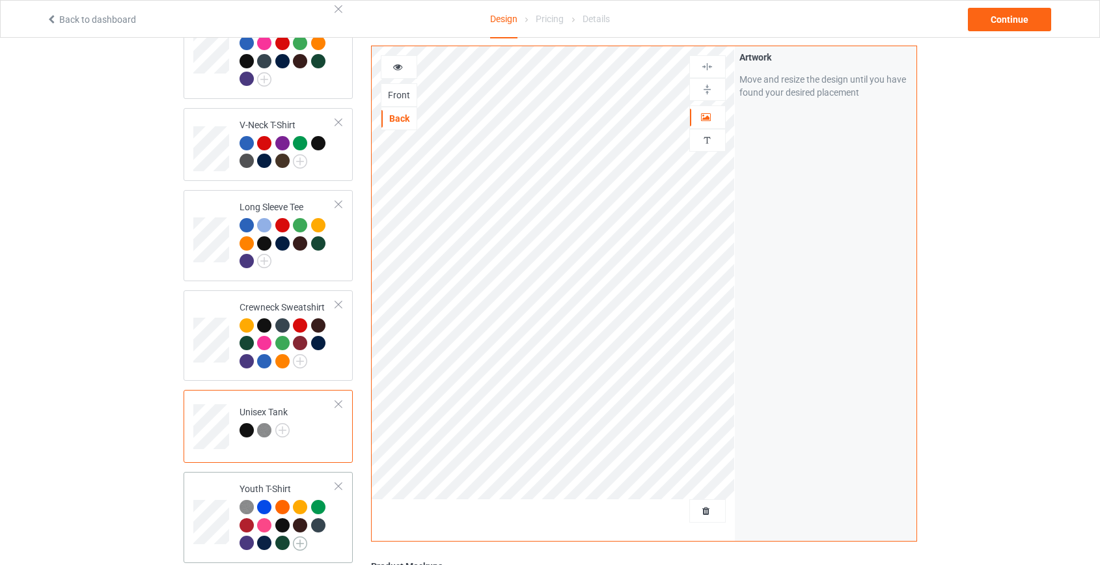
click at [300, 537] on img at bounding box center [300, 544] width 14 height 14
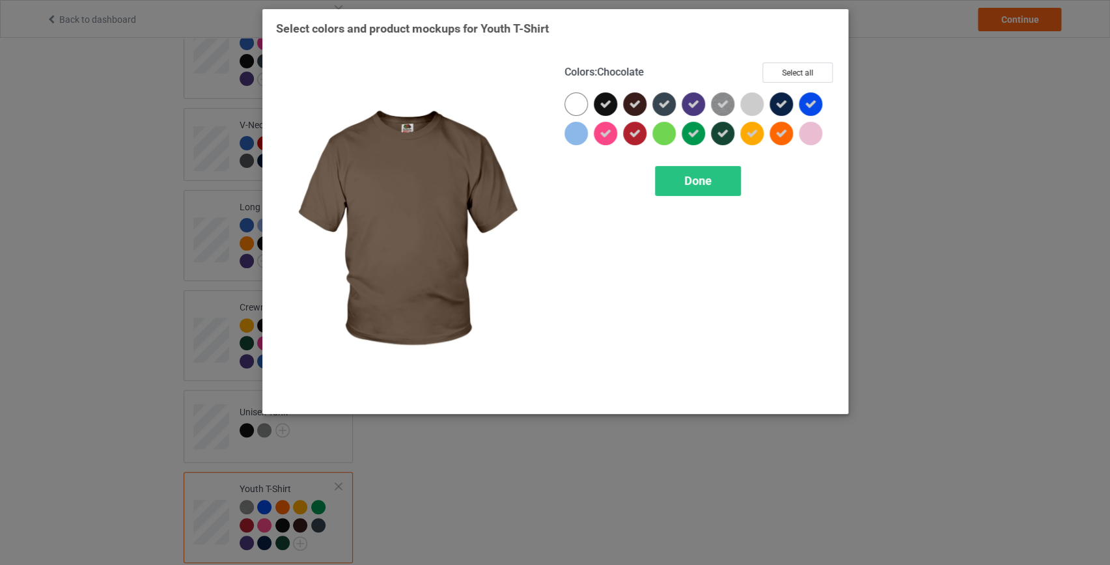
click at [631, 100] on icon at bounding box center [635, 104] width 12 height 12
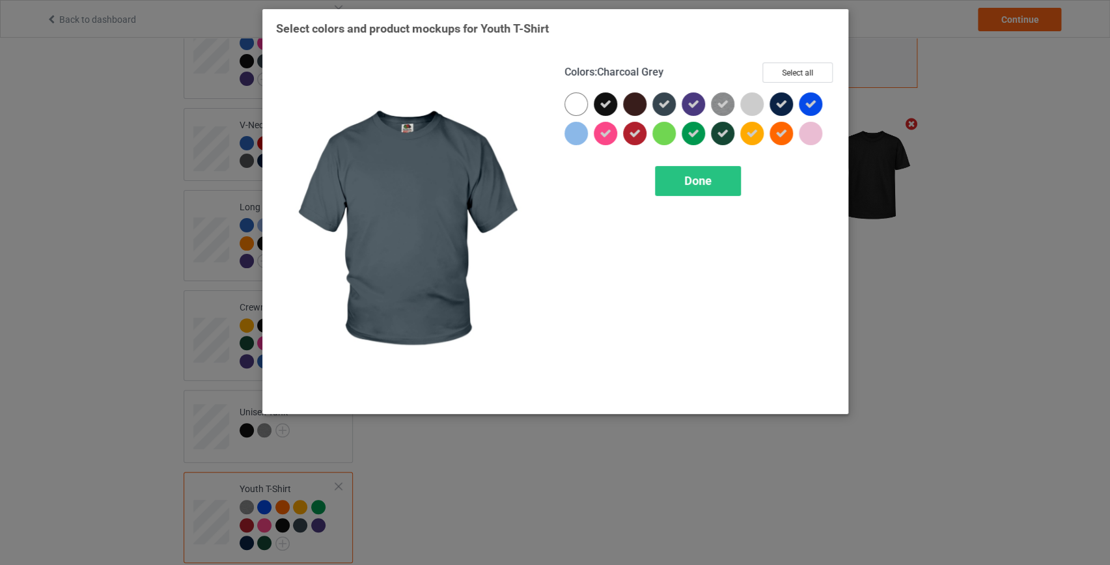
click at [662, 99] on icon at bounding box center [664, 104] width 12 height 12
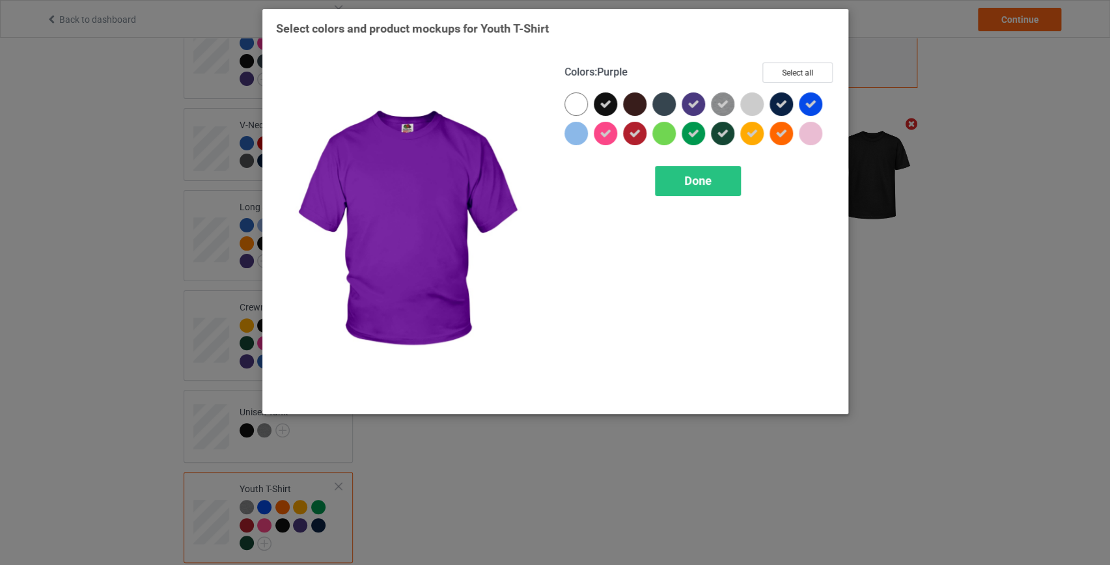
click at [692, 104] on icon at bounding box center [694, 104] width 12 height 12
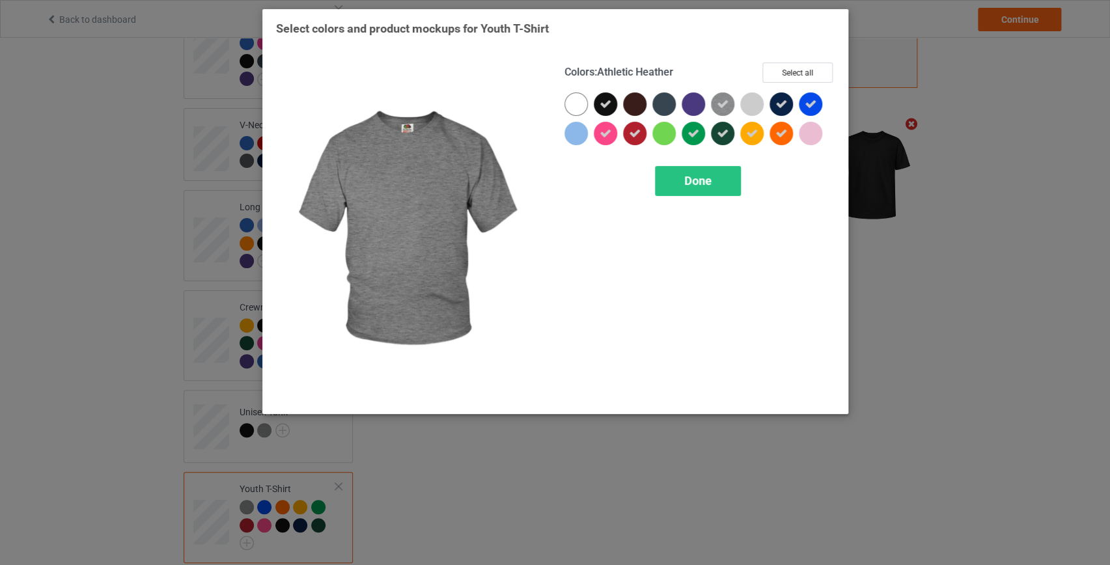
click at [722, 105] on icon at bounding box center [723, 104] width 12 height 12
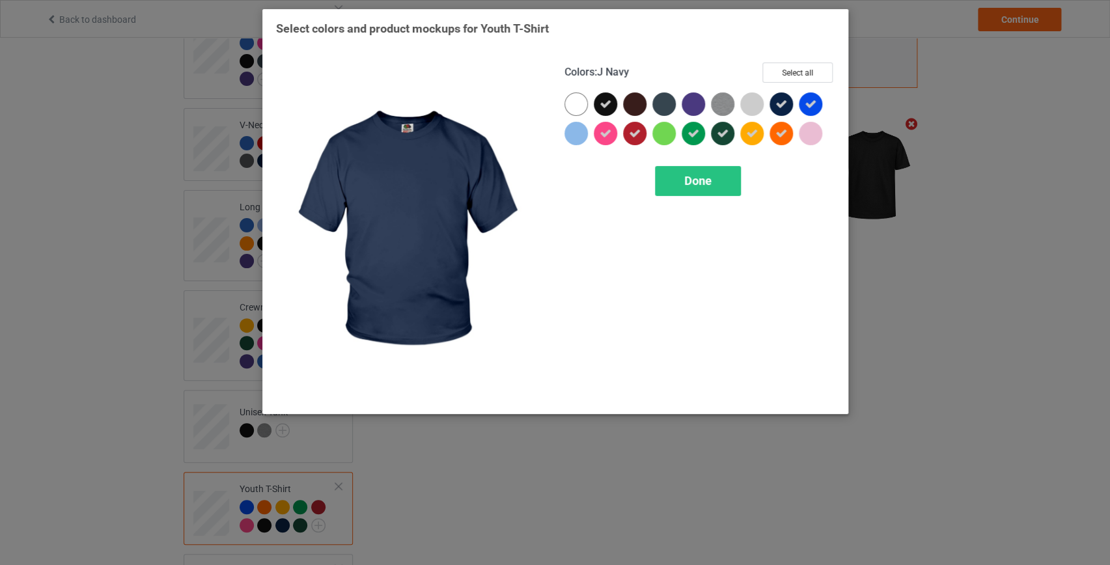
click at [778, 102] on icon at bounding box center [782, 104] width 12 height 12
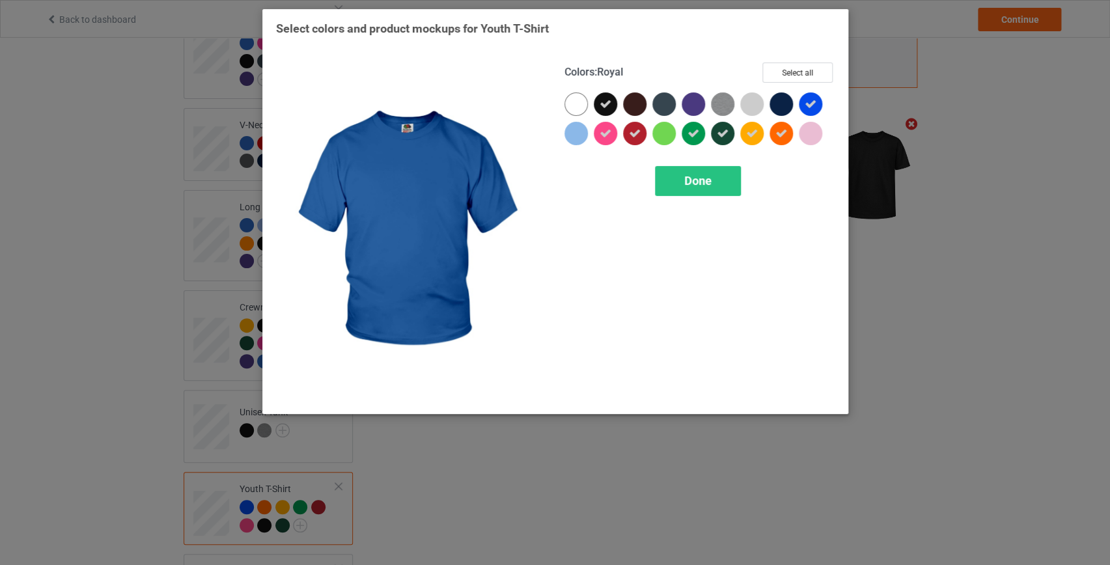
click at [817, 105] on div at bounding box center [810, 103] width 23 height 23
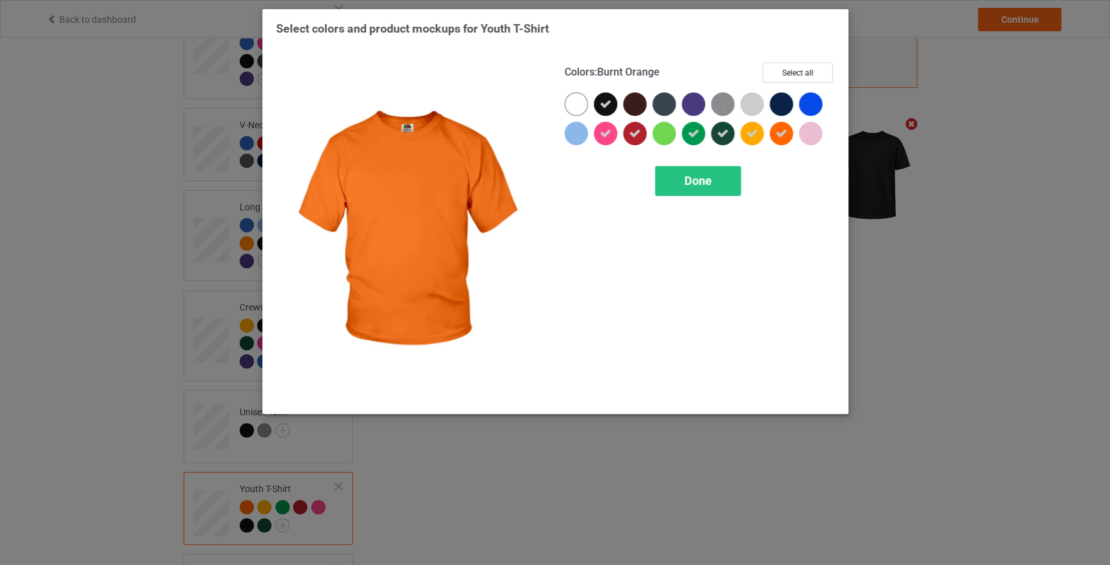
click at [776, 138] on icon at bounding box center [782, 134] width 12 height 12
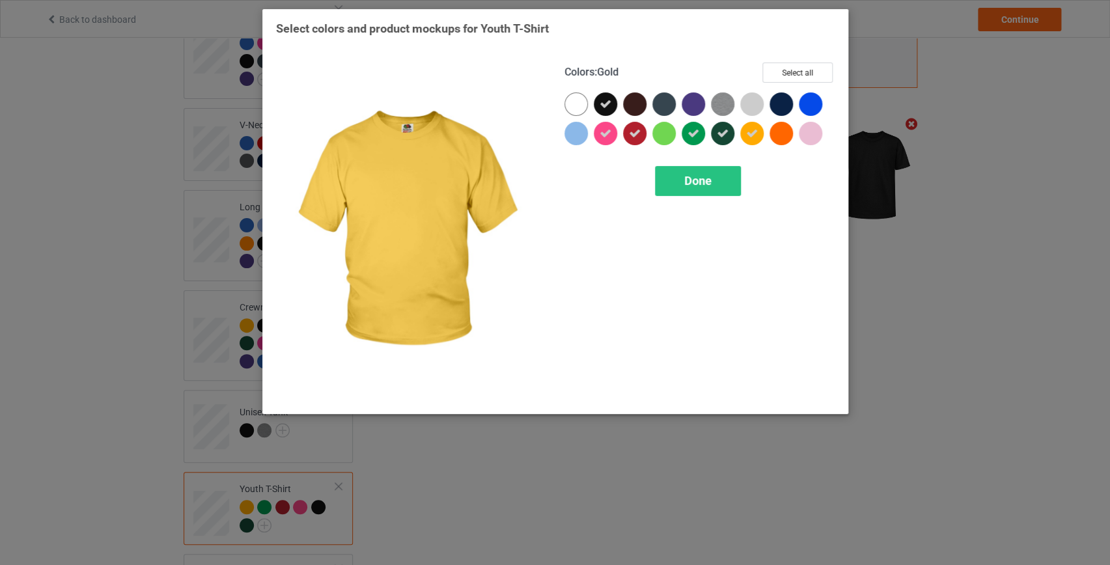
click at [753, 132] on icon at bounding box center [752, 134] width 12 height 12
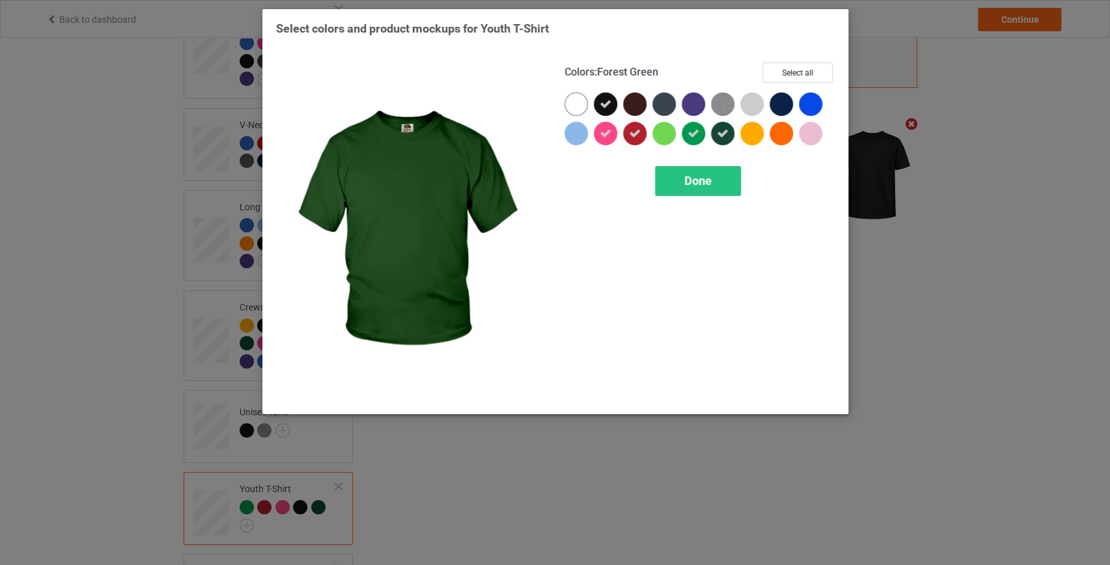
click at [722, 133] on icon at bounding box center [723, 134] width 12 height 12
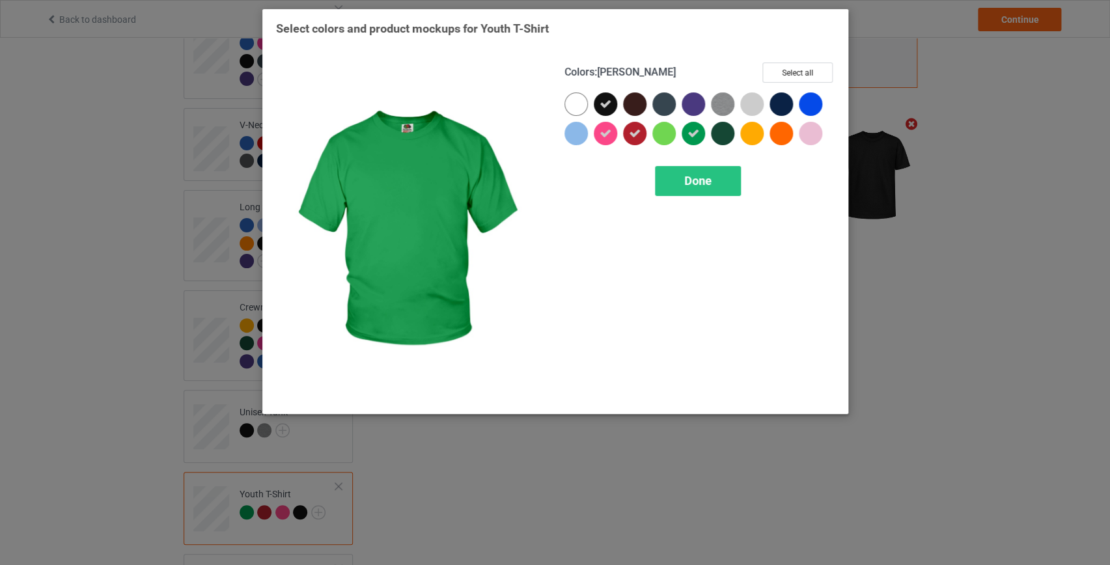
click at [695, 134] on icon at bounding box center [694, 134] width 12 height 12
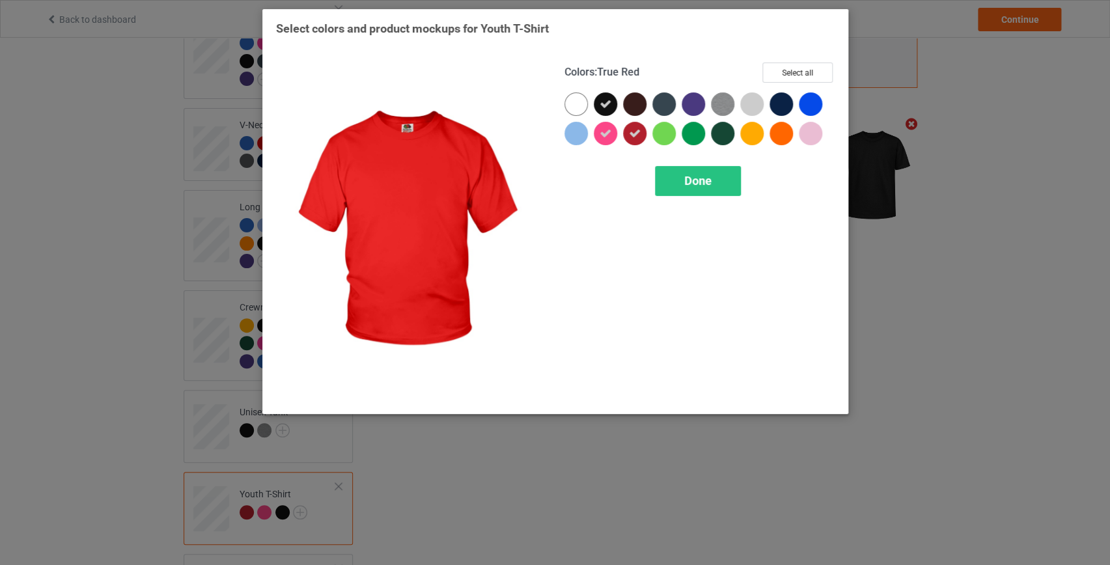
click at [636, 132] on icon at bounding box center [635, 134] width 12 height 12
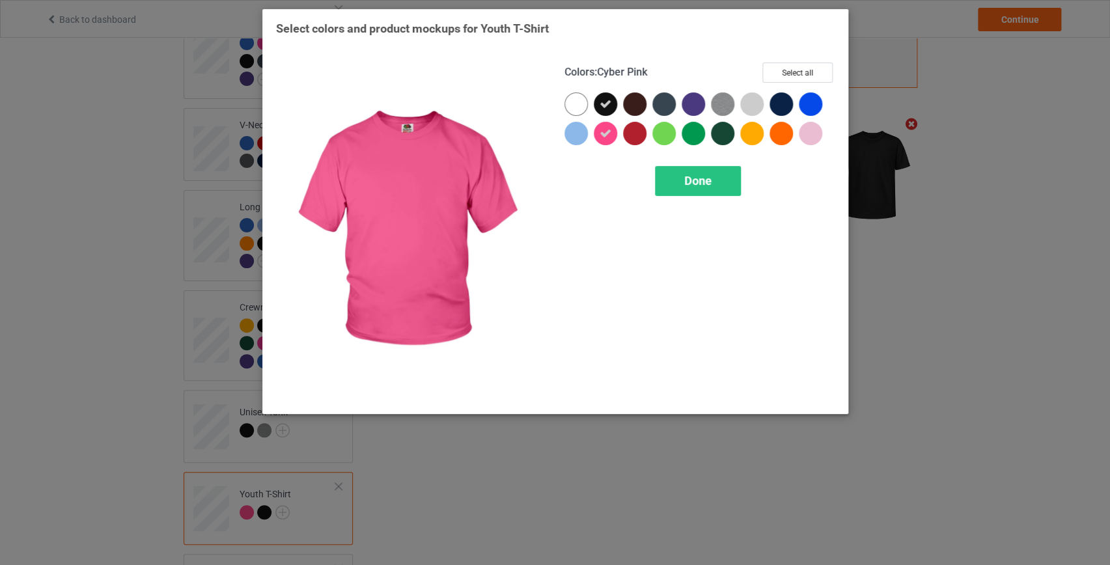
click at [606, 133] on icon at bounding box center [606, 134] width 12 height 12
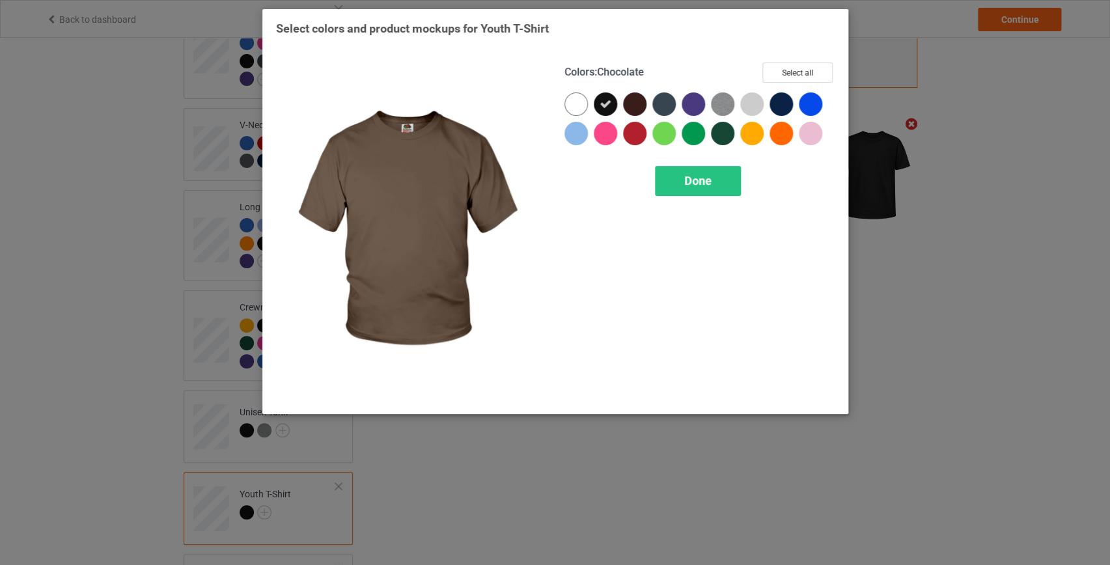
click at [633, 103] on div at bounding box center [634, 103] width 23 height 23
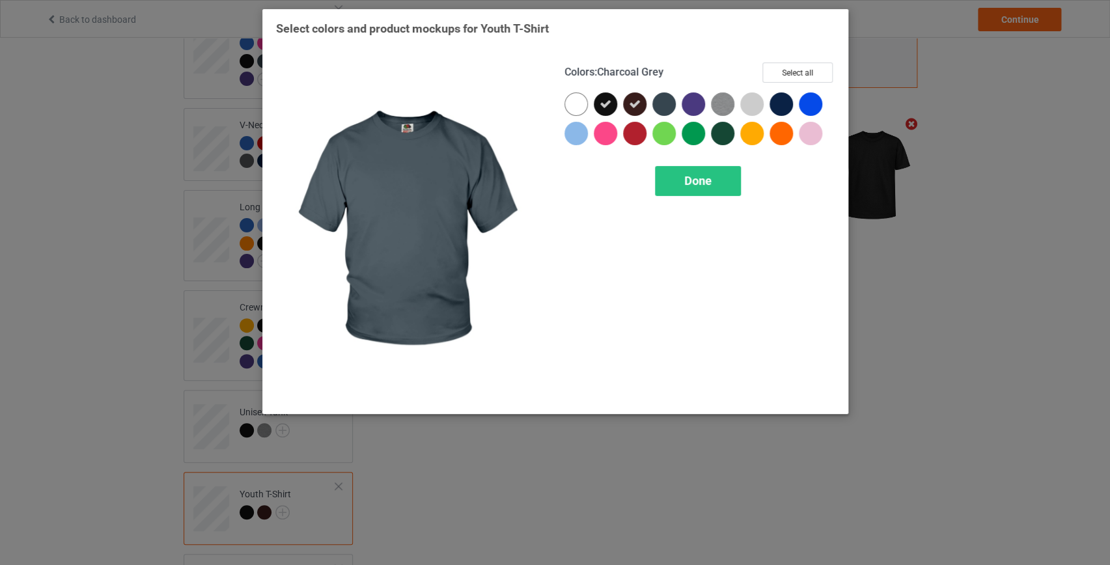
click at [662, 104] on div at bounding box center [663, 103] width 23 height 23
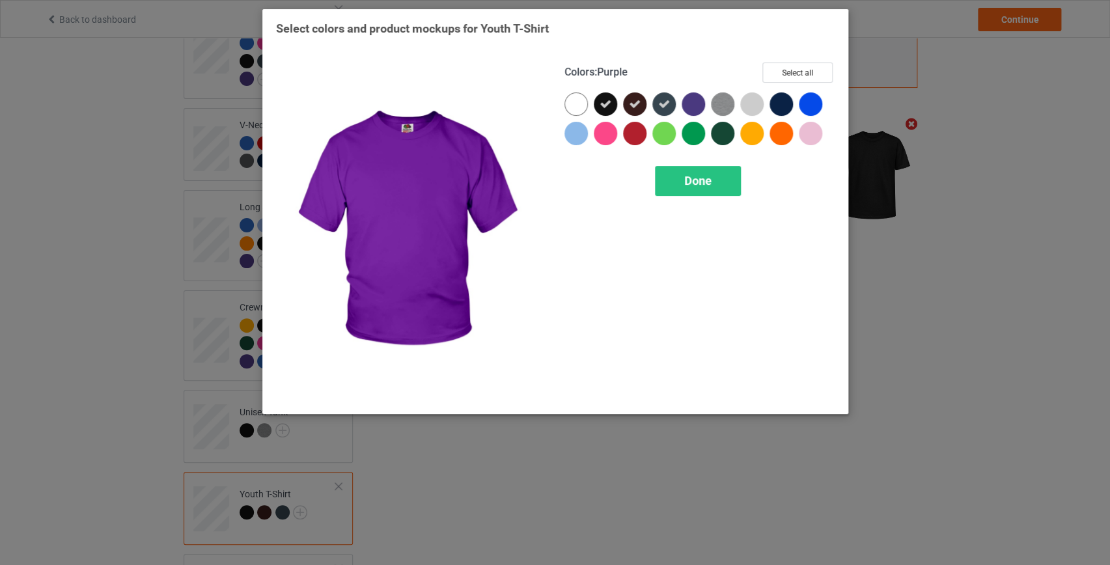
click at [688, 108] on div at bounding box center [693, 103] width 23 height 23
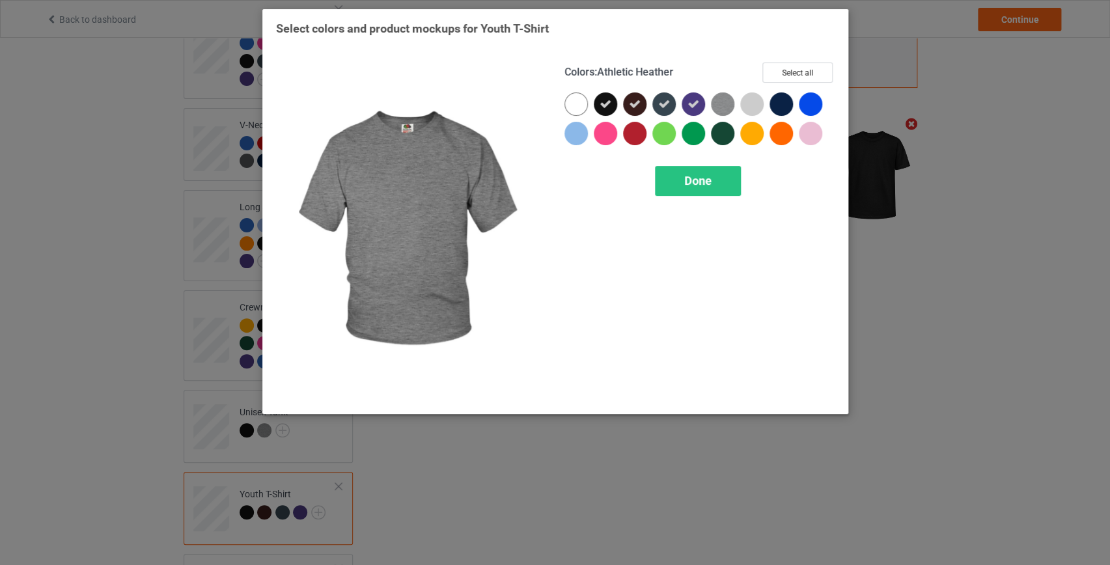
click at [723, 104] on img at bounding box center [722, 103] width 23 height 23
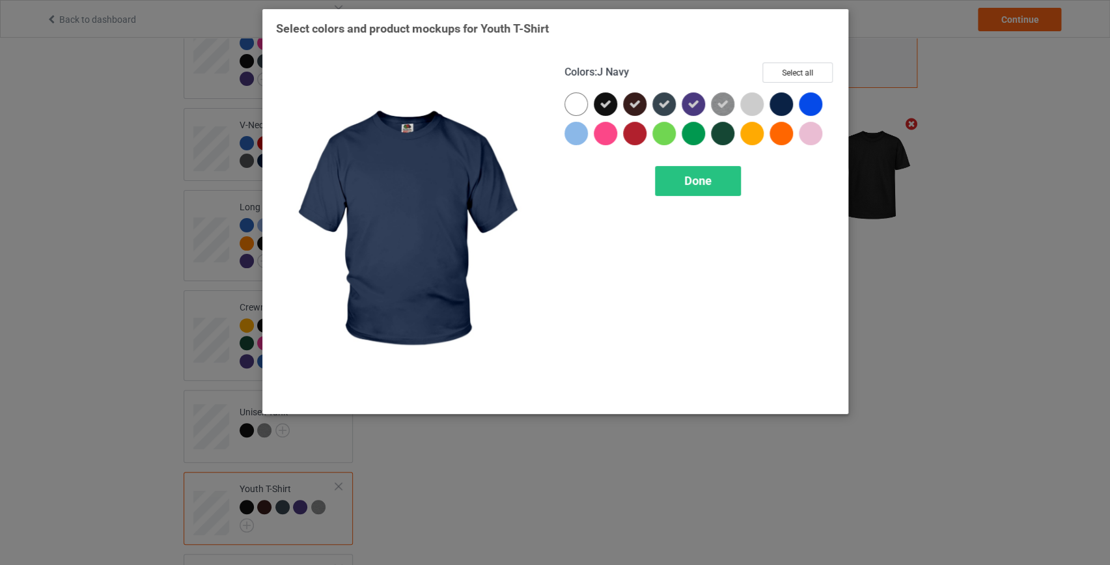
click at [781, 102] on div at bounding box center [781, 103] width 23 height 23
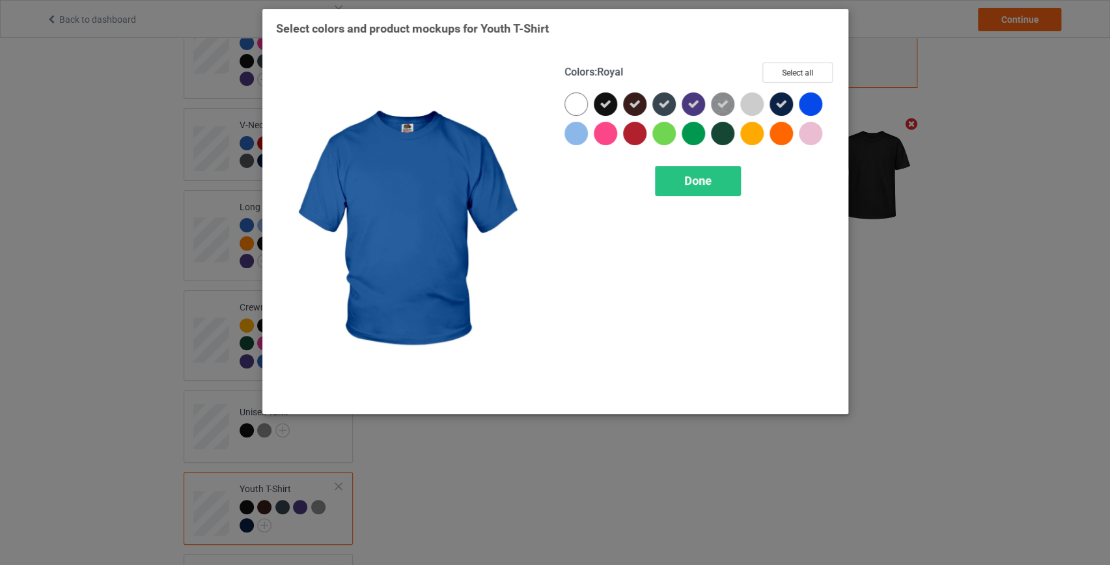
click at [816, 102] on div at bounding box center [810, 103] width 23 height 23
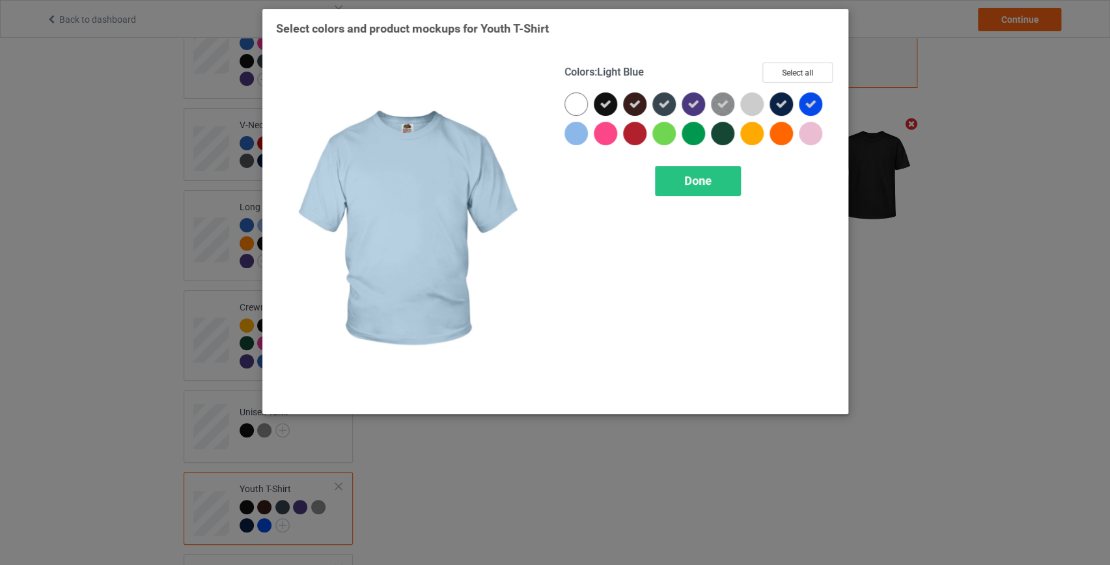
click at [584, 137] on div at bounding box center [576, 133] width 23 height 23
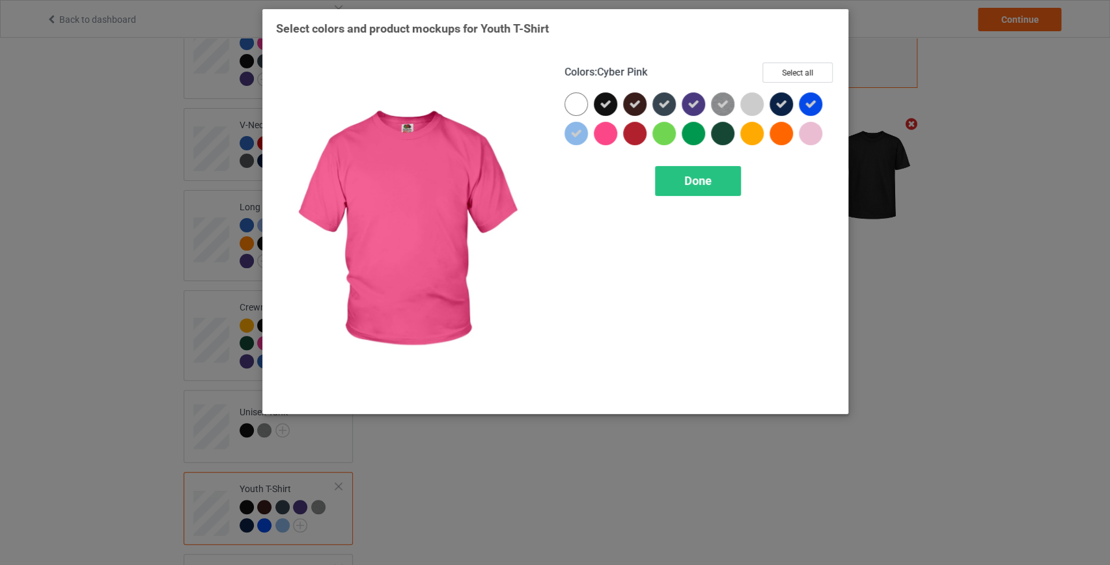
click at [600, 135] on div at bounding box center [605, 133] width 23 height 23
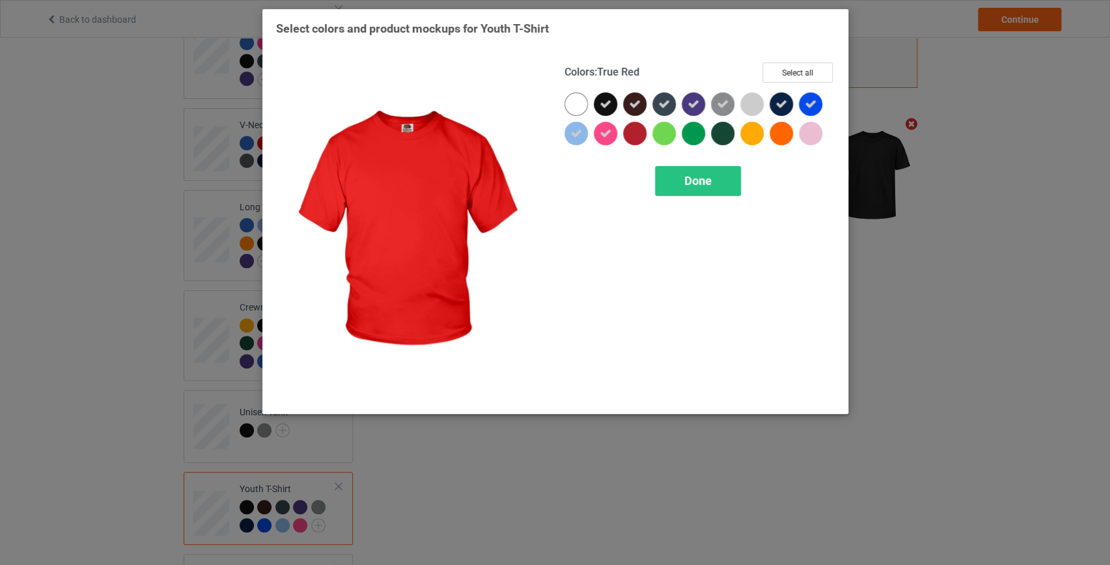
click at [634, 134] on div at bounding box center [634, 133] width 23 height 23
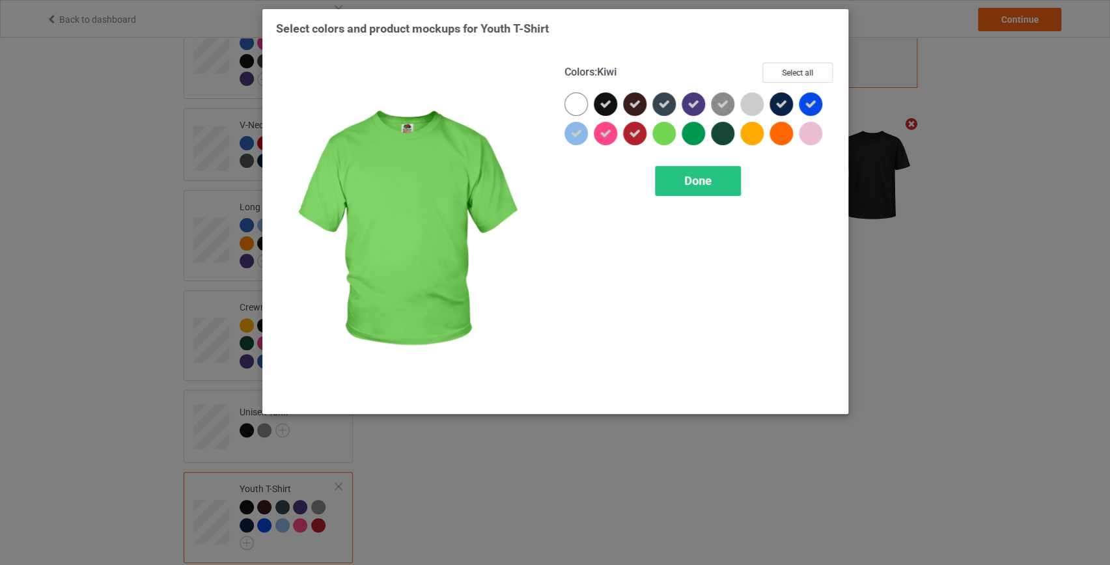
click at [664, 134] on div at bounding box center [663, 133] width 23 height 23
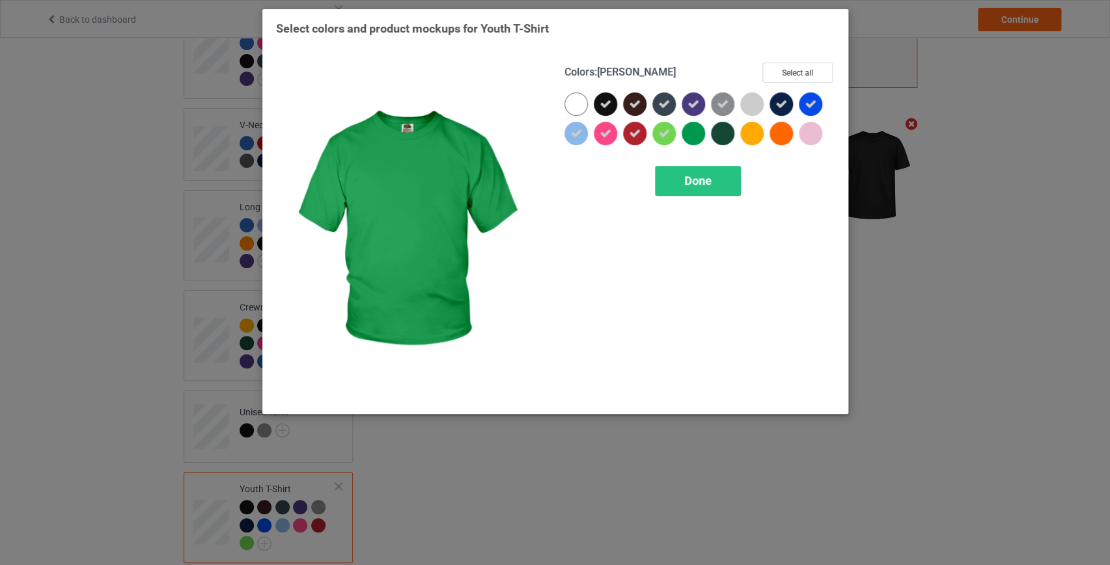
click at [689, 131] on div at bounding box center [693, 133] width 23 height 23
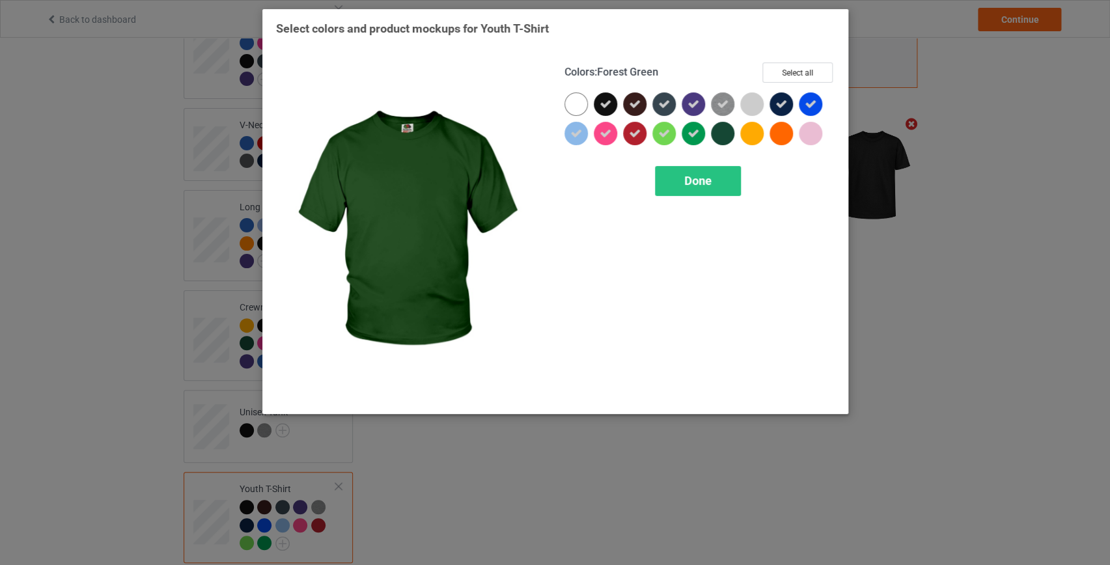
drag, startPoint x: 725, startPoint y: 135, endPoint x: 749, endPoint y: 135, distance: 24.8
click at [725, 135] on div at bounding box center [722, 133] width 23 height 23
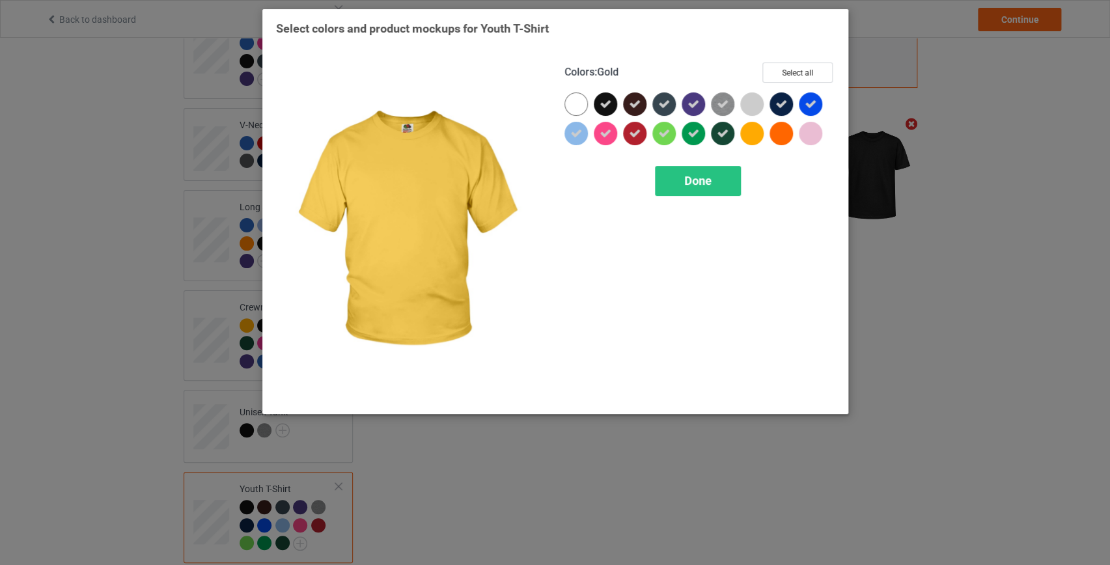
click at [761, 135] on div at bounding box center [751, 133] width 23 height 23
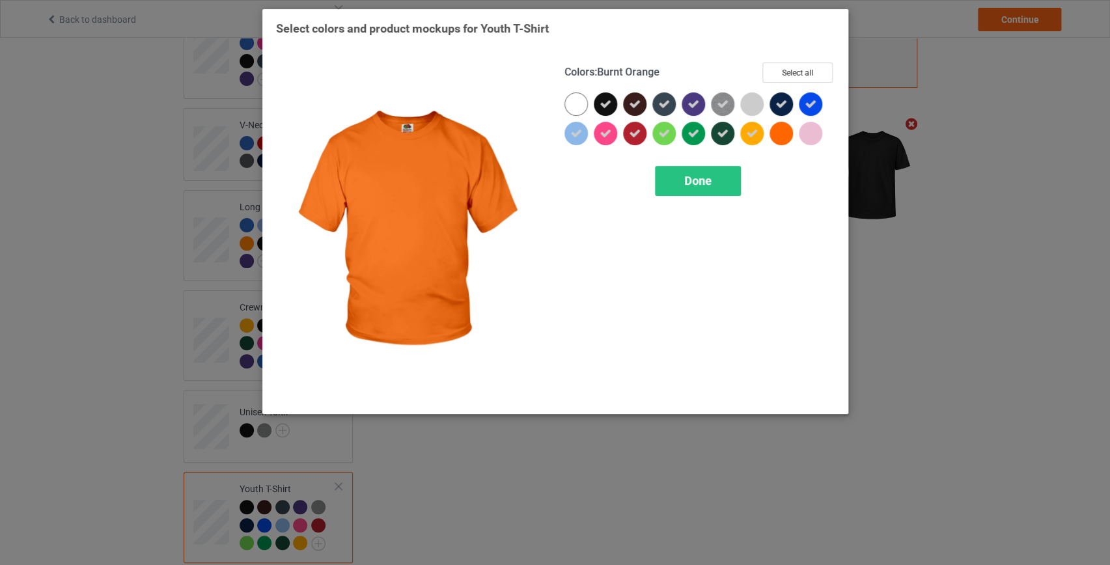
click at [789, 132] on div at bounding box center [781, 133] width 23 height 23
click at [714, 191] on div "Done" at bounding box center [698, 181] width 86 height 30
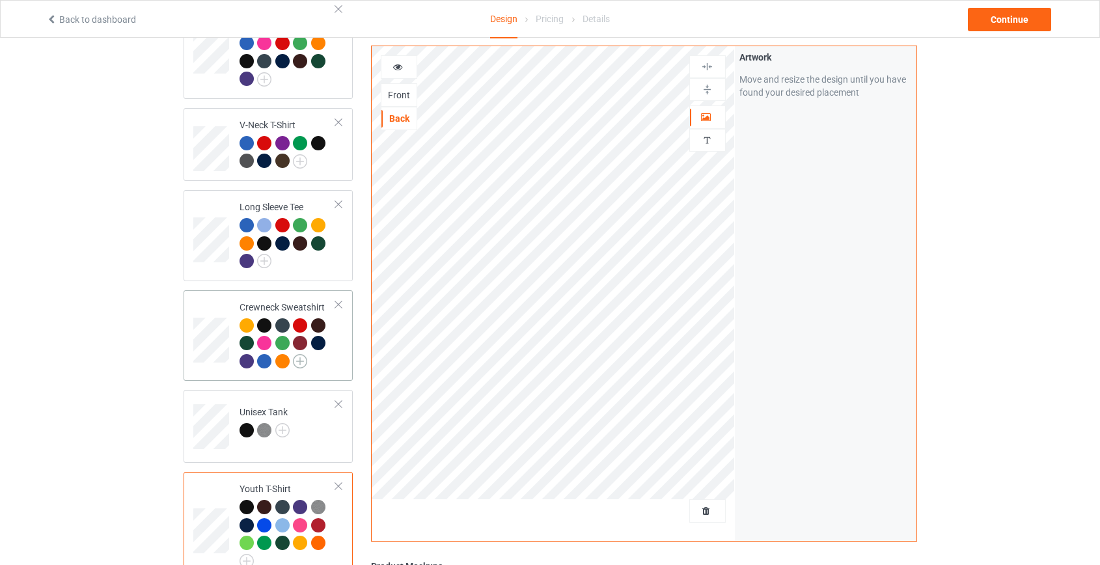
click at [296, 354] on img at bounding box center [300, 361] width 14 height 14
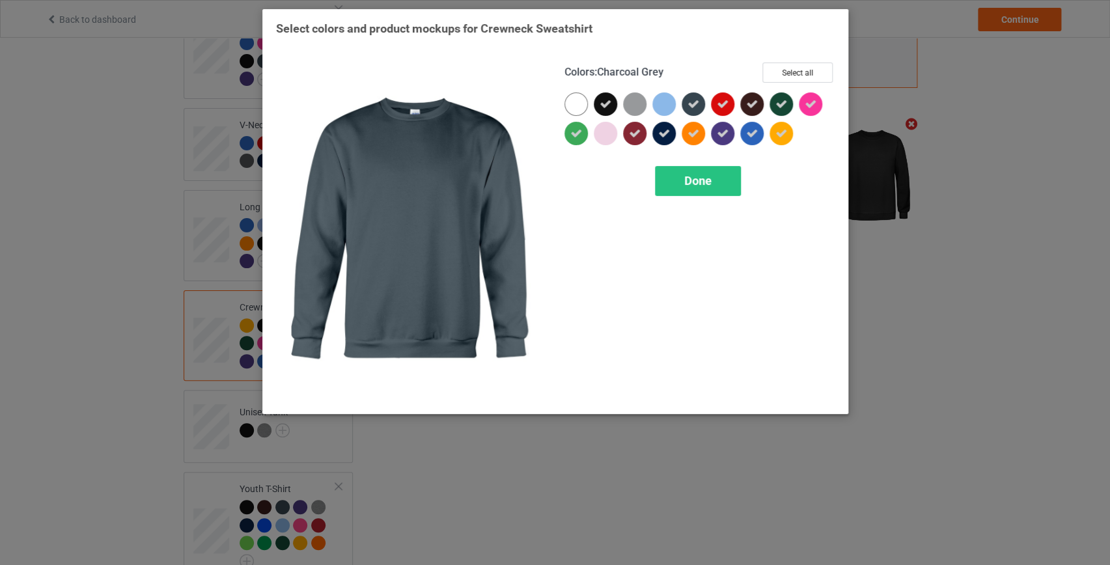
click at [690, 104] on icon at bounding box center [694, 104] width 12 height 12
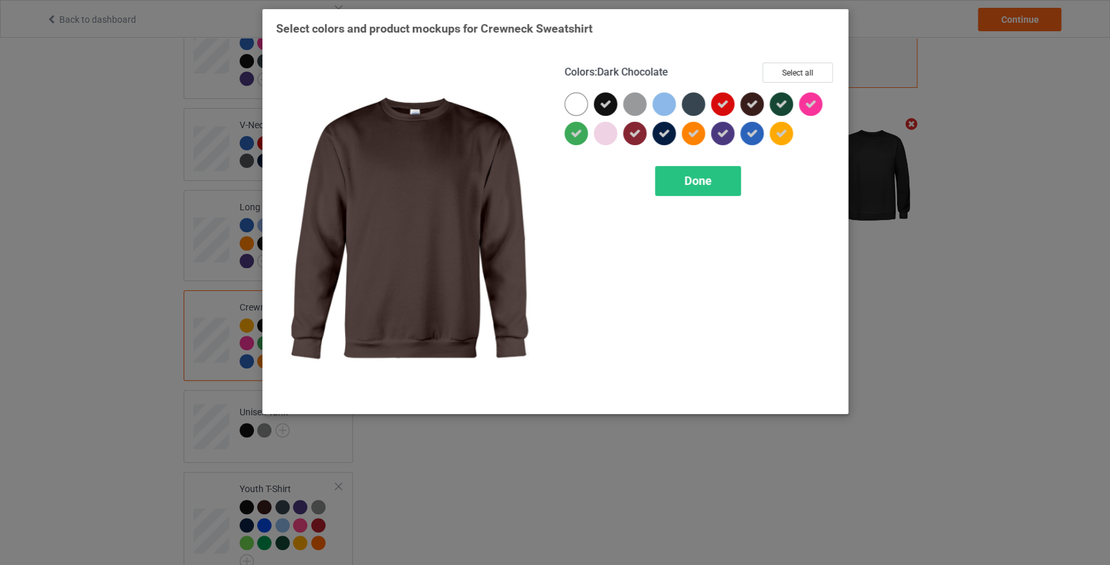
click at [755, 104] on icon at bounding box center [752, 104] width 12 height 12
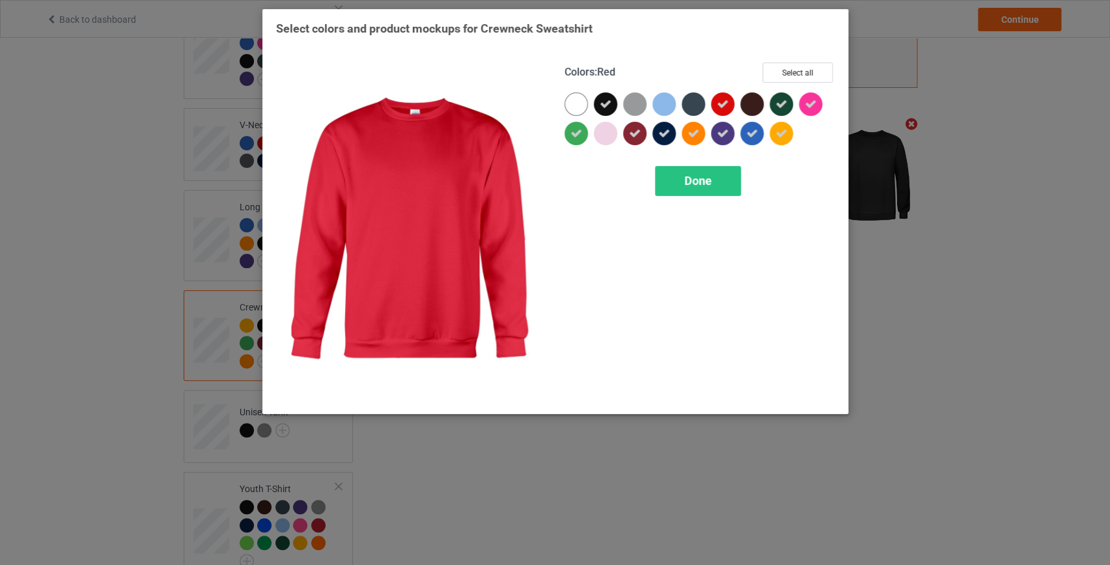
click at [718, 103] on icon at bounding box center [723, 104] width 12 height 12
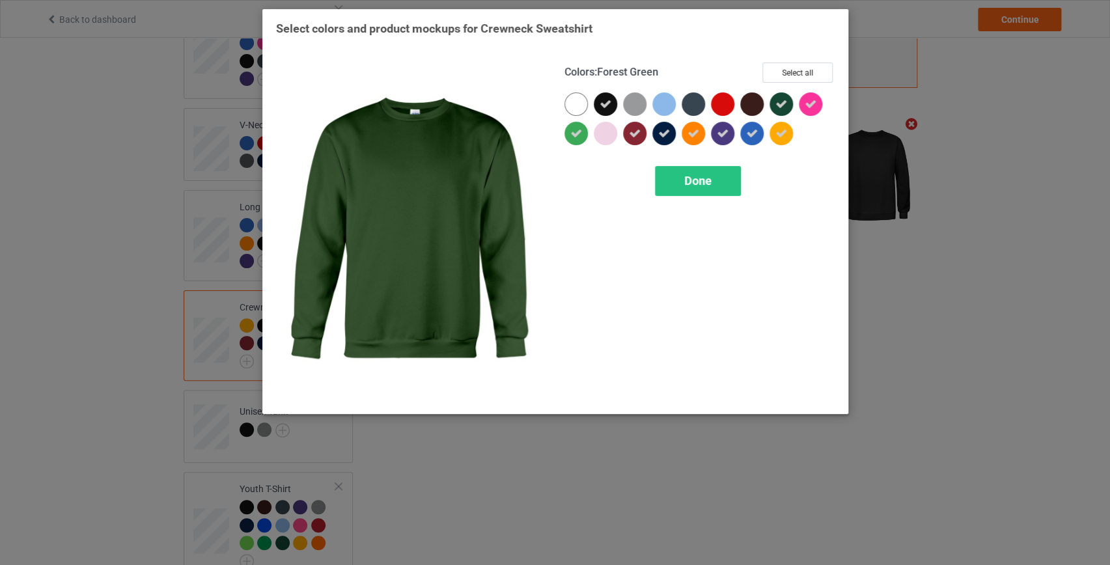
click at [777, 95] on div at bounding box center [781, 103] width 23 height 23
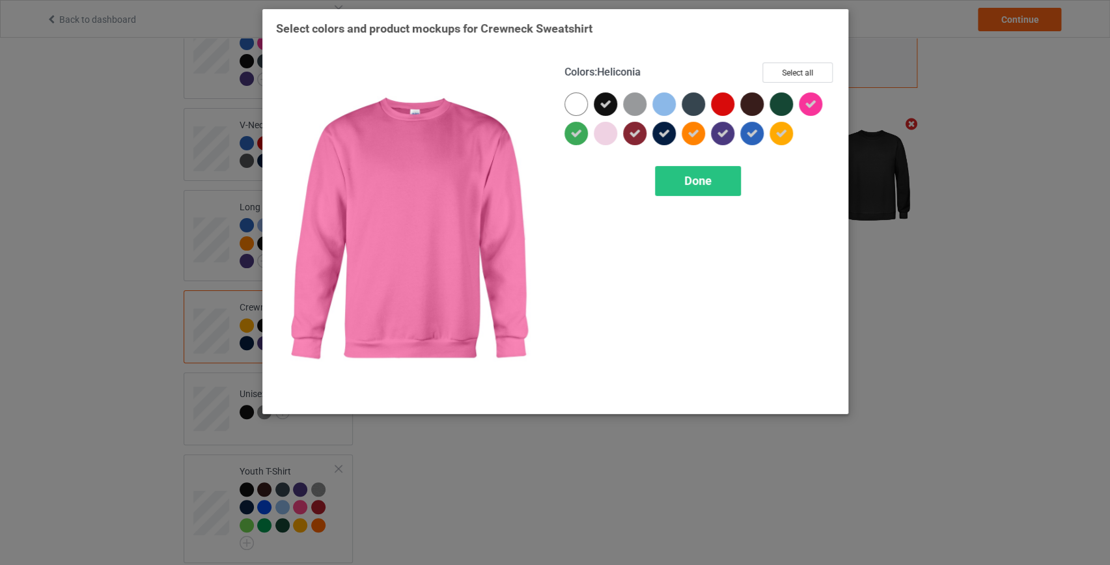
click at [806, 99] on icon at bounding box center [811, 104] width 12 height 12
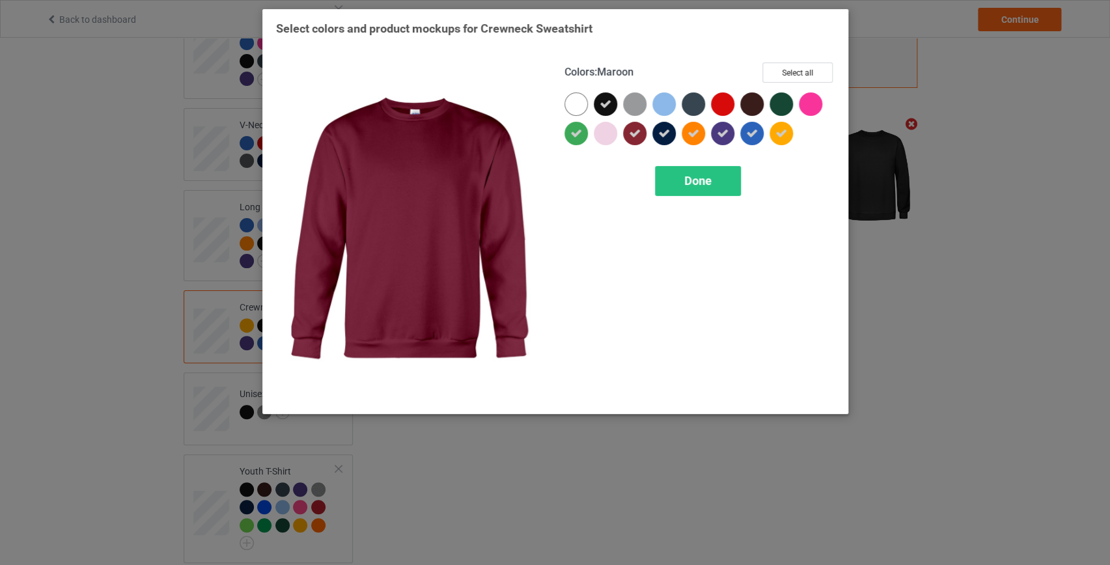
click at [631, 132] on icon at bounding box center [635, 134] width 12 height 12
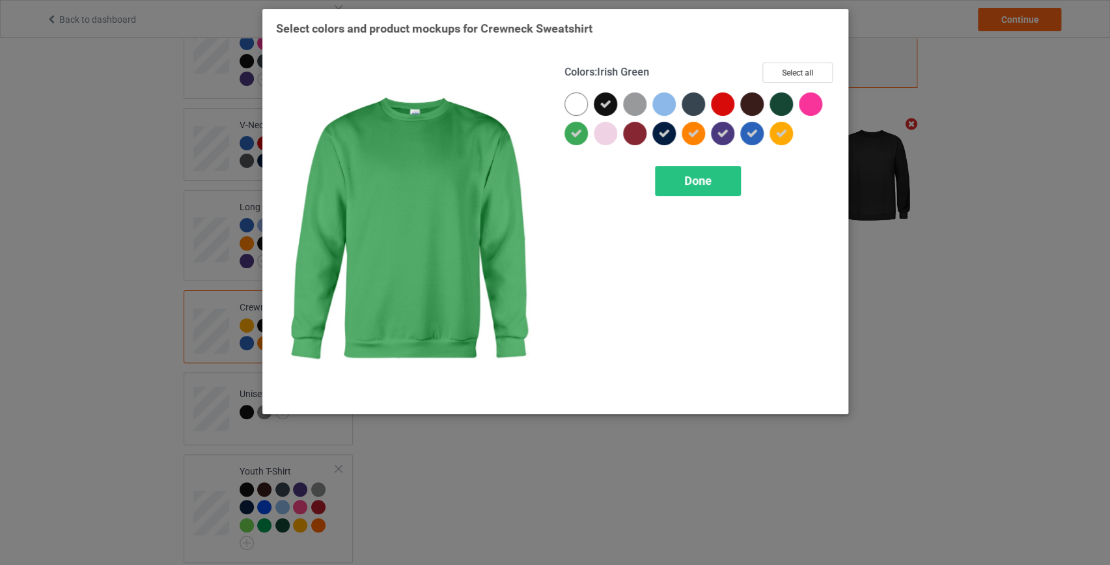
drag, startPoint x: 575, startPoint y: 136, endPoint x: 660, endPoint y: 129, distance: 85.0
click at [575, 135] on icon at bounding box center [576, 134] width 12 height 12
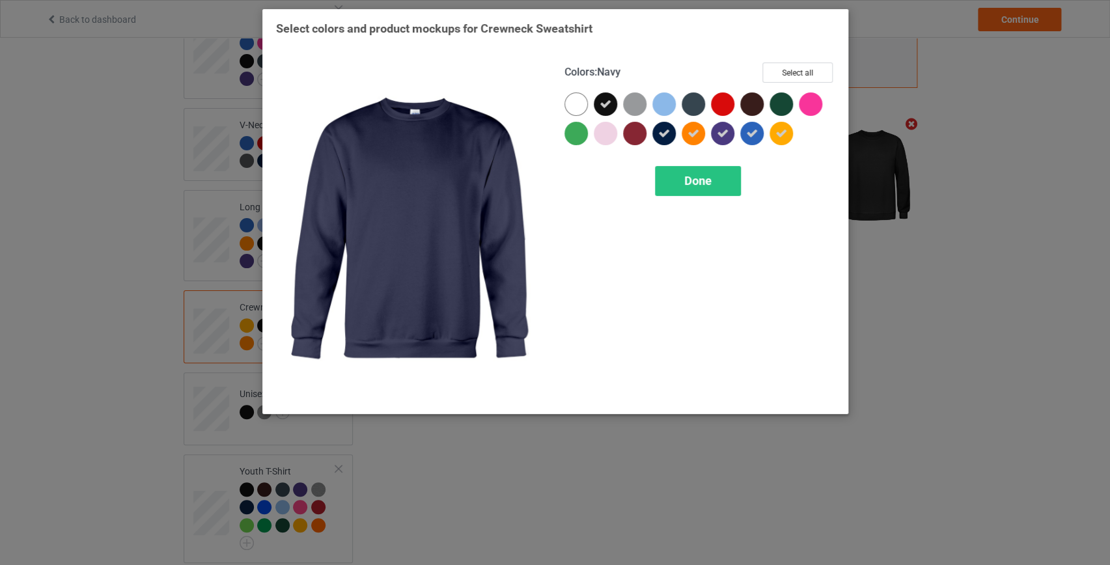
click at [662, 130] on icon at bounding box center [664, 134] width 12 height 12
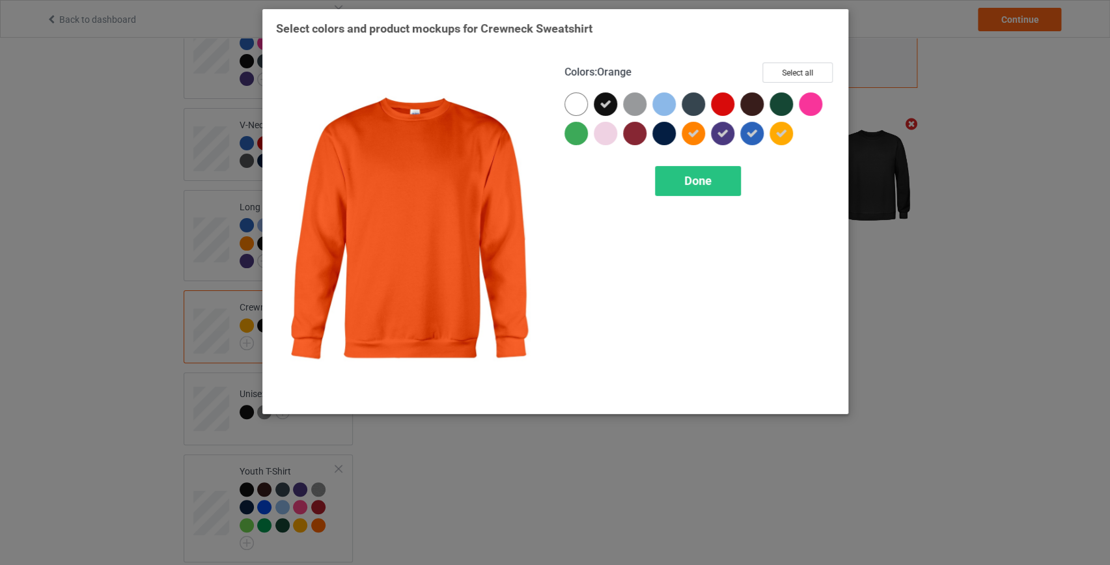
click at [701, 130] on div at bounding box center [693, 133] width 23 height 23
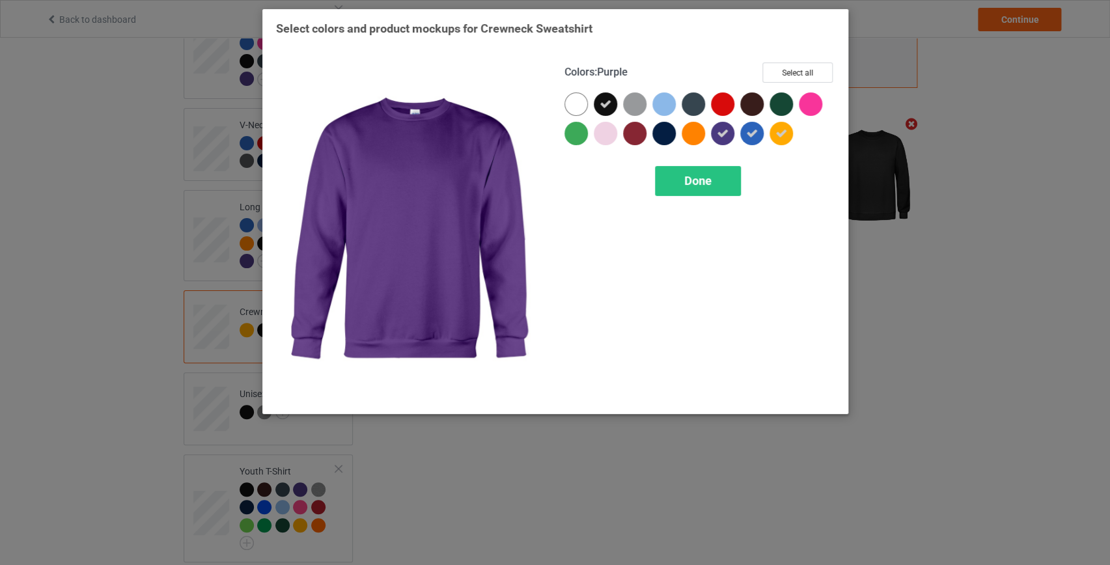
click at [720, 131] on icon at bounding box center [723, 134] width 12 height 12
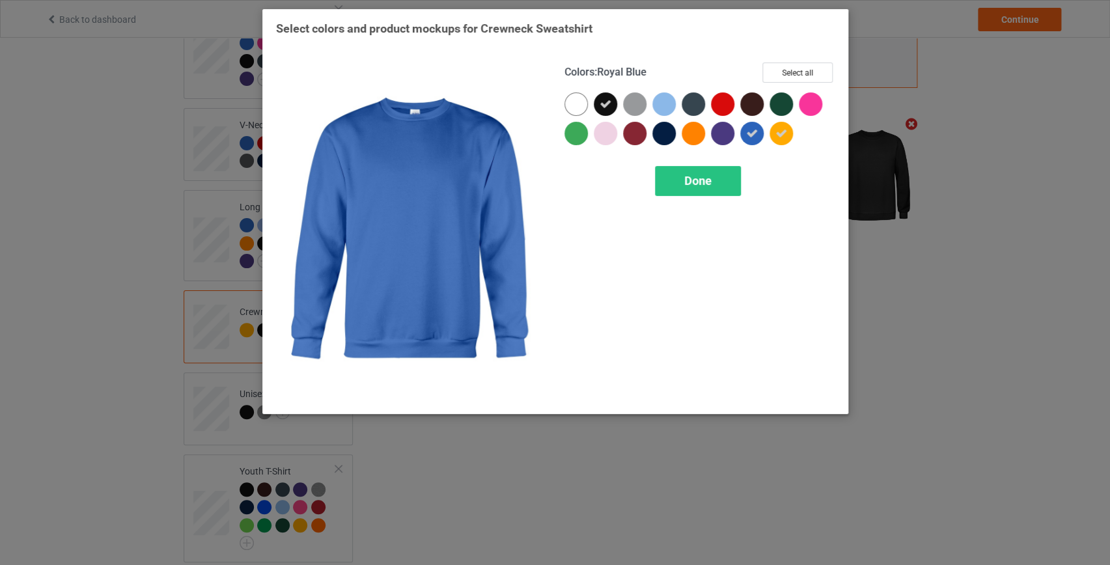
click at [749, 135] on icon at bounding box center [752, 134] width 12 height 12
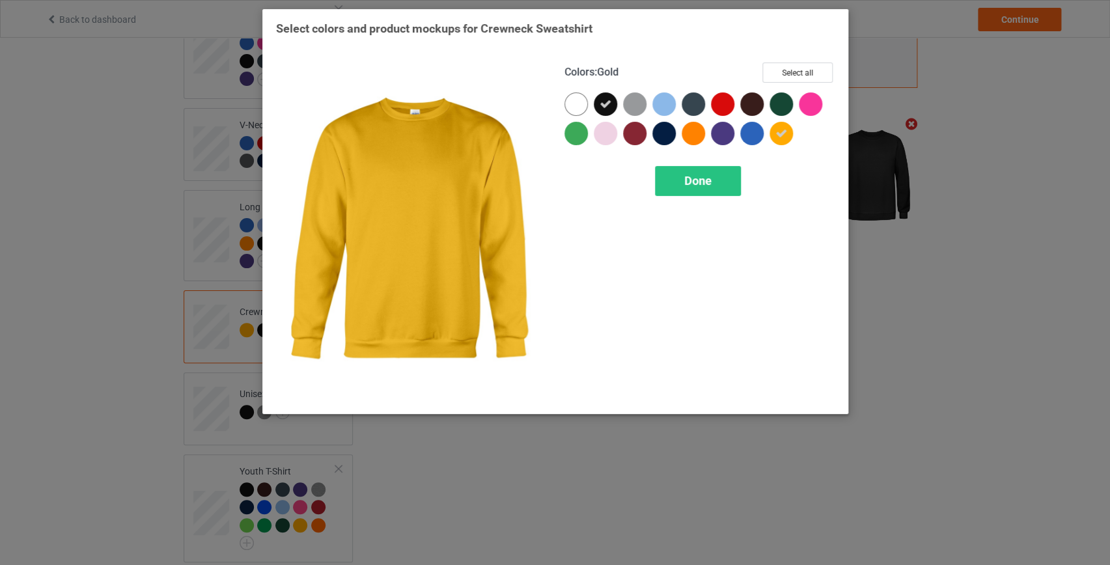
click at [771, 130] on div at bounding box center [781, 133] width 23 height 23
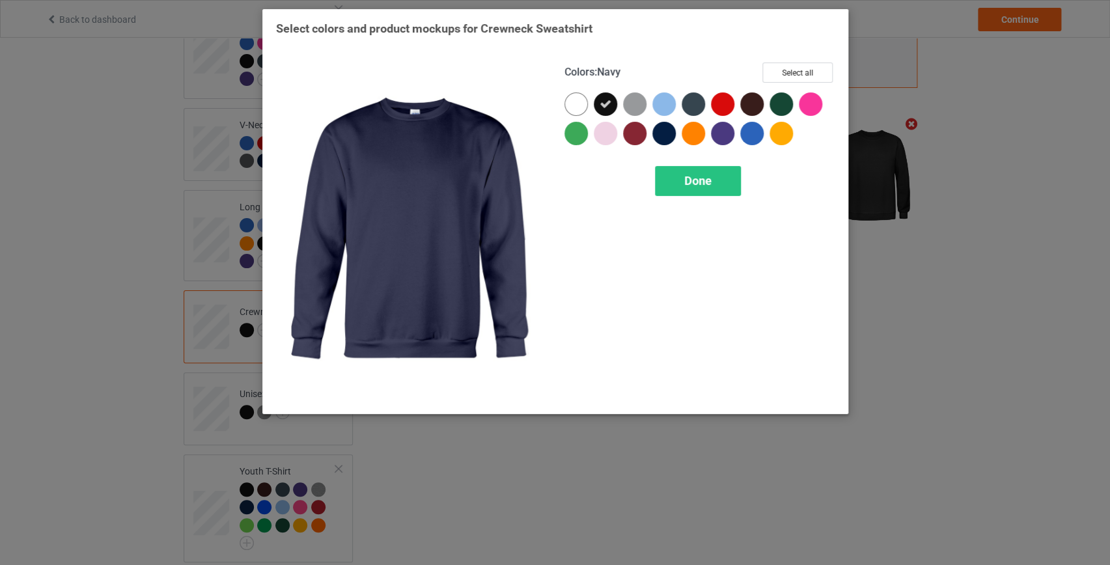
click at [662, 132] on div at bounding box center [663, 133] width 23 height 23
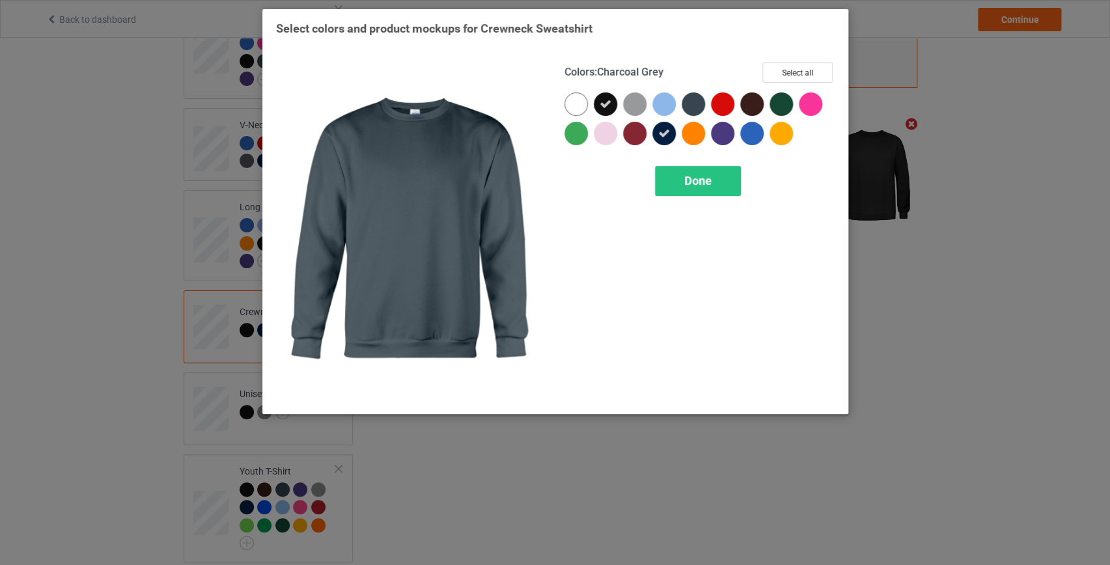
click at [689, 105] on div at bounding box center [693, 103] width 23 height 23
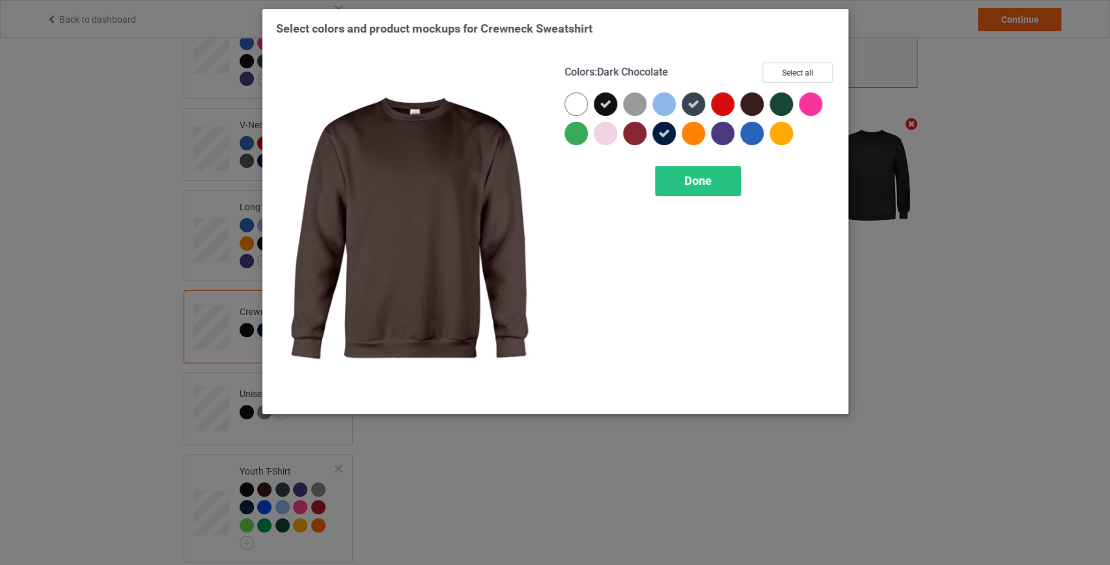
click at [753, 103] on div at bounding box center [751, 103] width 23 height 23
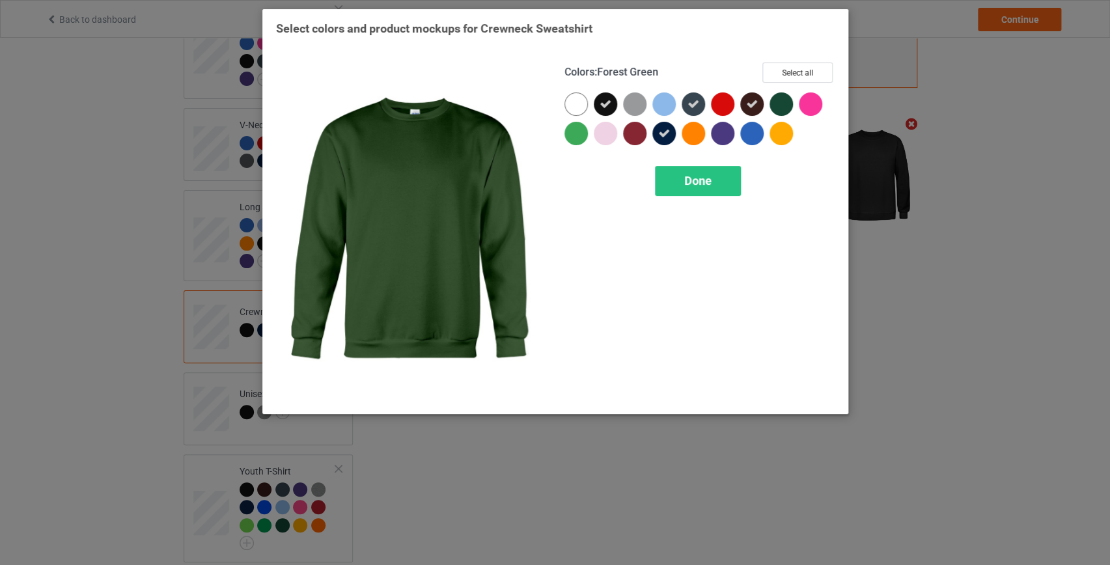
click at [779, 98] on div at bounding box center [781, 103] width 23 height 23
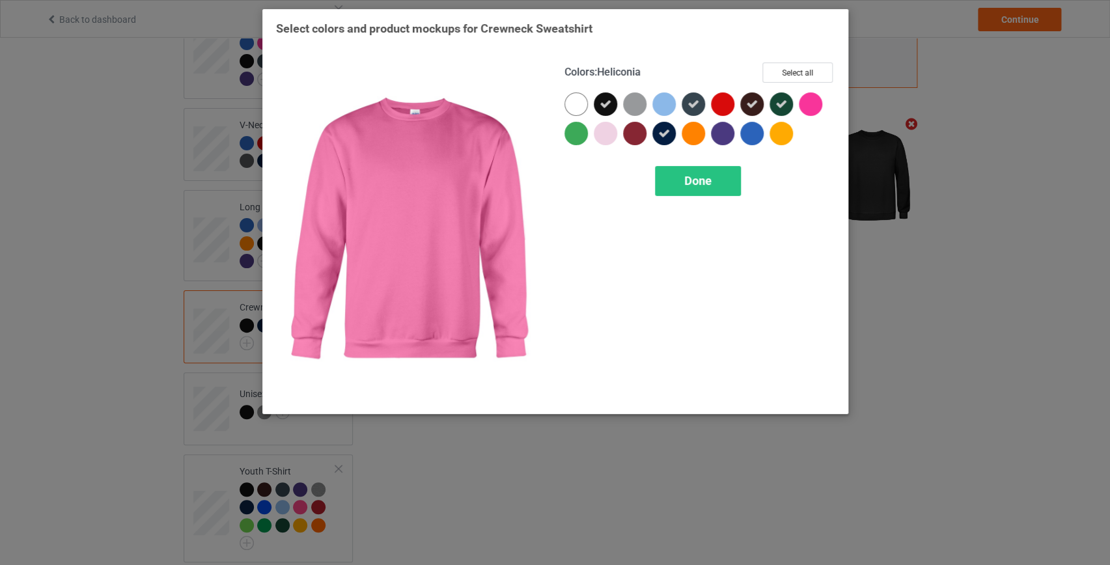
click at [808, 103] on div at bounding box center [810, 103] width 23 height 23
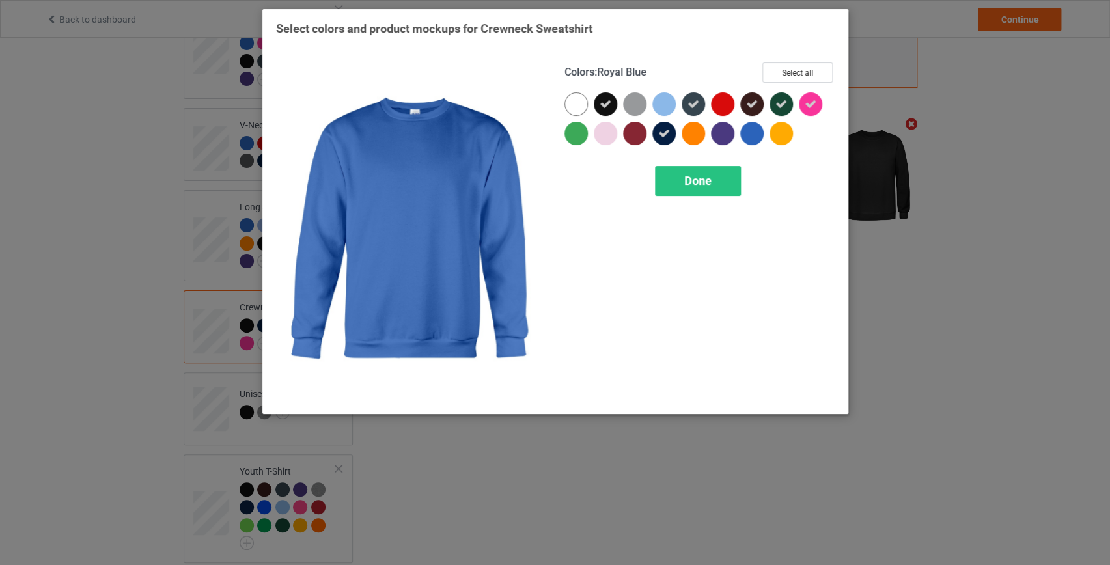
click at [749, 140] on div at bounding box center [751, 133] width 23 height 23
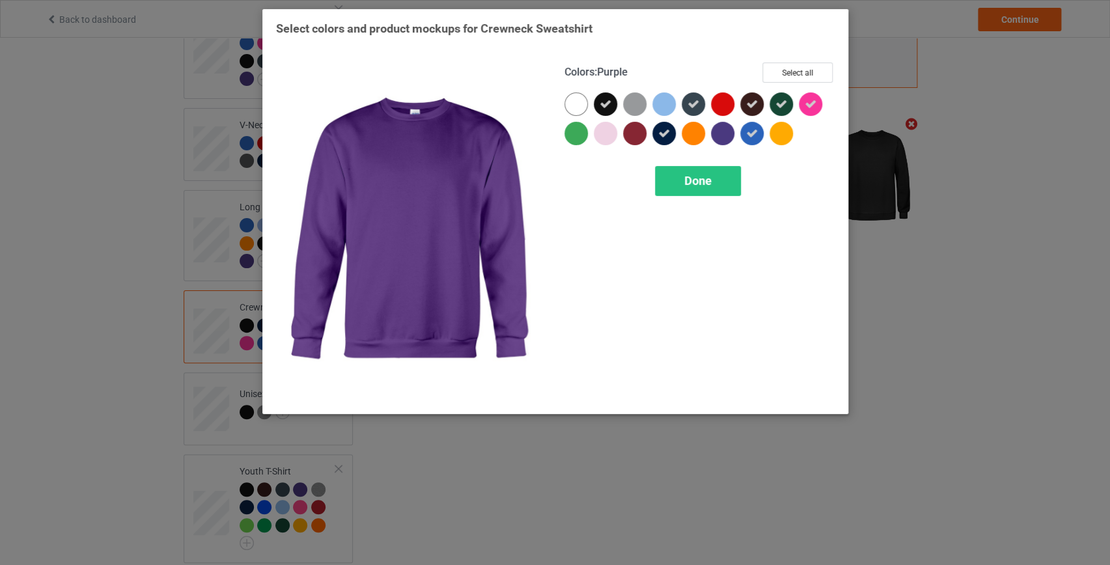
click at [716, 132] on div at bounding box center [722, 133] width 23 height 23
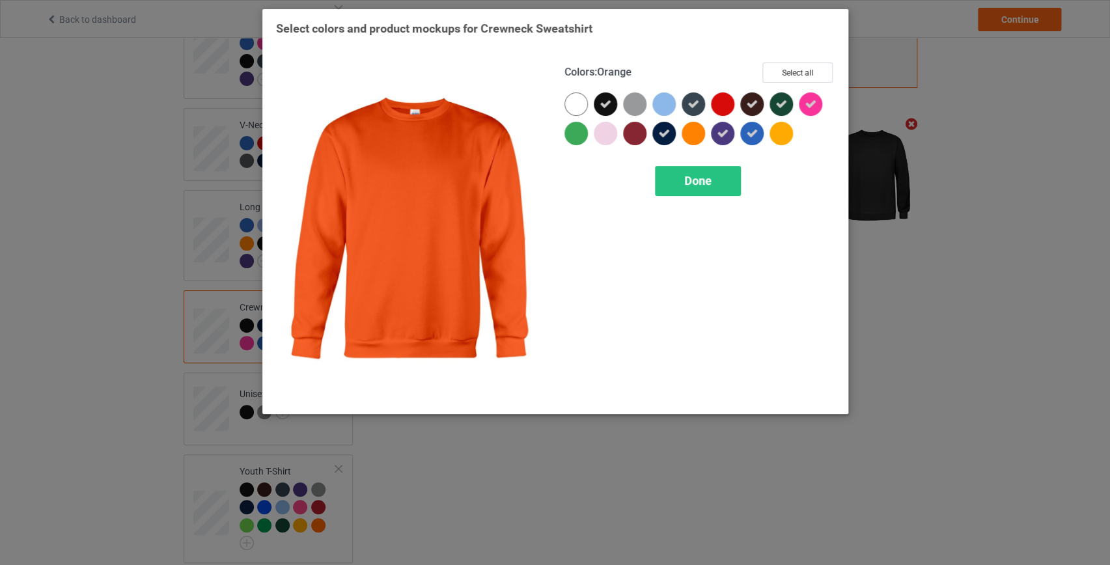
click at [693, 132] on div at bounding box center [693, 133] width 23 height 23
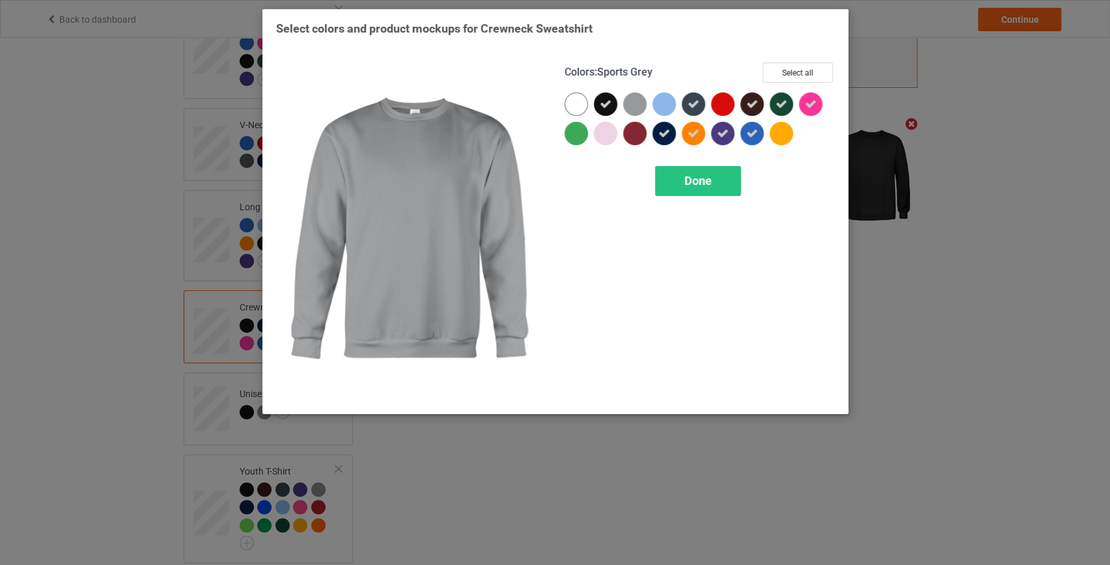
click at [634, 104] on div at bounding box center [634, 103] width 23 height 23
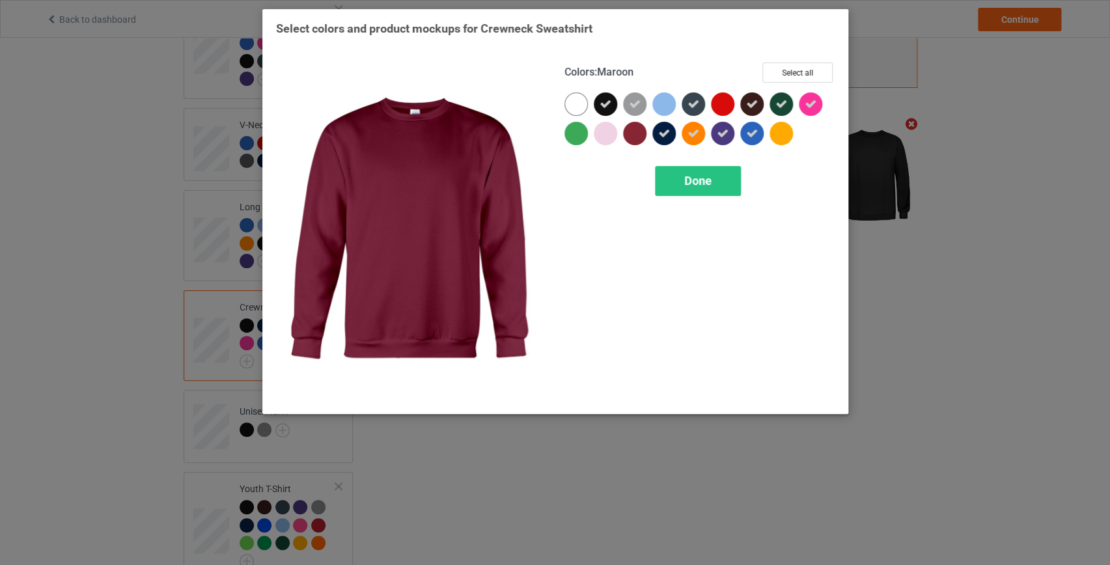
drag, startPoint x: 630, startPoint y: 133, endPoint x: 583, endPoint y: 133, distance: 46.2
click at [628, 133] on div at bounding box center [634, 133] width 23 height 23
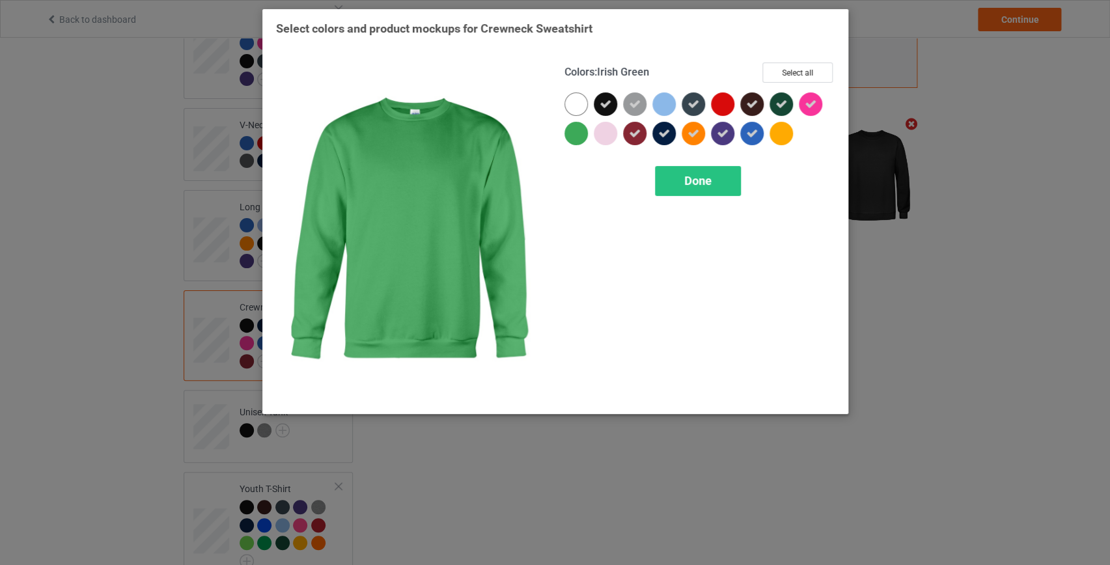
click at [582, 133] on div at bounding box center [576, 133] width 23 height 23
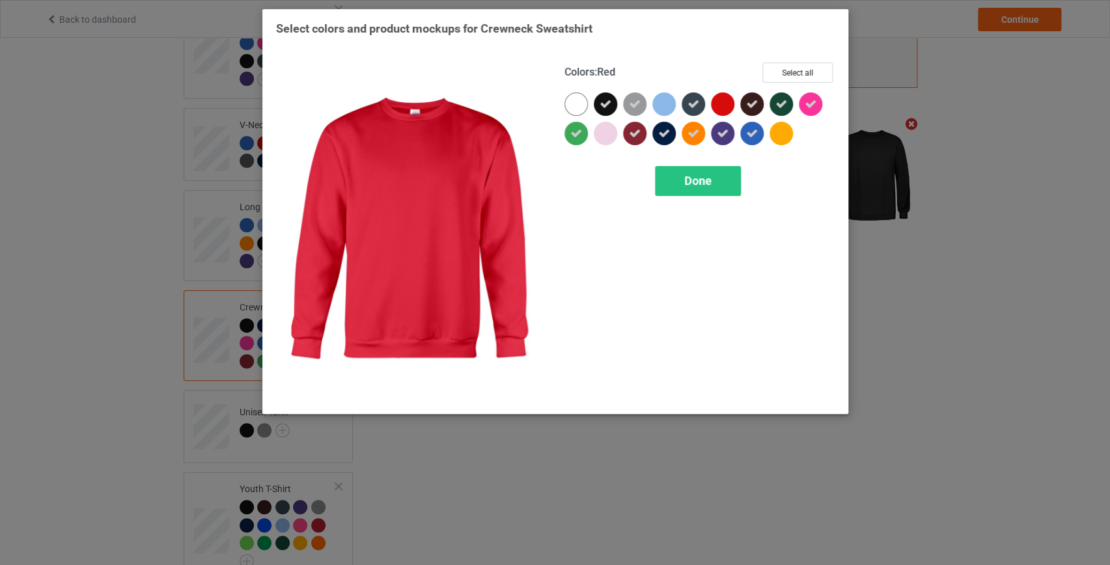
click at [721, 98] on div at bounding box center [722, 103] width 23 height 23
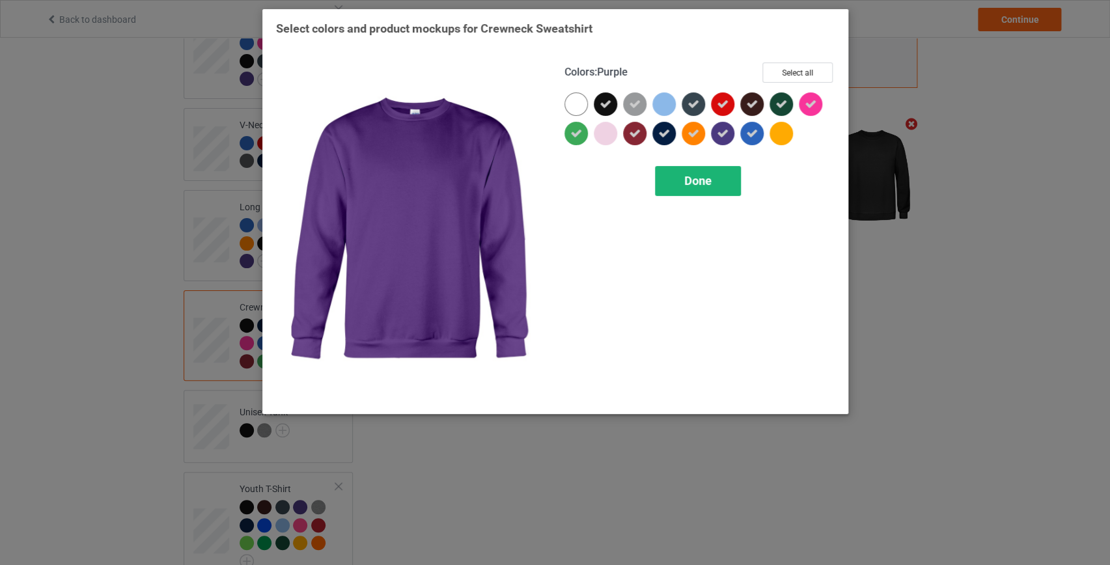
click at [703, 175] on span "Done" at bounding box center [697, 181] width 27 height 14
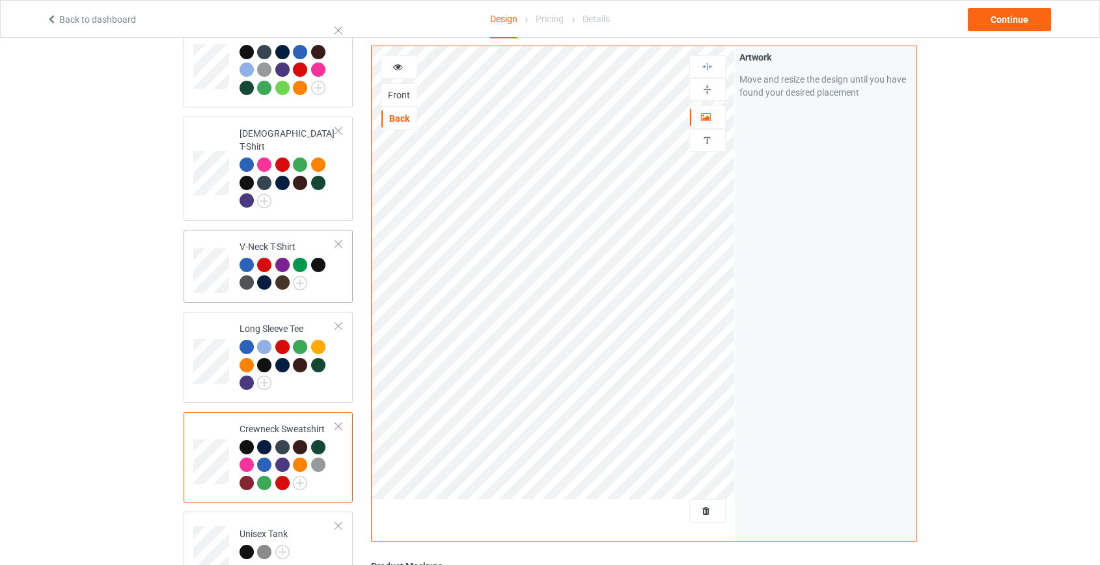
scroll to position [355, 0]
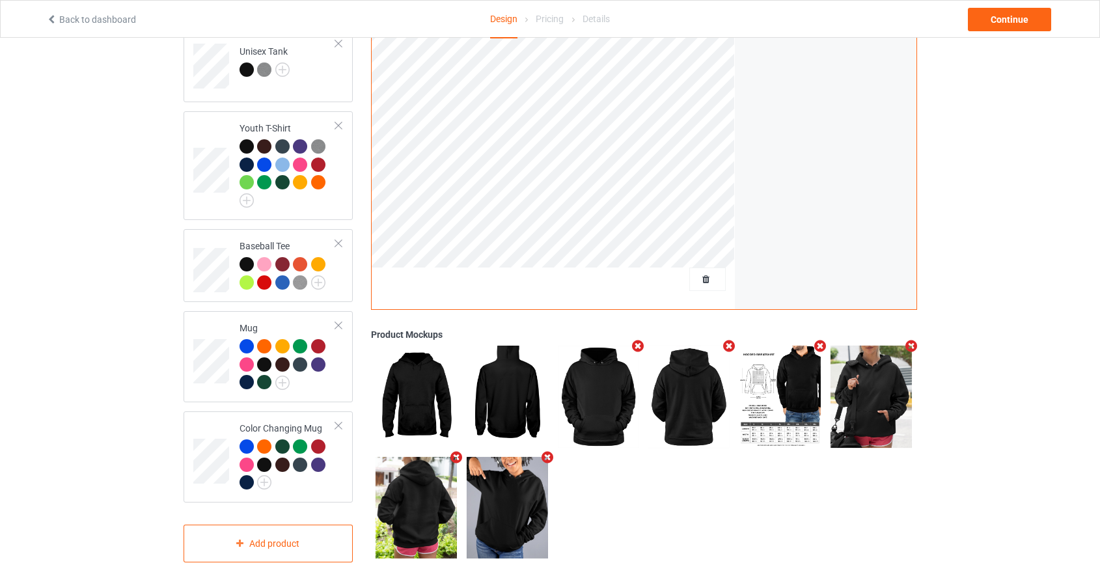
scroll to position [847, 0]
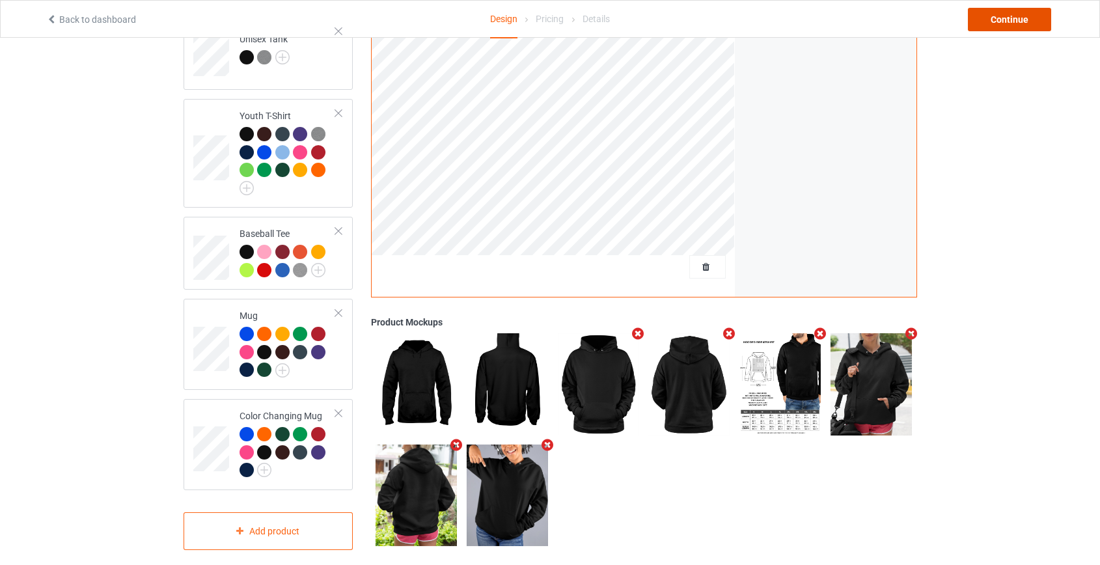
click at [1001, 15] on div "Continue" at bounding box center [1009, 19] width 83 height 23
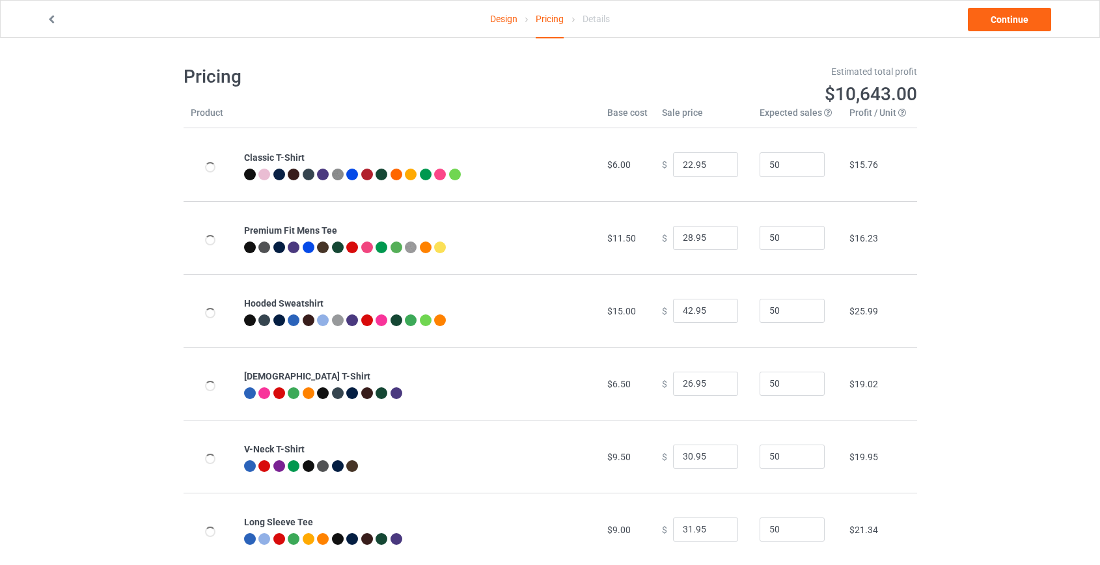
type input "26.95"
type input "32.95"
type input "46.95"
type input "39.95"
type input "28.95"
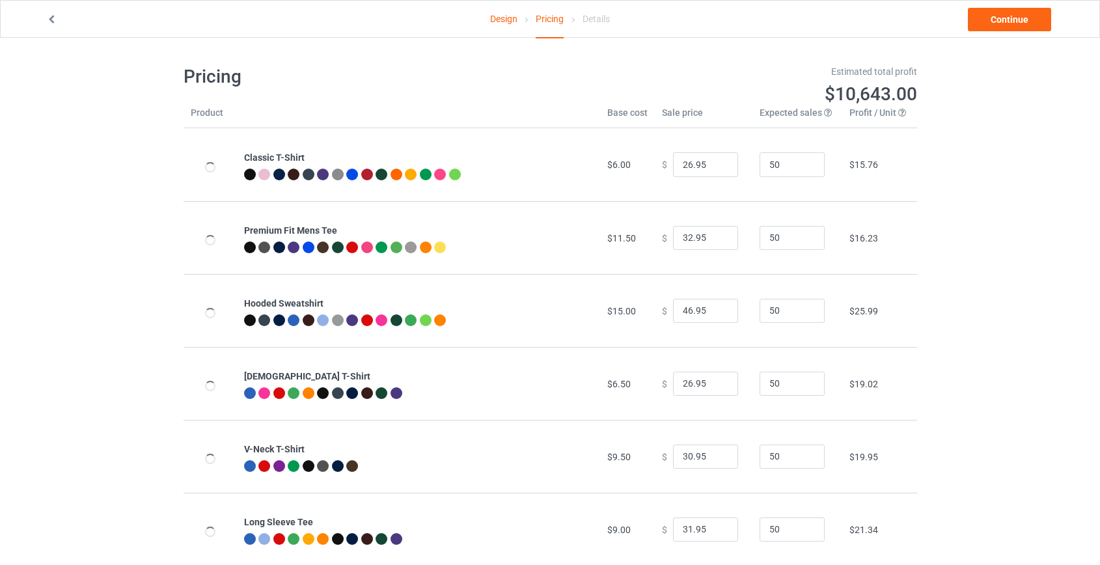
type input "26.95"
type input "39.95"
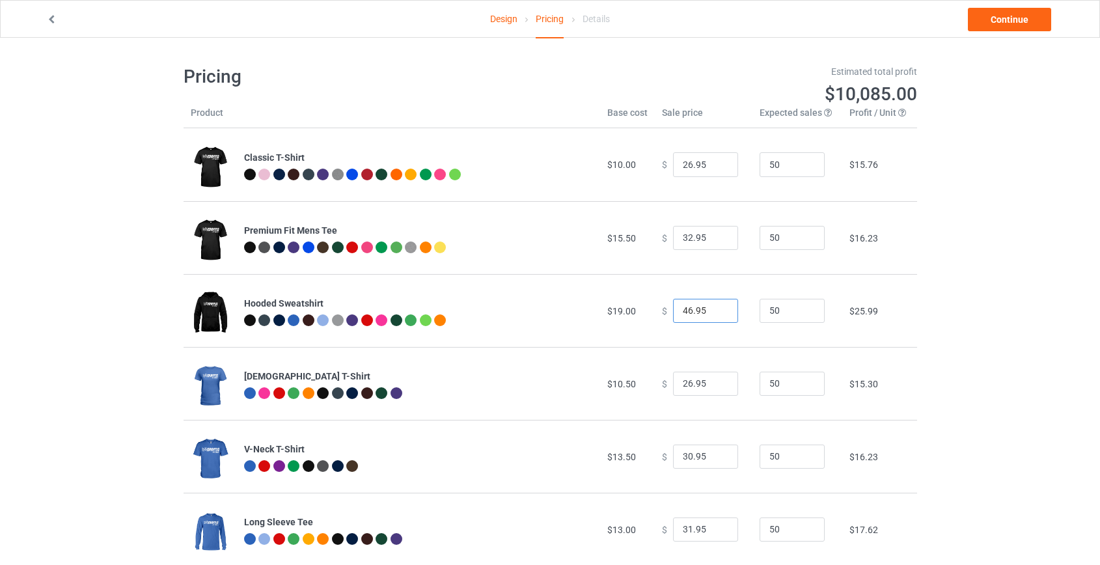
drag, startPoint x: 684, startPoint y: 311, endPoint x: 568, endPoint y: 310, distance: 115.3
click at [568, 310] on tr "Hooded Sweatshirt $19.00 $ 46.95 50 $25.99" at bounding box center [551, 310] width 734 height 73
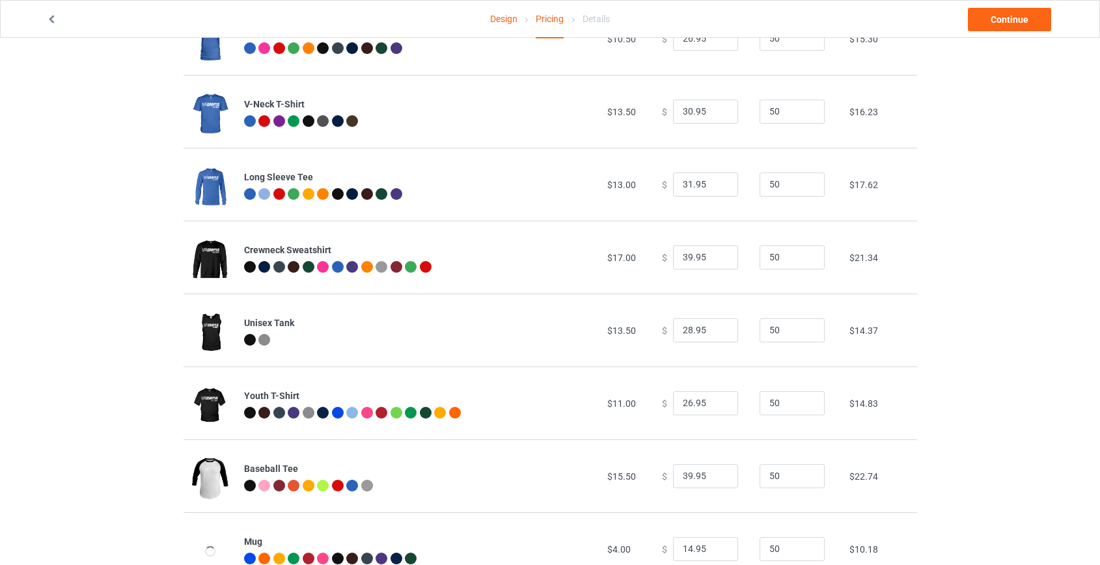
scroll to position [414, 0]
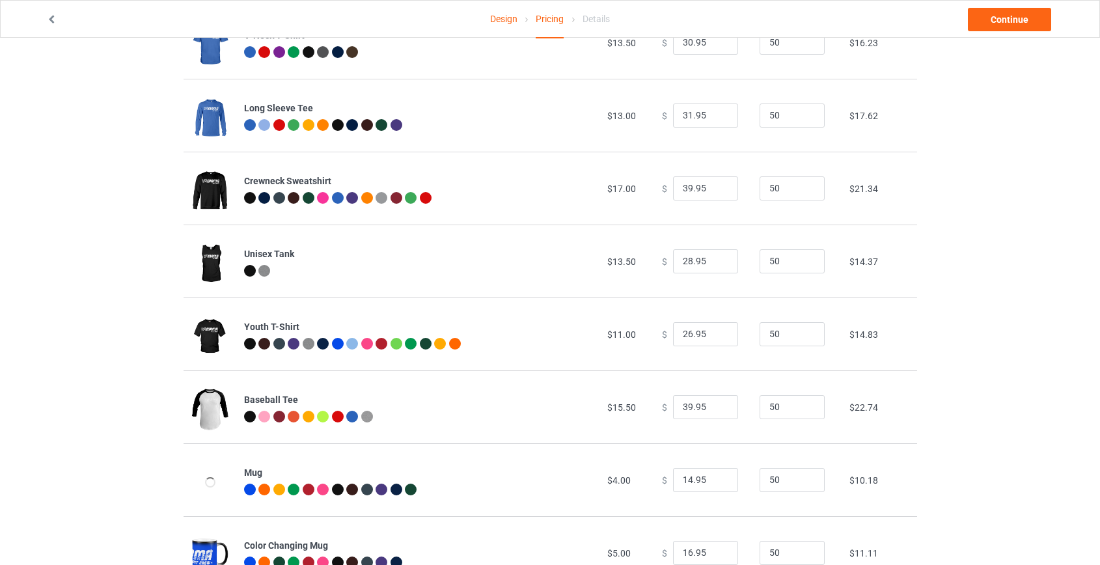
type input "39.95"
click at [682, 189] on input "39.95" at bounding box center [705, 188] width 65 height 25
type input "37.95"
click at [681, 406] on input "39.95" at bounding box center [705, 407] width 65 height 25
type input "35.95"
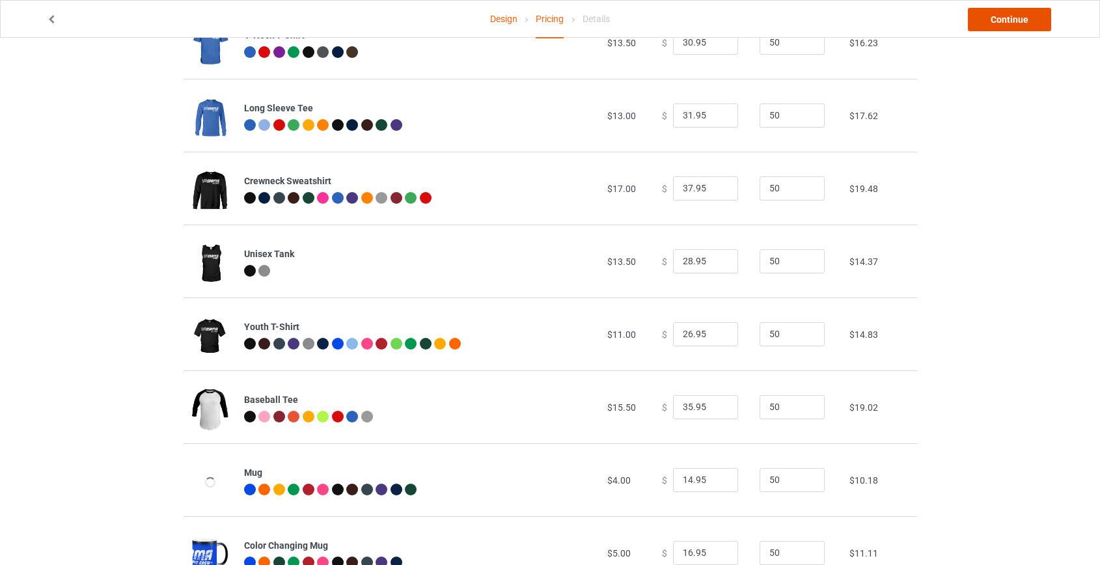
click at [1009, 22] on link "Continue" at bounding box center [1009, 19] width 83 height 23
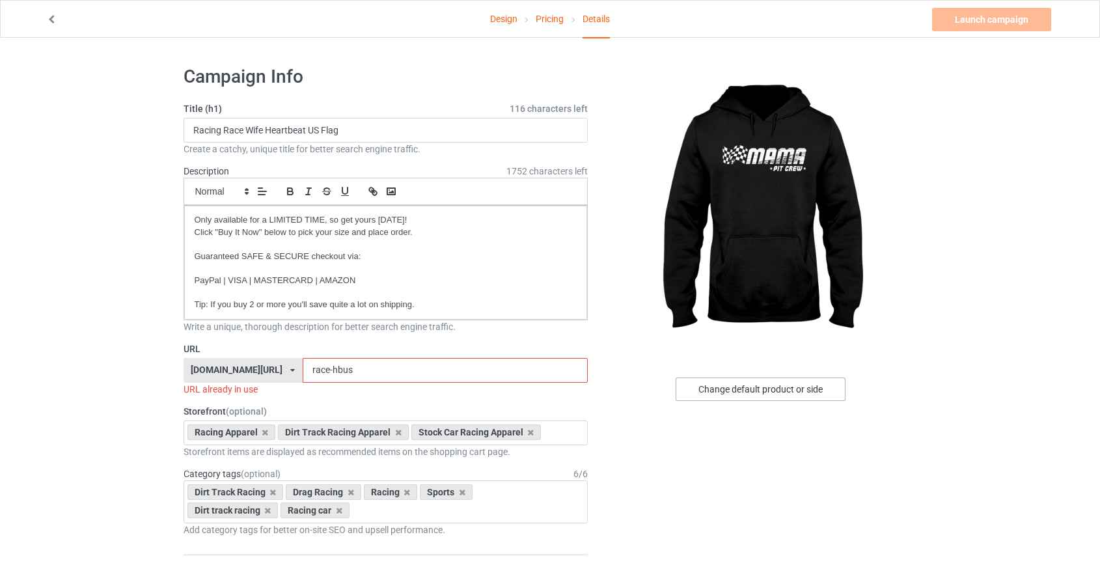
click at [766, 388] on div "Change default product or side" at bounding box center [761, 389] width 170 height 23
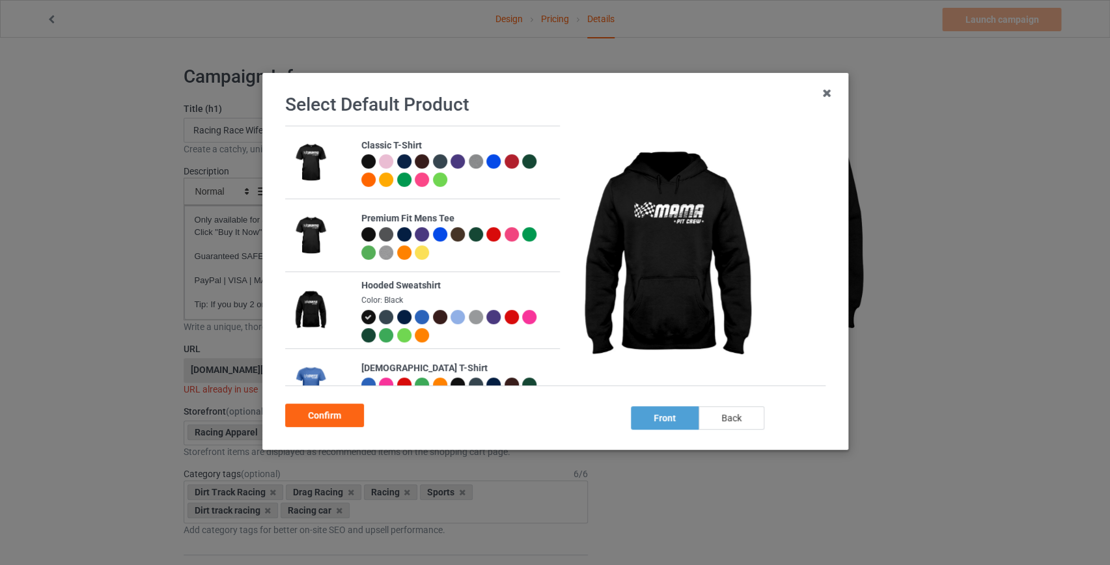
click at [749, 412] on div "back" at bounding box center [731, 417] width 66 height 23
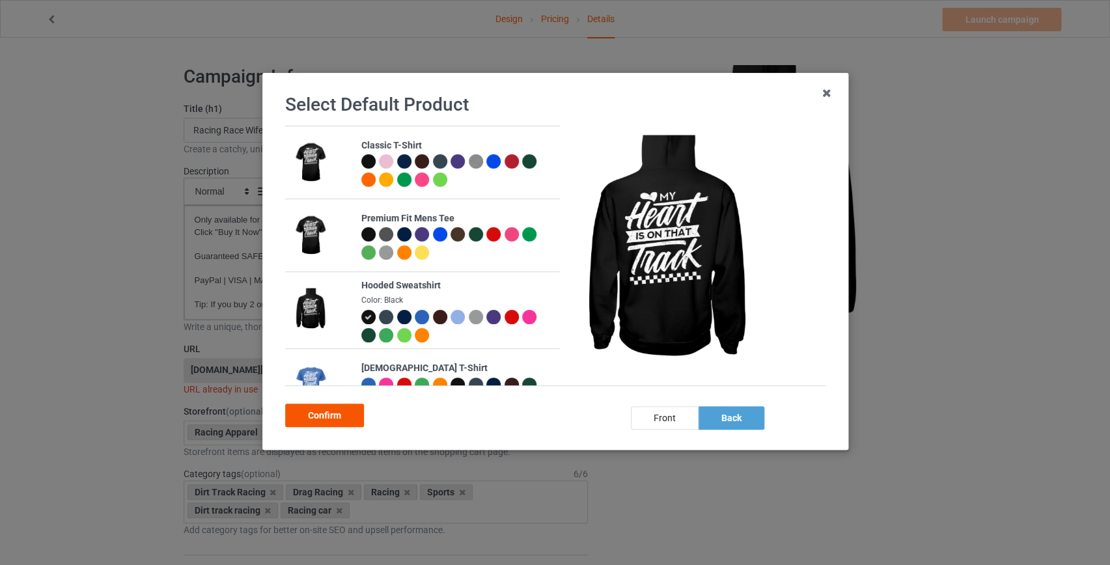
click at [316, 417] on div "Confirm" at bounding box center [324, 415] width 79 height 23
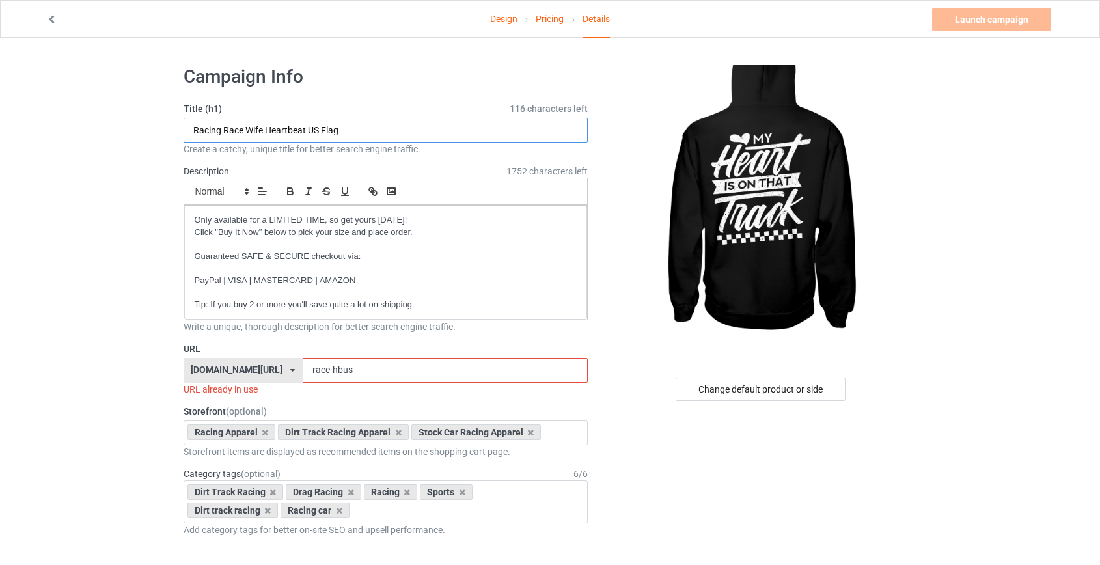
drag, startPoint x: 359, startPoint y: 128, endPoint x: 226, endPoint y: 130, distance: 132.9
click at [226, 130] on input "Racing Race Wife Heartbeat US Flag" at bounding box center [386, 130] width 405 height 25
click at [356, 133] on input "Racing Race Wife Heartbeat US Flag" at bounding box center [386, 130] width 405 height 25
drag, startPoint x: 354, startPoint y: 130, endPoint x: 223, endPoint y: 132, distance: 131.5
click at [223, 132] on input "Racing Race Wife Heartbeat US Flag" at bounding box center [386, 130] width 405 height 25
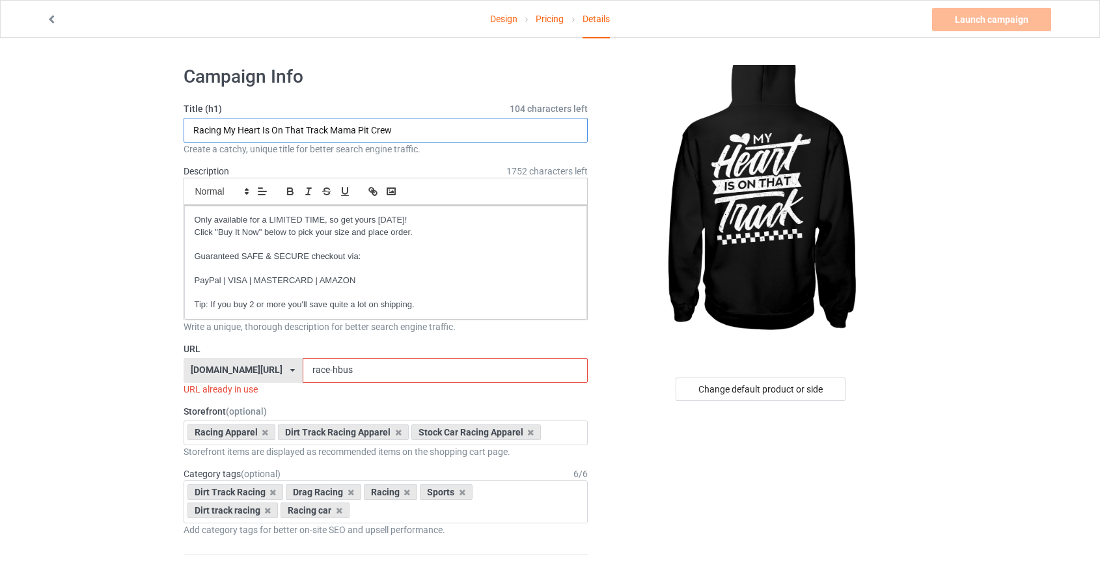
type input "Racing My Heart Is On That Track Mama Pit Crew"
click at [309, 371] on input "race-hbus" at bounding box center [445, 370] width 285 height 25
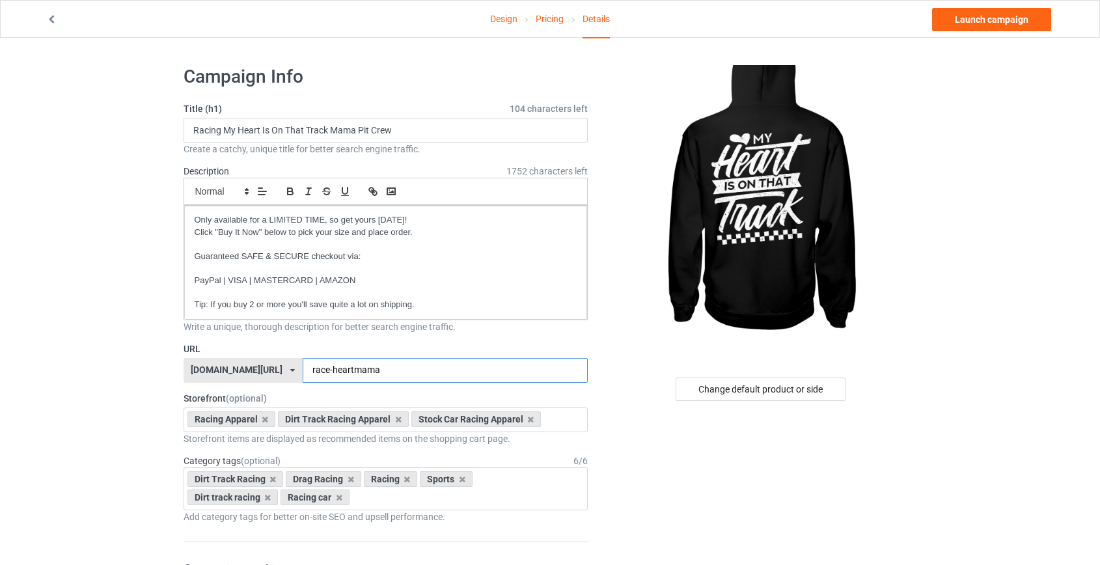
drag, startPoint x: 316, startPoint y: 369, endPoint x: 302, endPoint y: 369, distance: 13.7
click at [303, 369] on input "race-heartmama" at bounding box center [445, 370] width 285 height 25
type input "race-hmama"
click at [985, 17] on link "Launch campaign" at bounding box center [991, 19] width 119 height 23
